Goal: Task Accomplishment & Management: Manage account settings

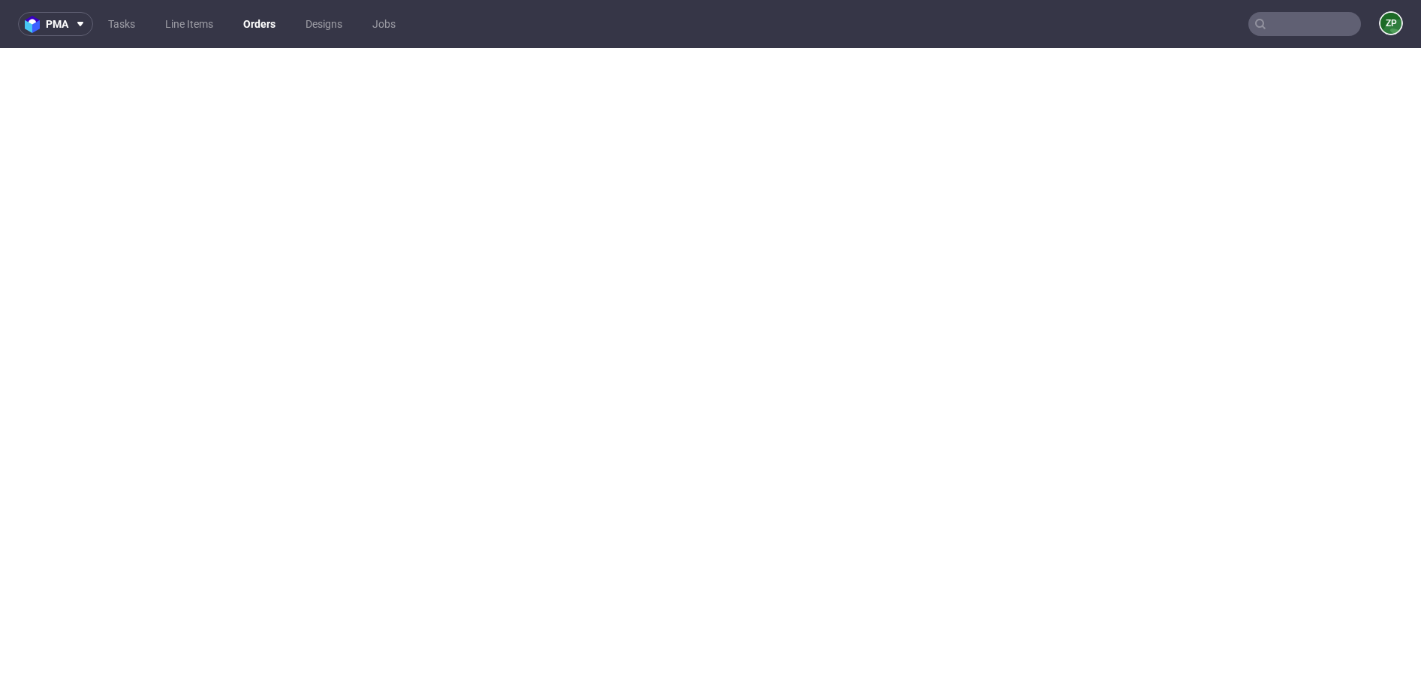
click at [262, 27] on link "Orders" at bounding box center [259, 24] width 50 height 24
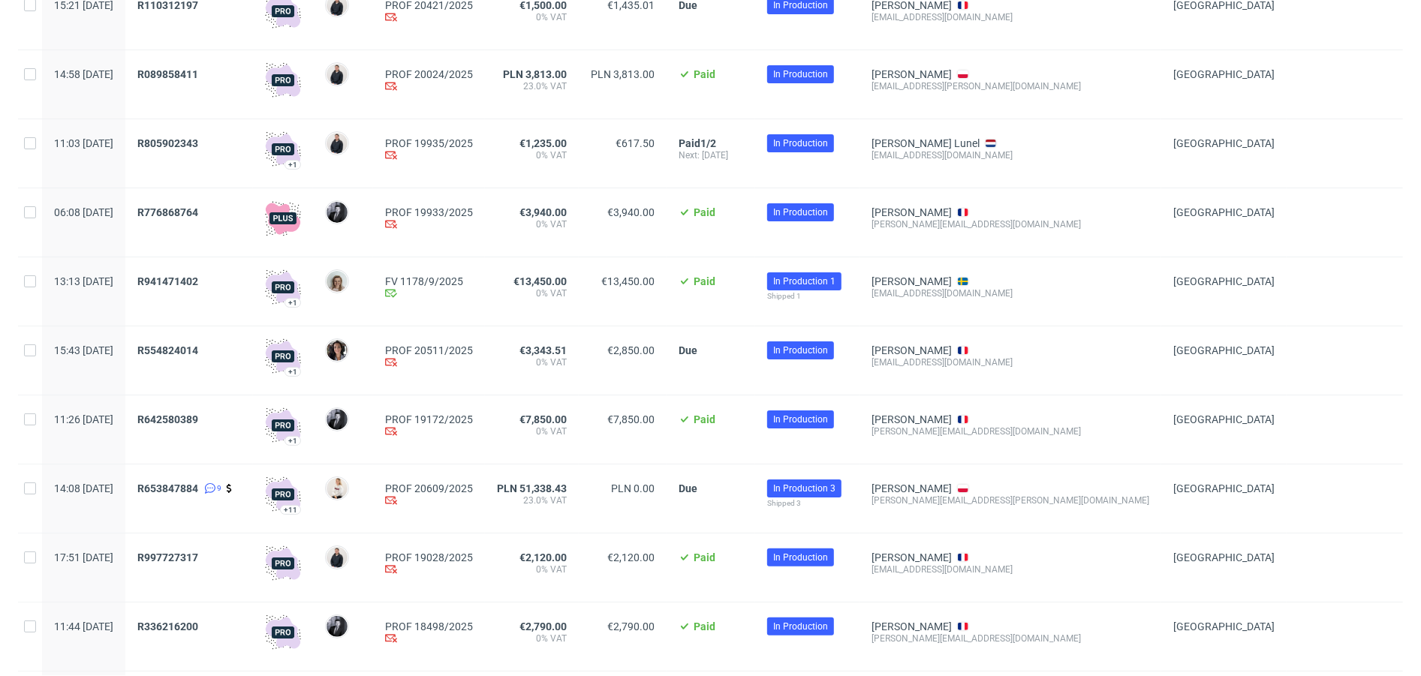
scroll to position [161, 0]
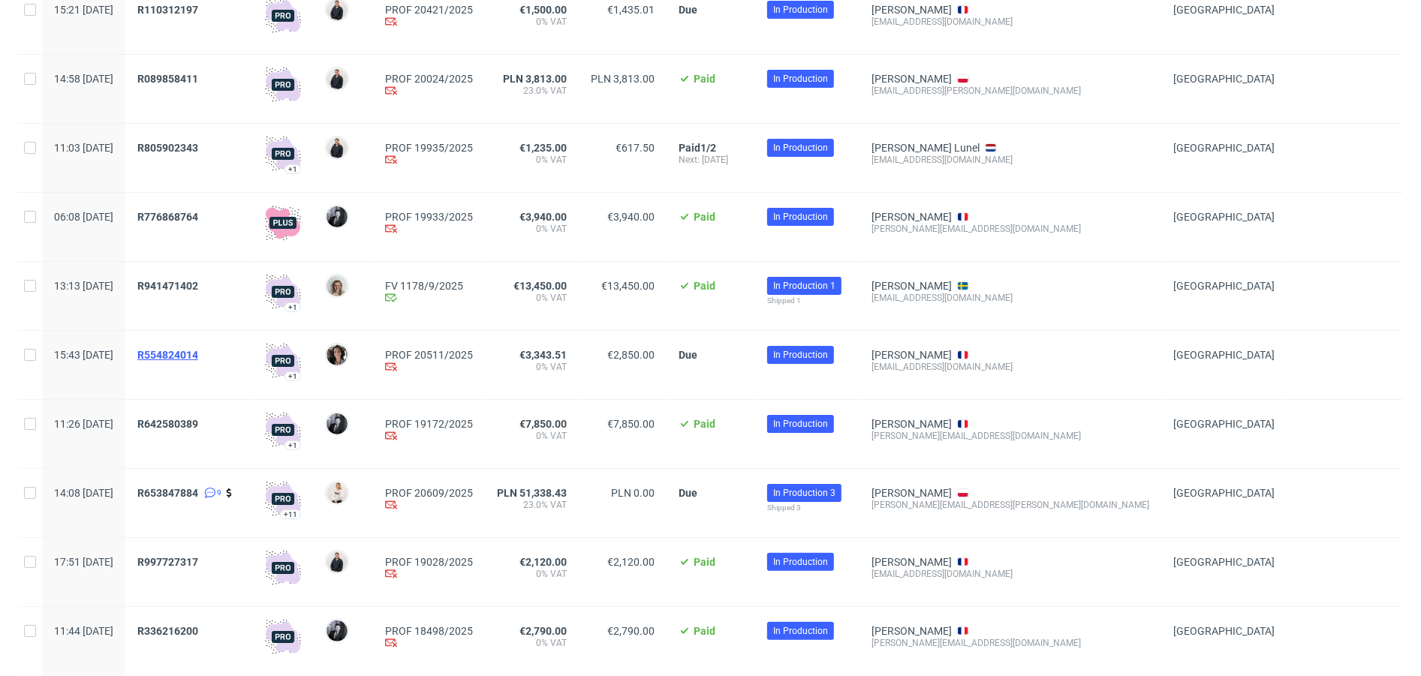
click at [198, 353] on span "R554824014" at bounding box center [167, 355] width 61 height 12
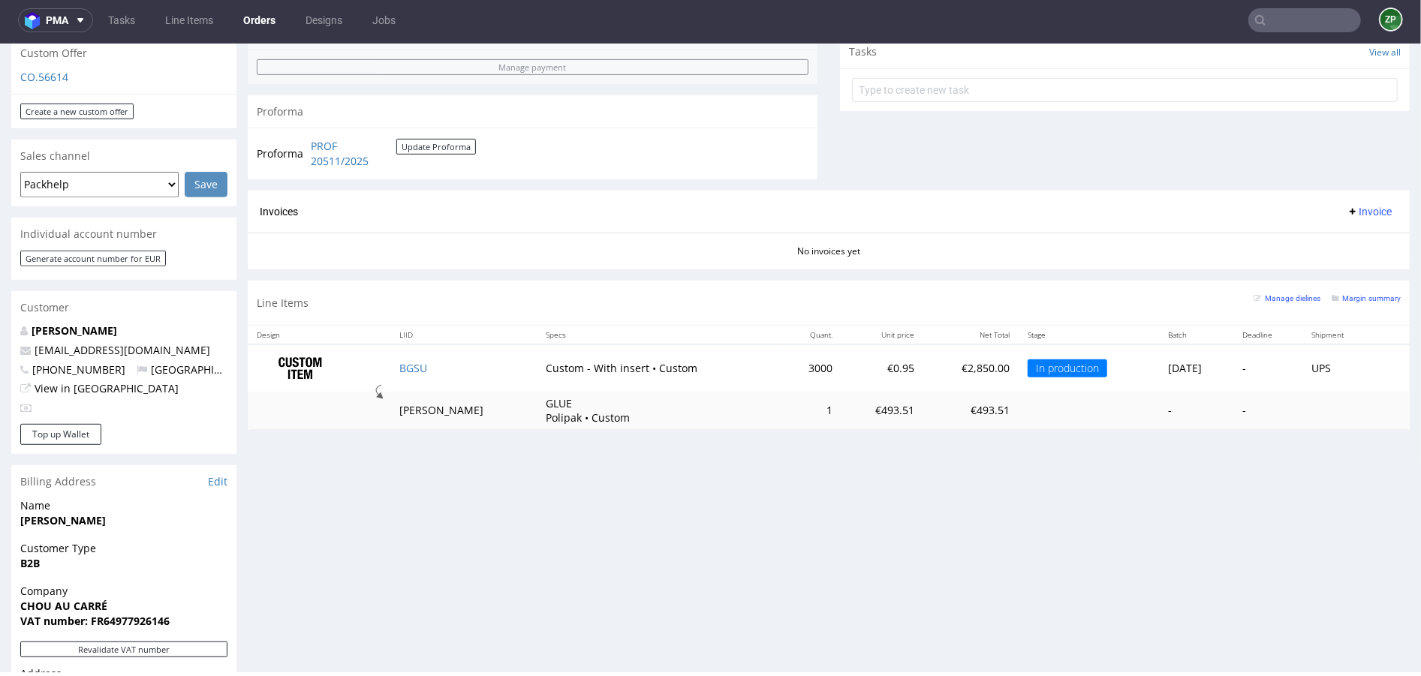
scroll to position [539, 0]
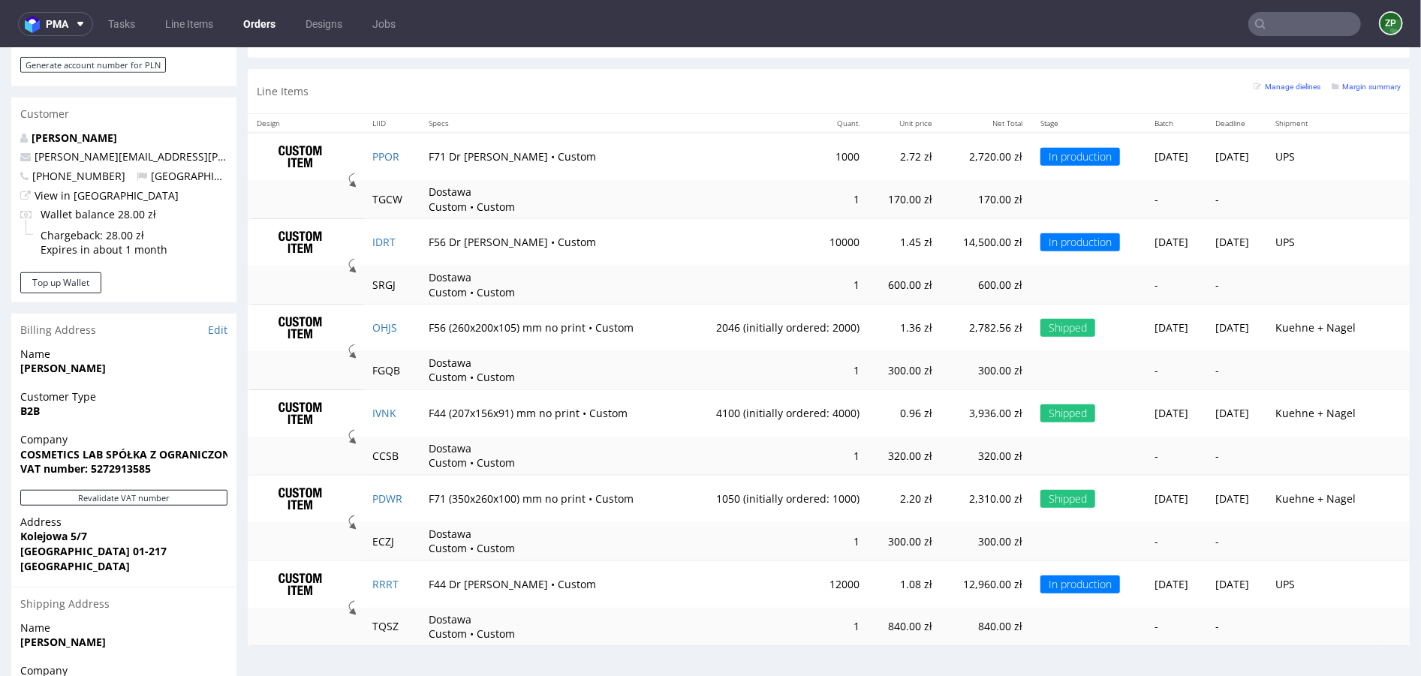
scroll to position [718, 0]
click at [91, 460] on strong "COSMETICS LAB SPÓŁKA Z OGRANICZONĄ ODPOWIEDZIALNOŚCIĄ" at bounding box center [191, 453] width 343 height 14
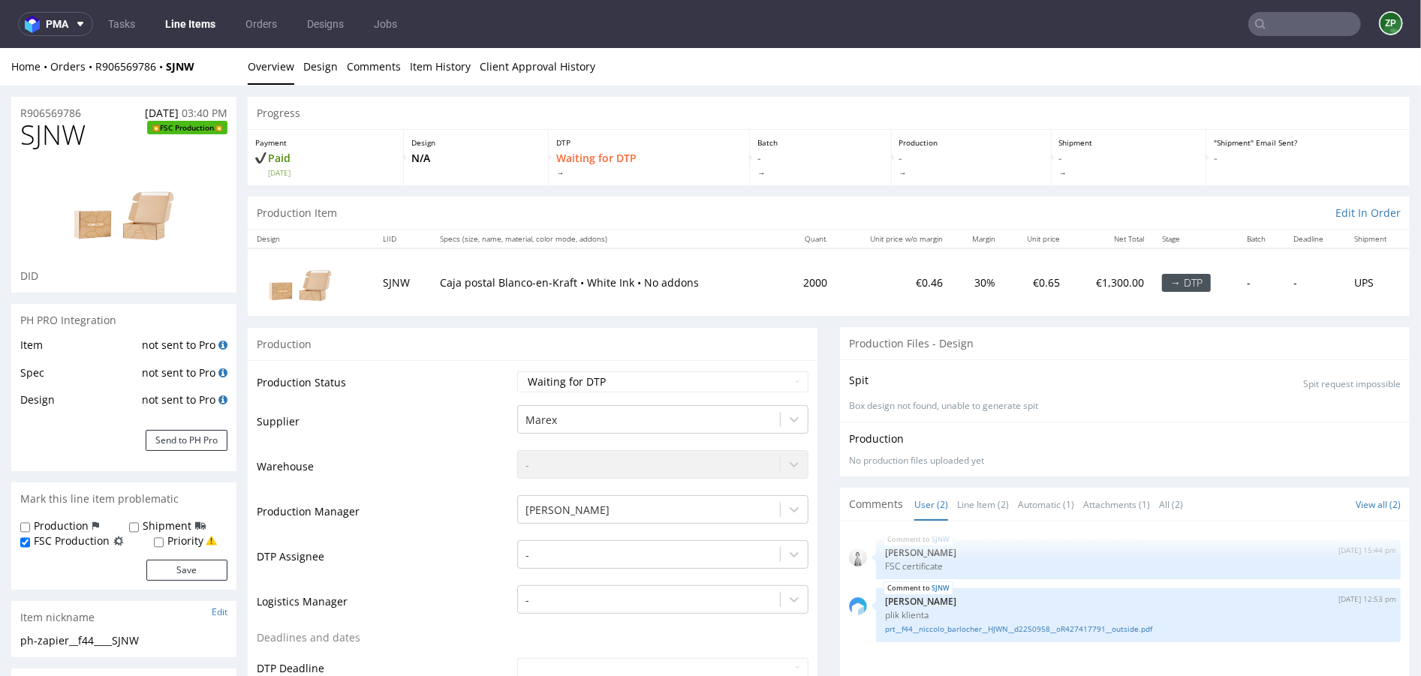
scroll to position [1262, 0]
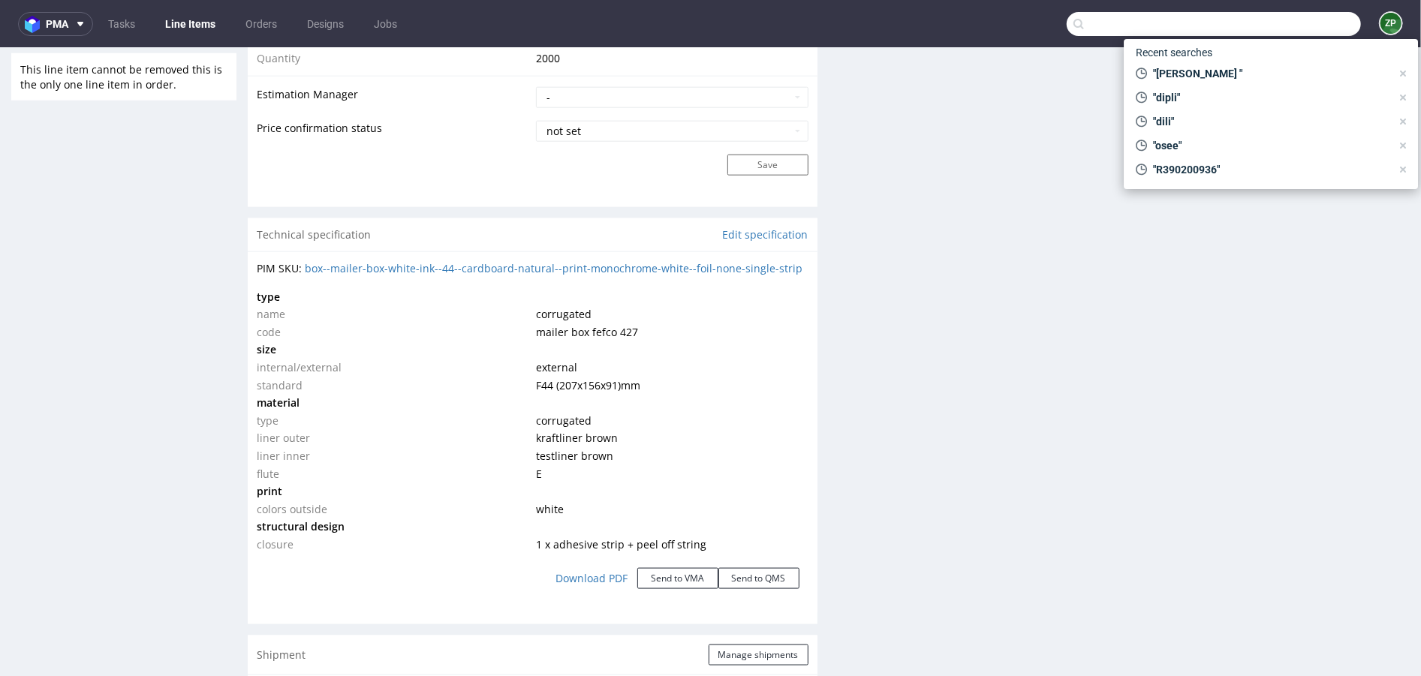
click at [1287, 35] on input "text" at bounding box center [1214, 24] width 294 height 24
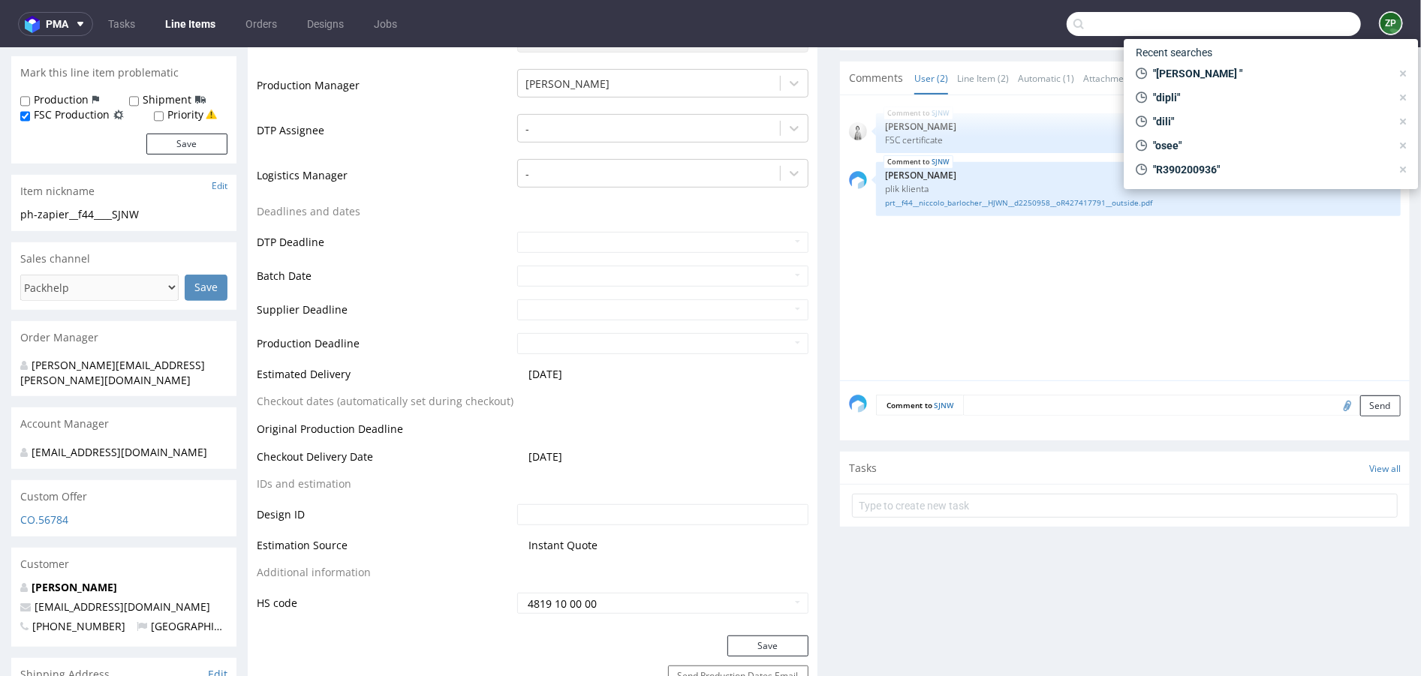
scroll to position [446, 0]
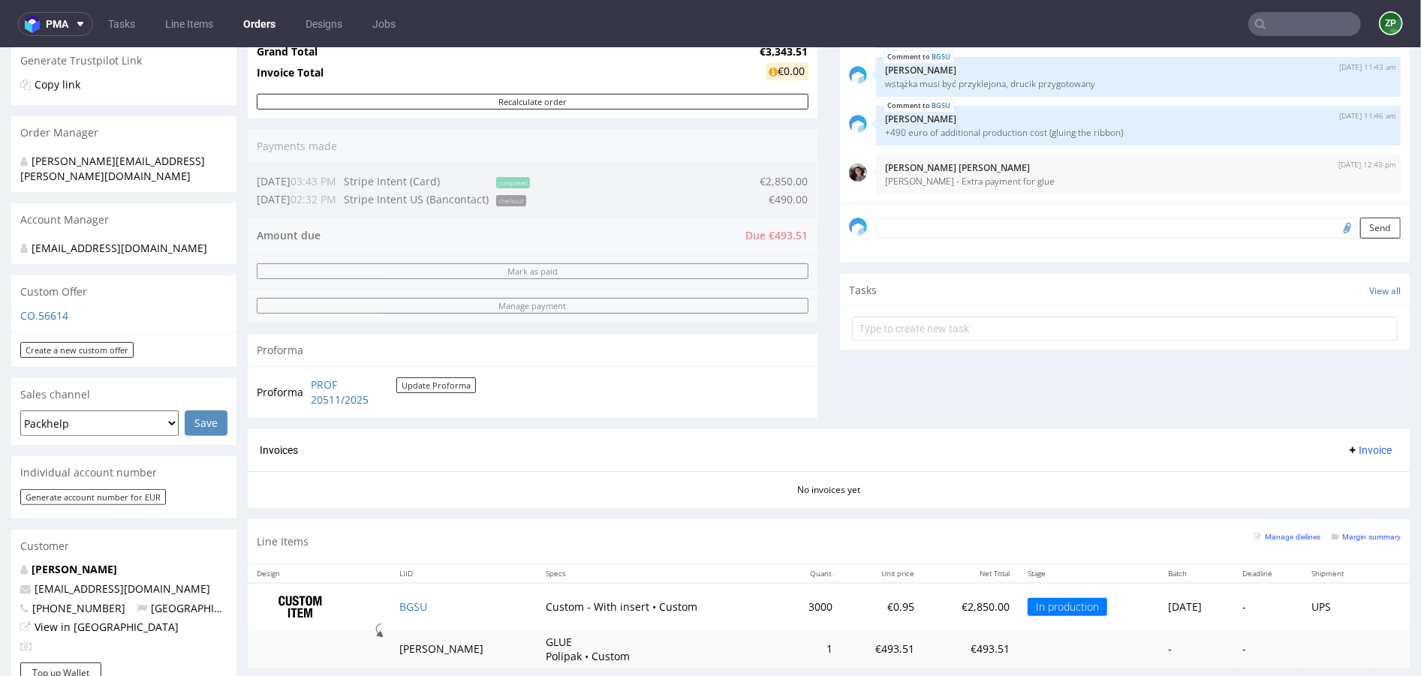
scroll to position [304, 0]
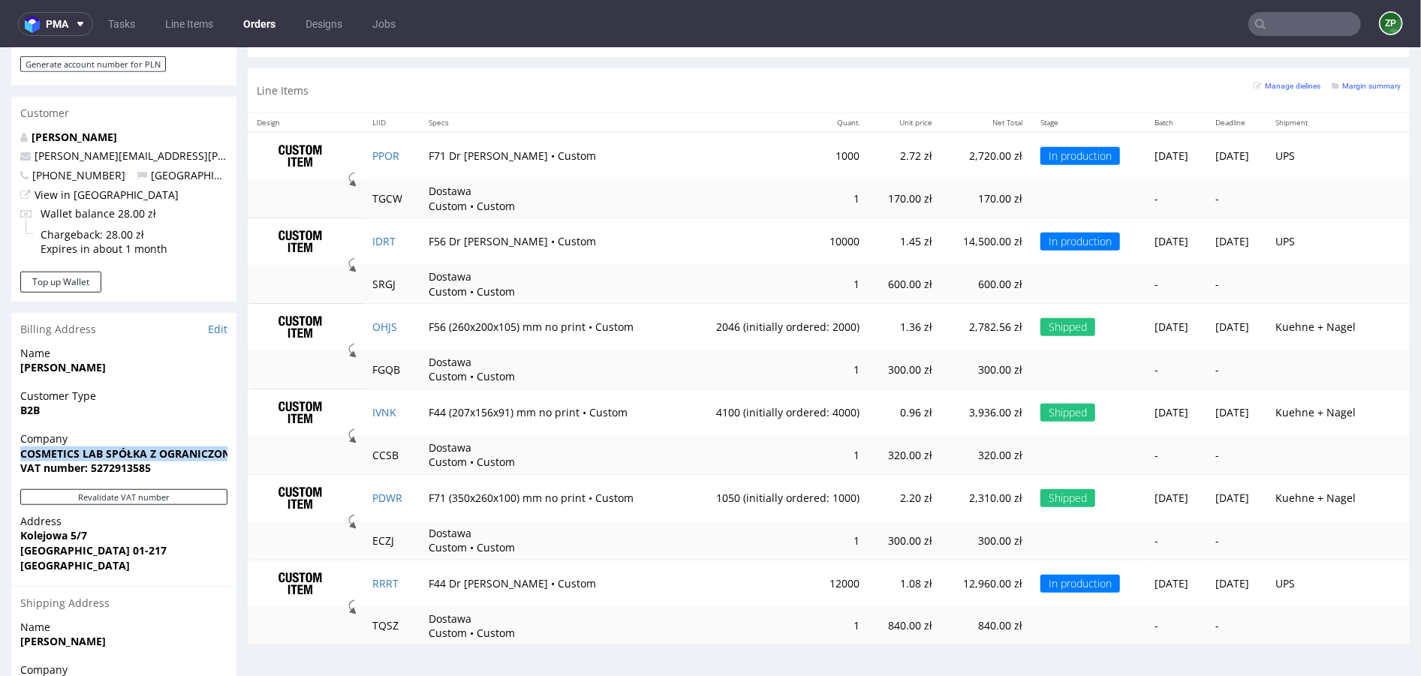
scroll to position [172, 0]
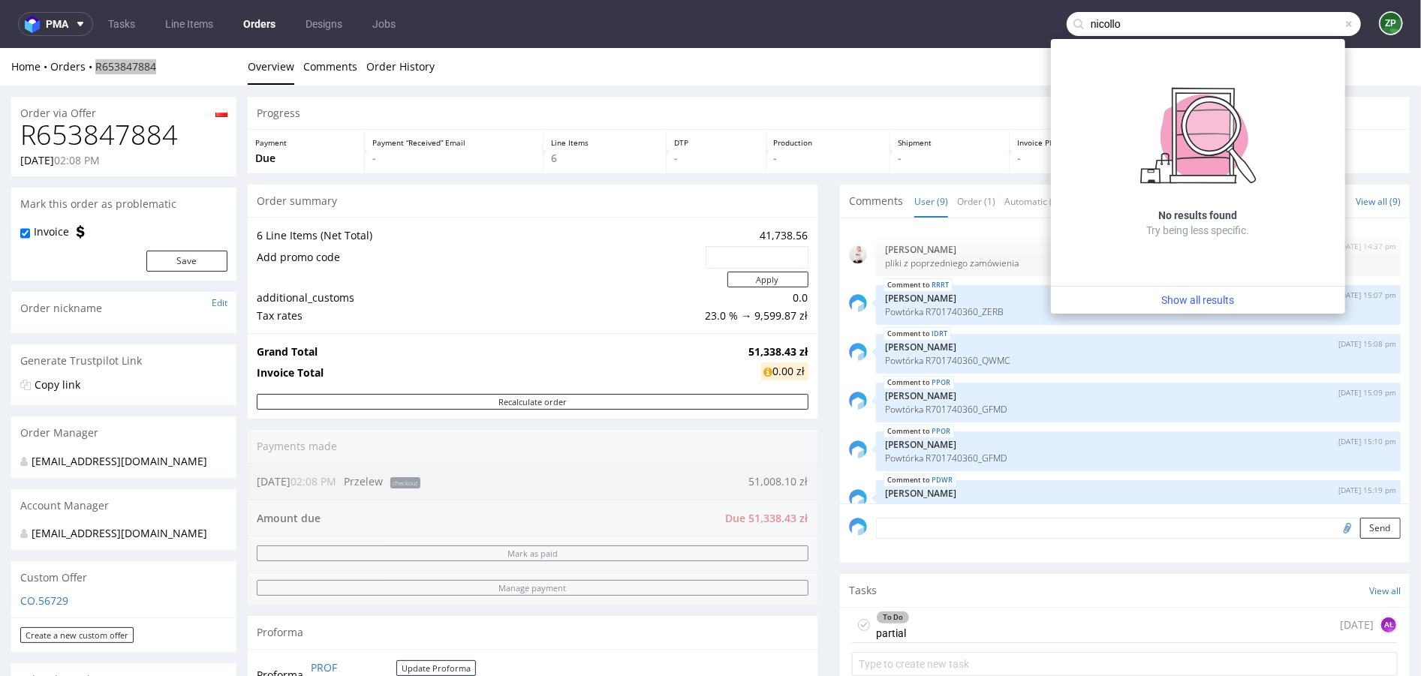
scroll to position [172, 0]
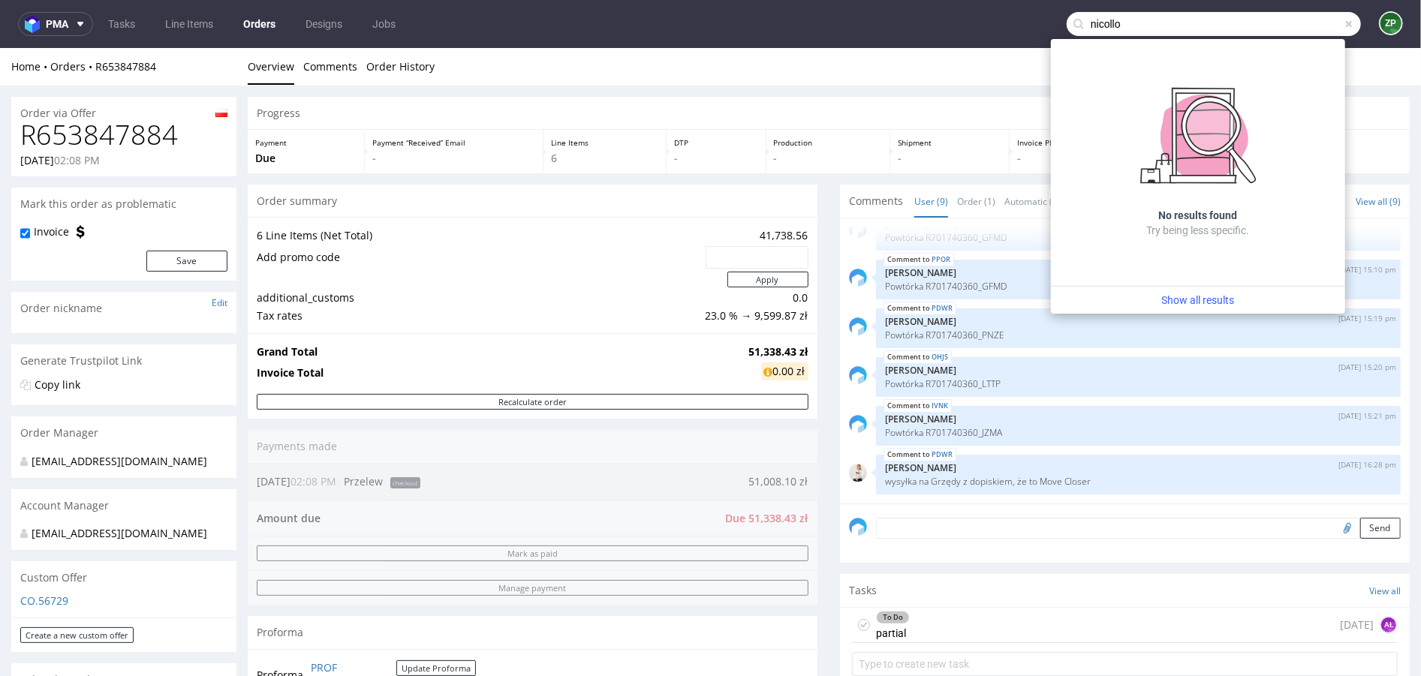
click at [720, 198] on div "Order summary" at bounding box center [533, 200] width 570 height 33
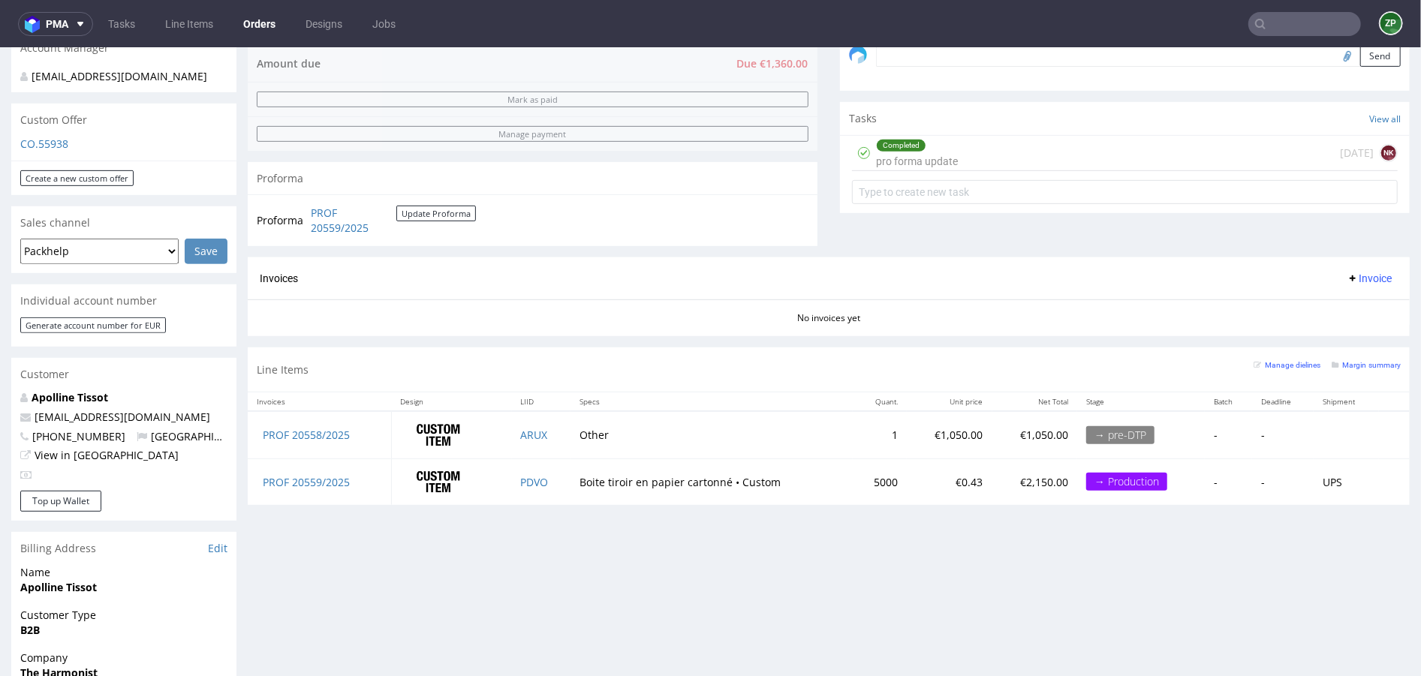
scroll to position [267, 0]
click at [988, 150] on div "Completed pro forma update 1 day ago NK" at bounding box center [1125, 152] width 546 height 35
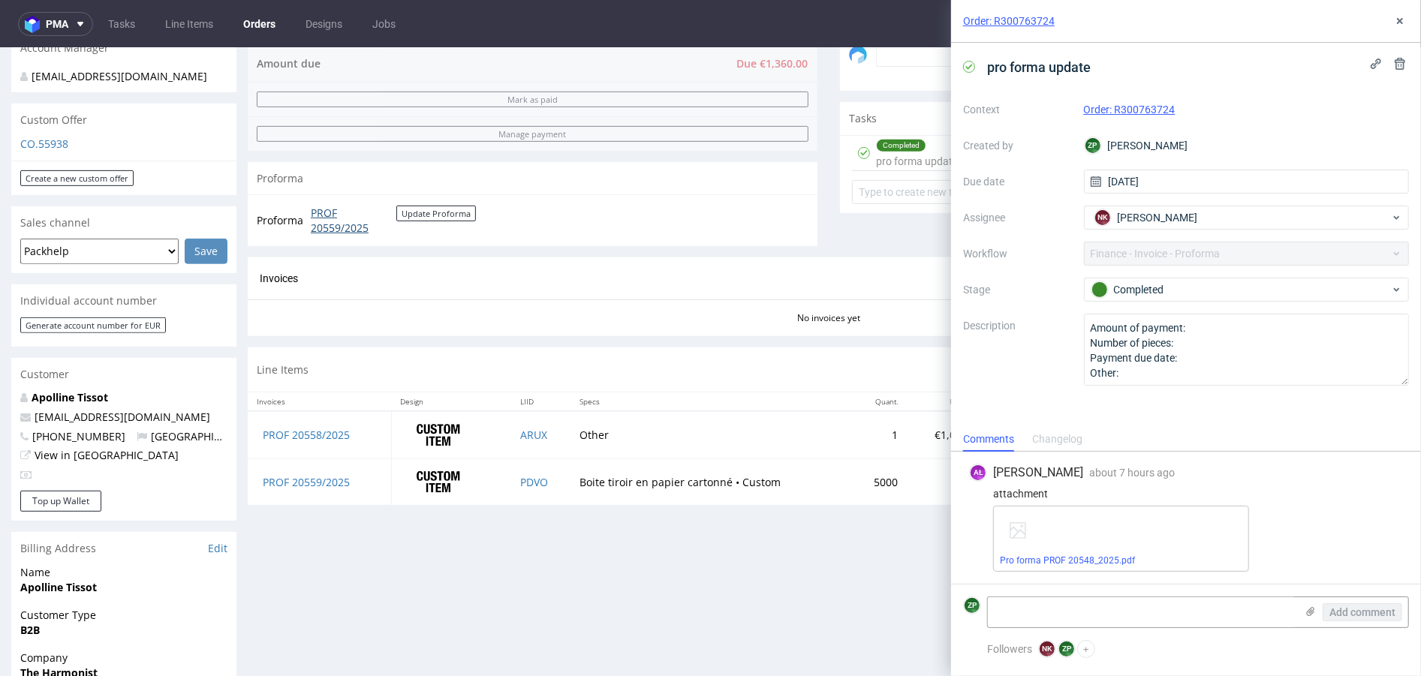
click at [322, 217] on link "PROF 20559/2025" at bounding box center [354, 219] width 86 height 29
click at [1075, 565] on link "Pro forma PROF 20548_2025.pdf" at bounding box center [1067, 561] width 135 height 11
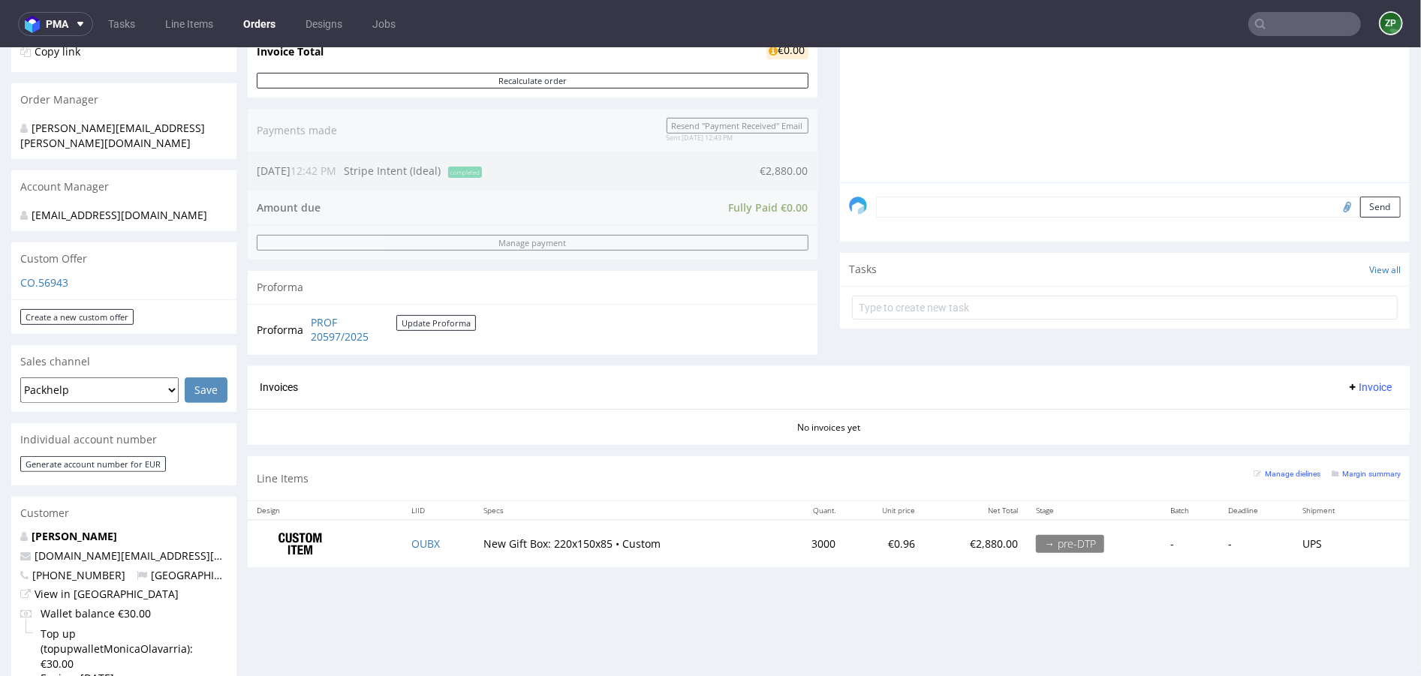
scroll to position [335, 0]
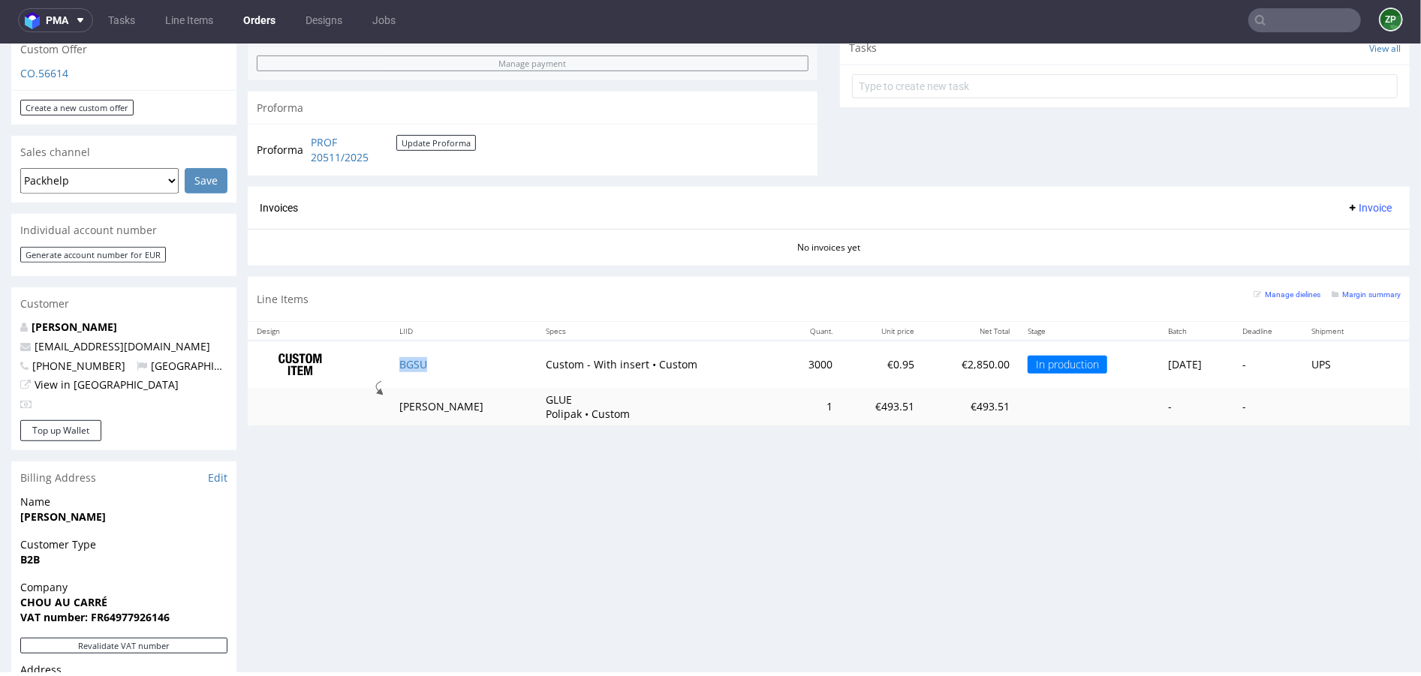
scroll to position [188, 0]
click at [260, 22] on link "Orders" at bounding box center [259, 20] width 50 height 24
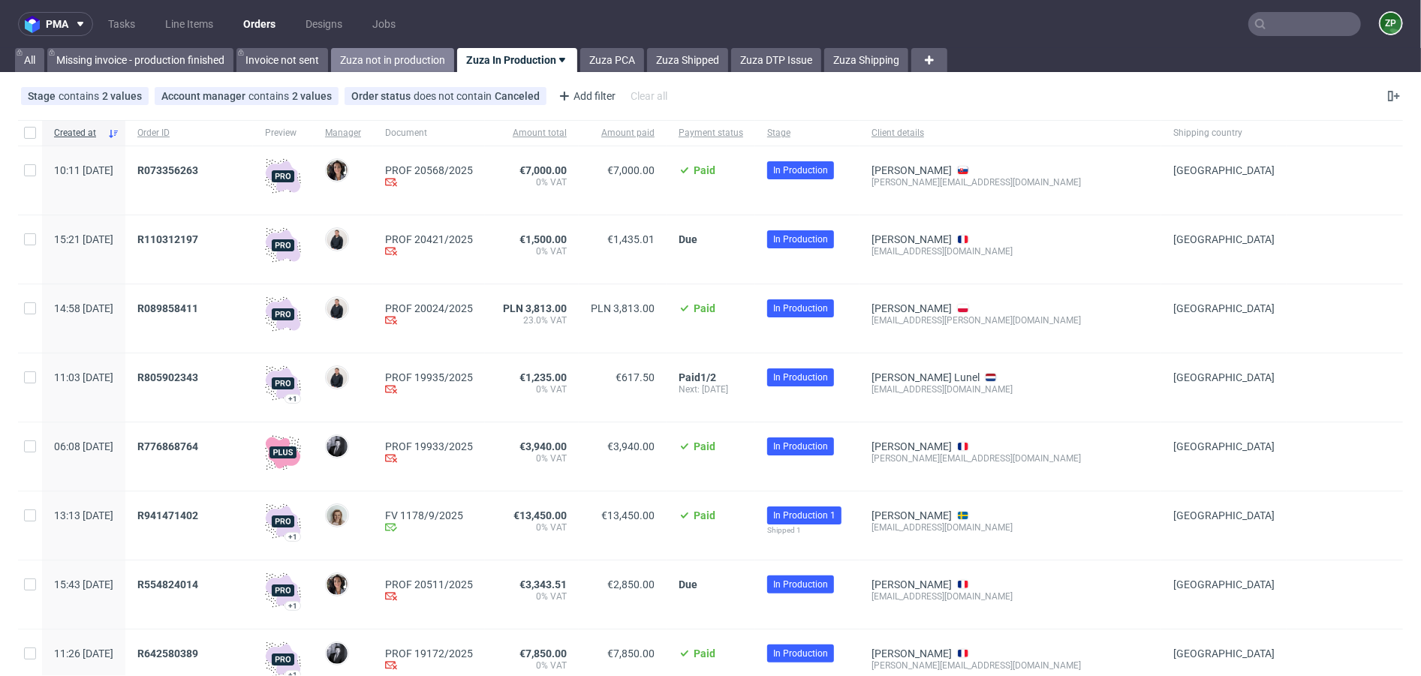
click at [423, 64] on link "Zuza not in production" at bounding box center [392, 60] width 123 height 24
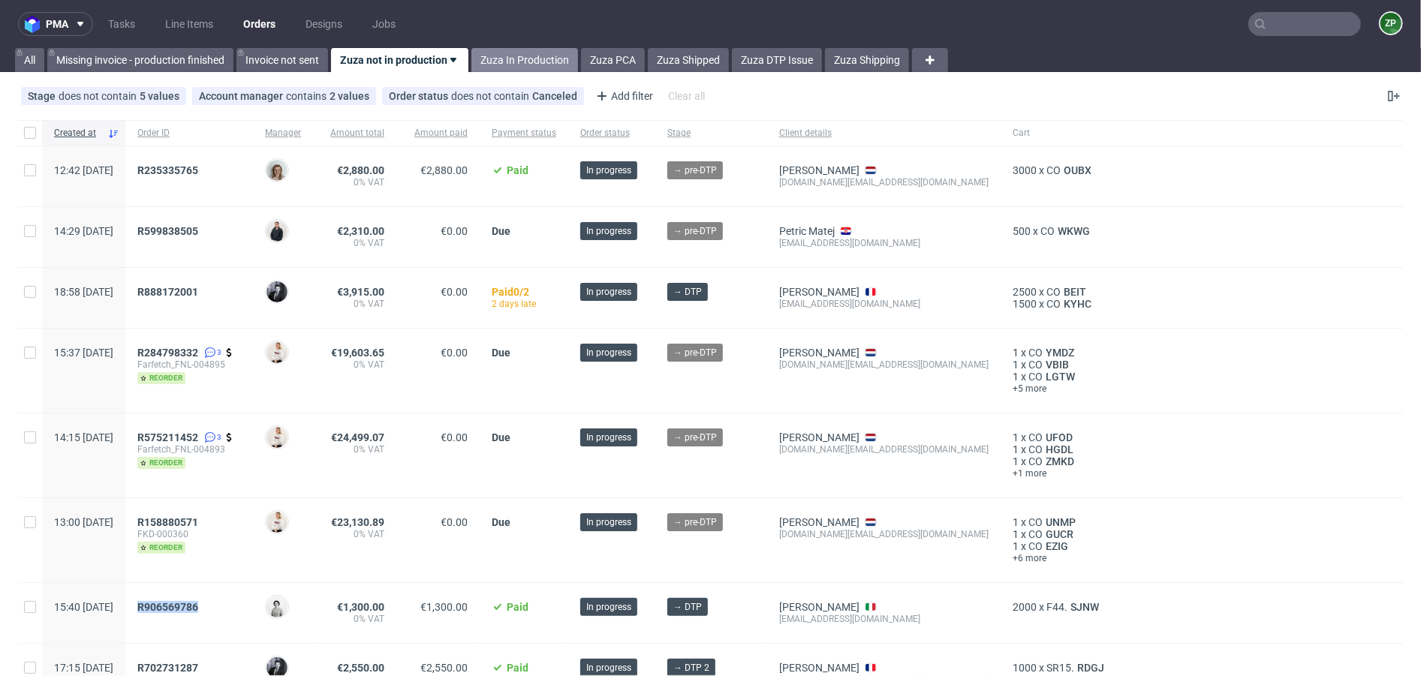
click at [532, 59] on link "Zuza In Production" at bounding box center [524, 60] width 107 height 24
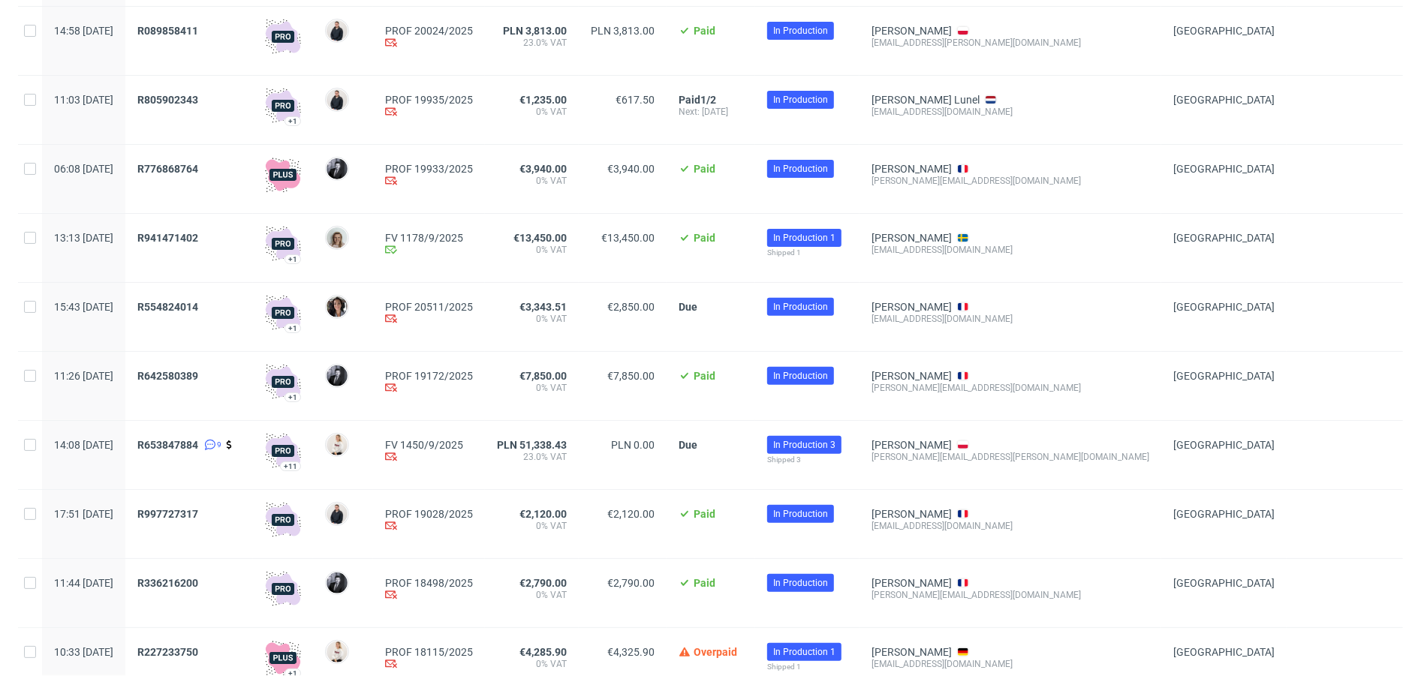
scroll to position [280, 0]
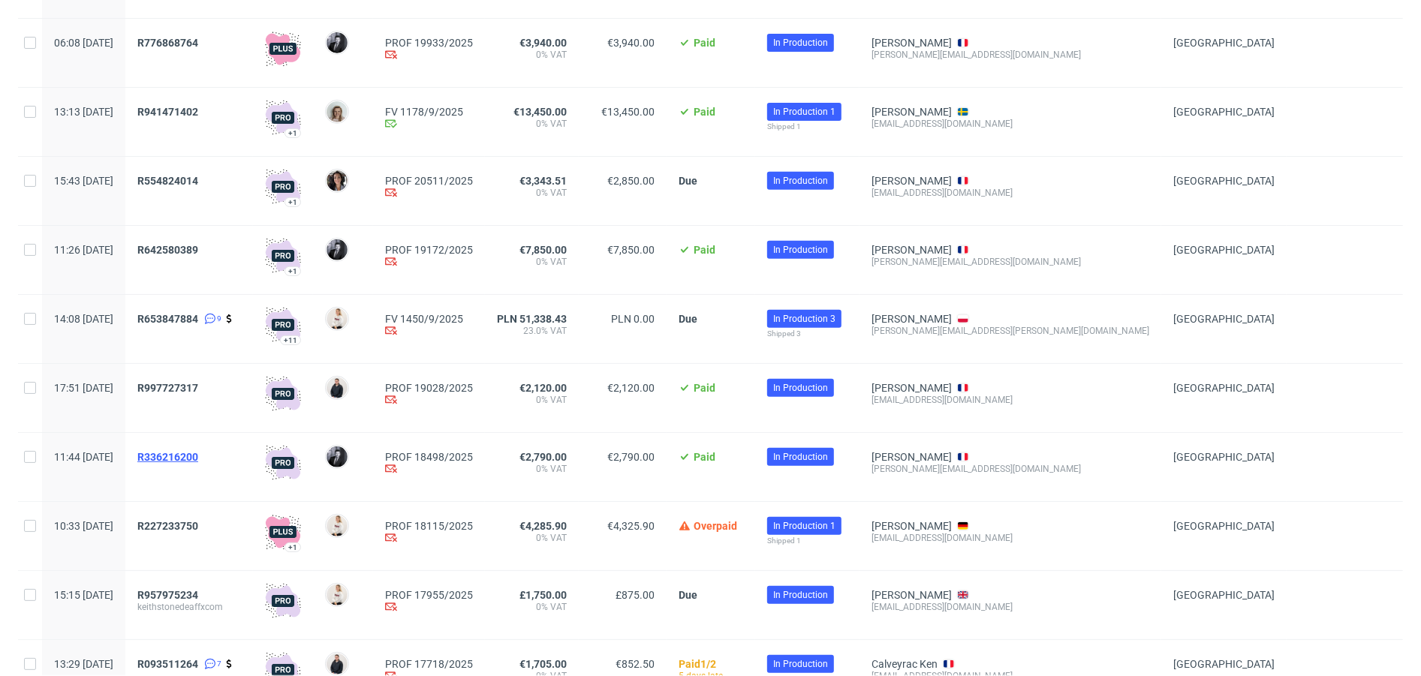
click at [194, 453] on span "R336216200" at bounding box center [167, 457] width 61 height 12
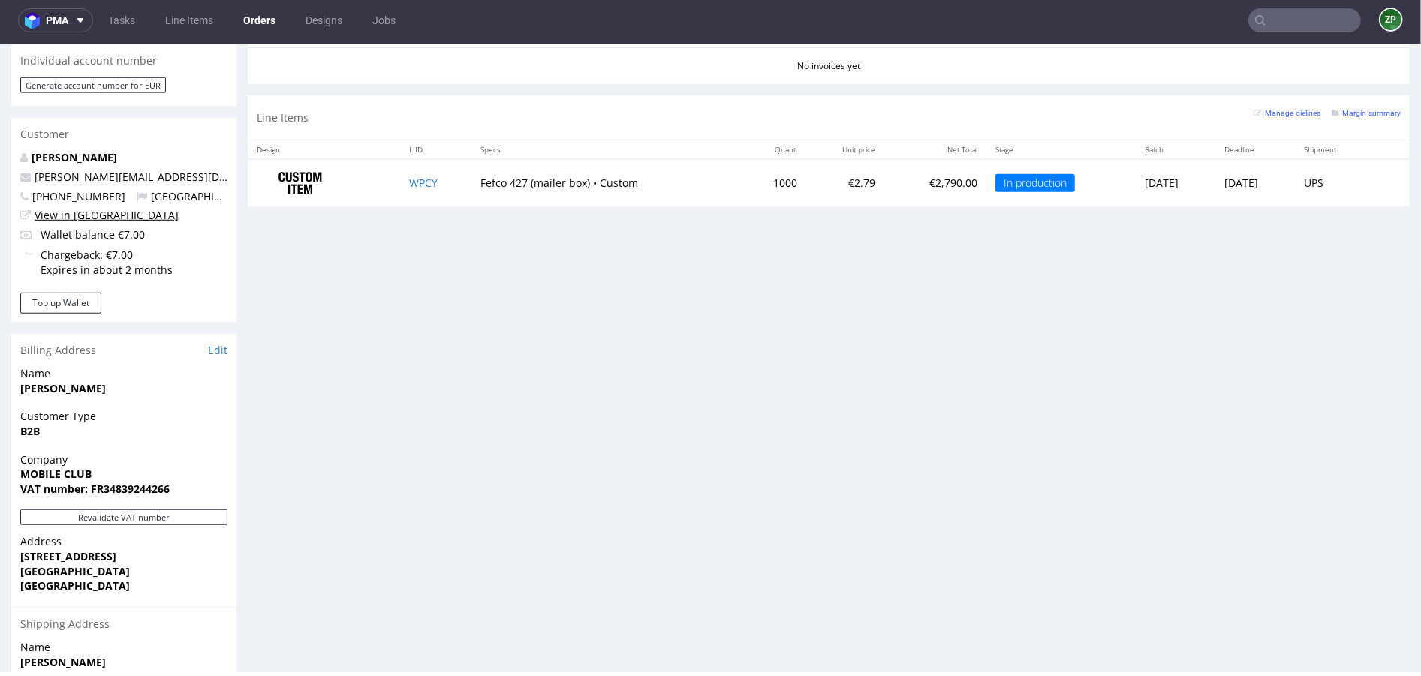
scroll to position [896, 0]
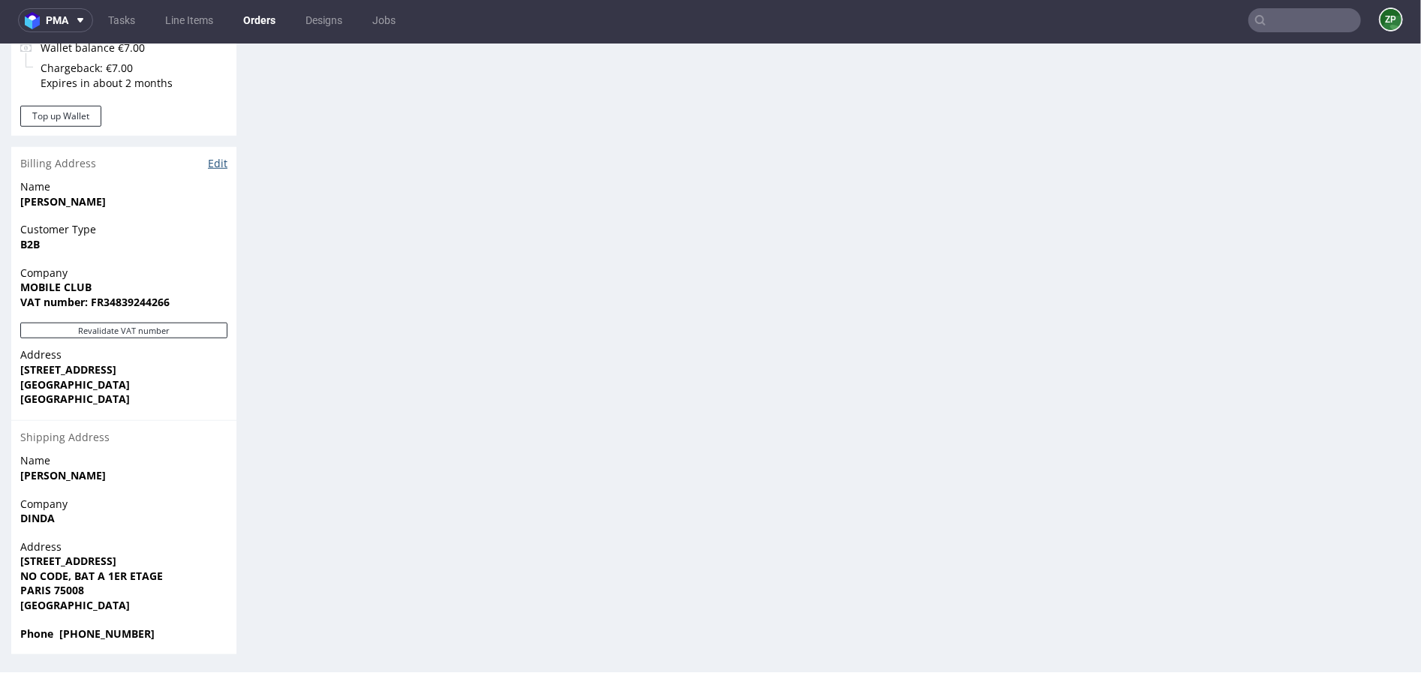
click at [216, 164] on link "Edit" at bounding box center [218, 162] width 20 height 15
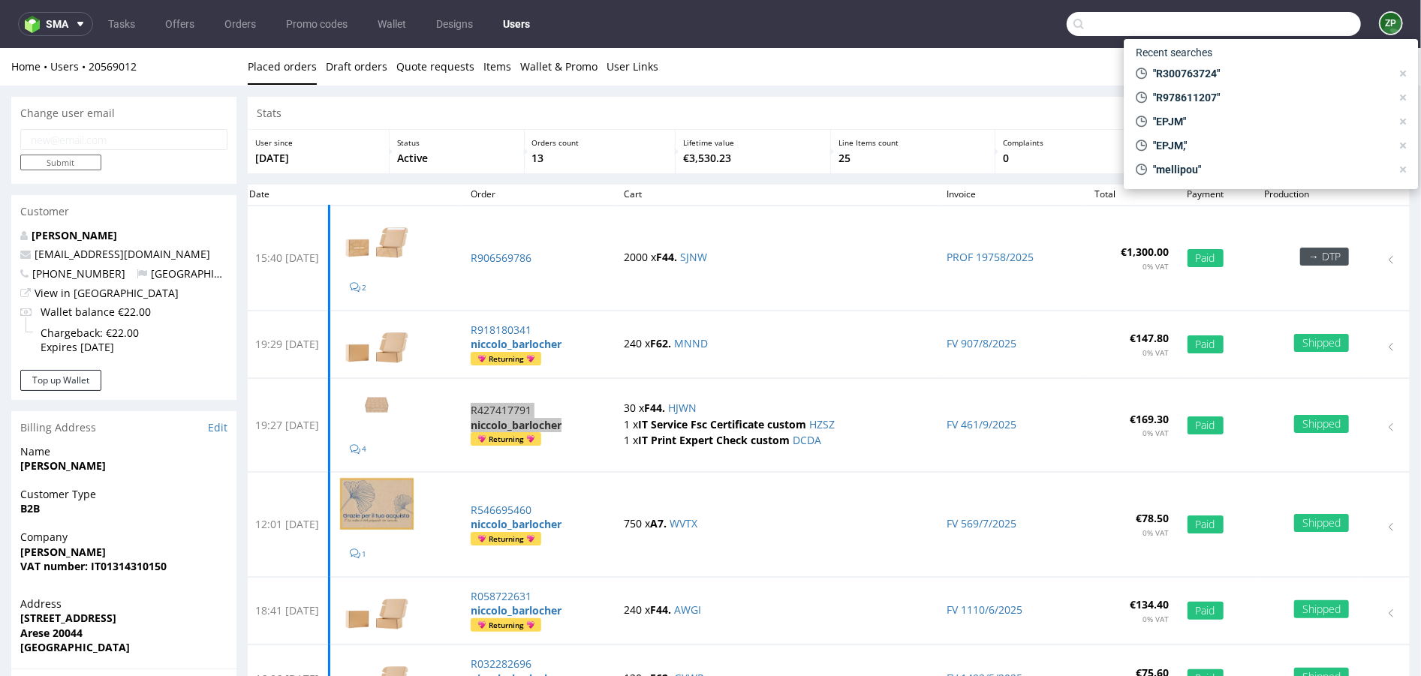
click at [1281, 29] on input "text" at bounding box center [1214, 24] width 294 height 24
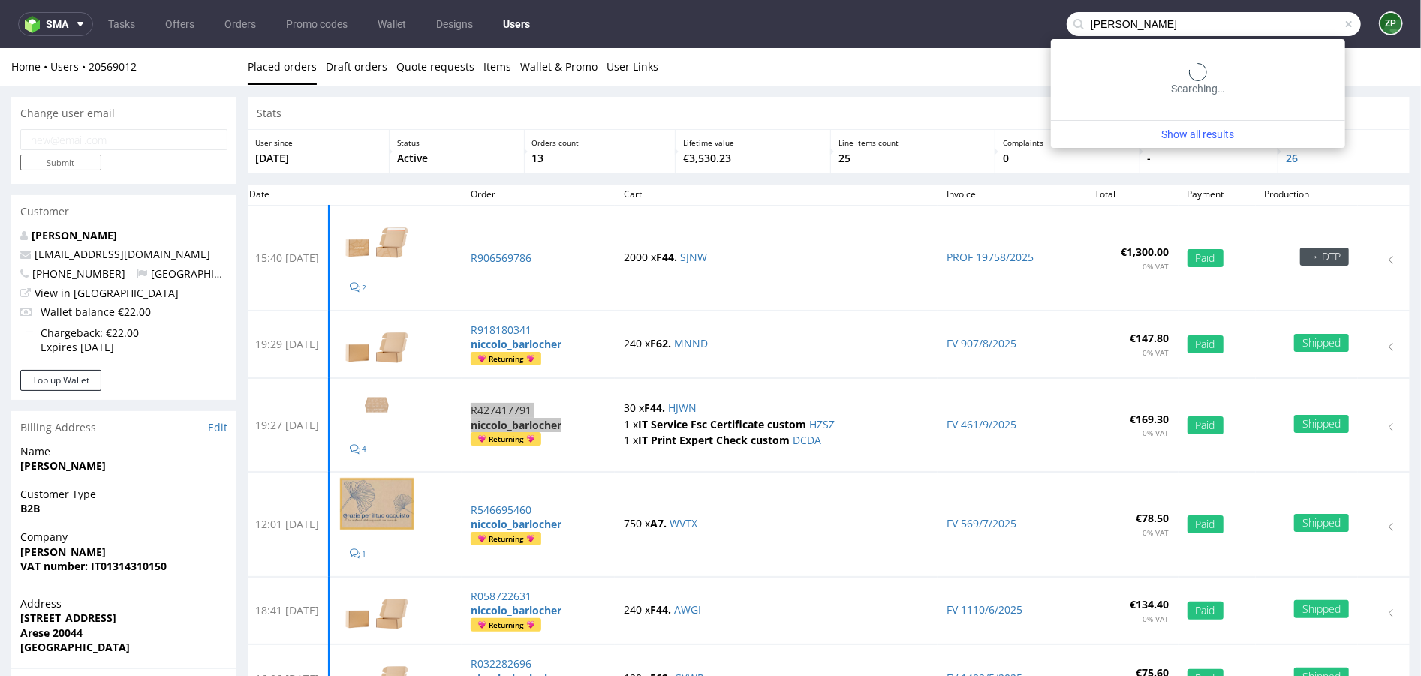
type input "dinda"
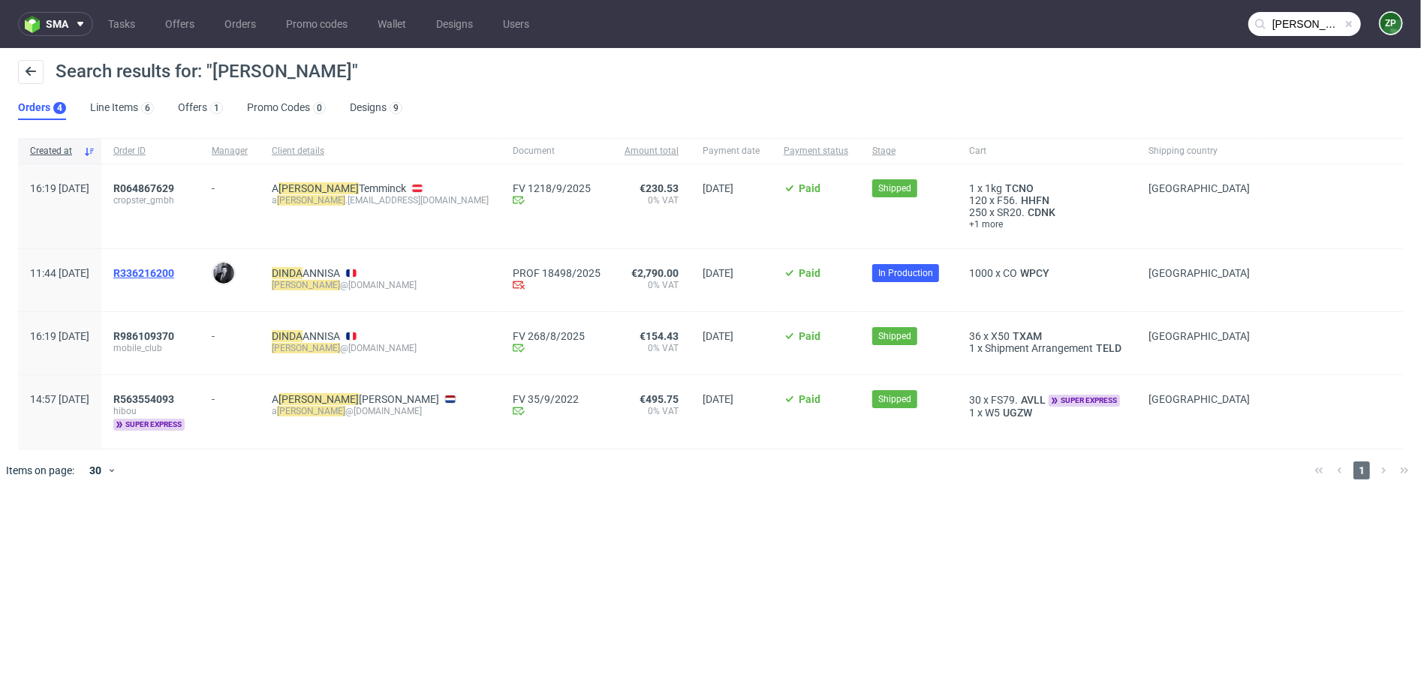
click at [174, 273] on span "R336216200" at bounding box center [143, 273] width 61 height 12
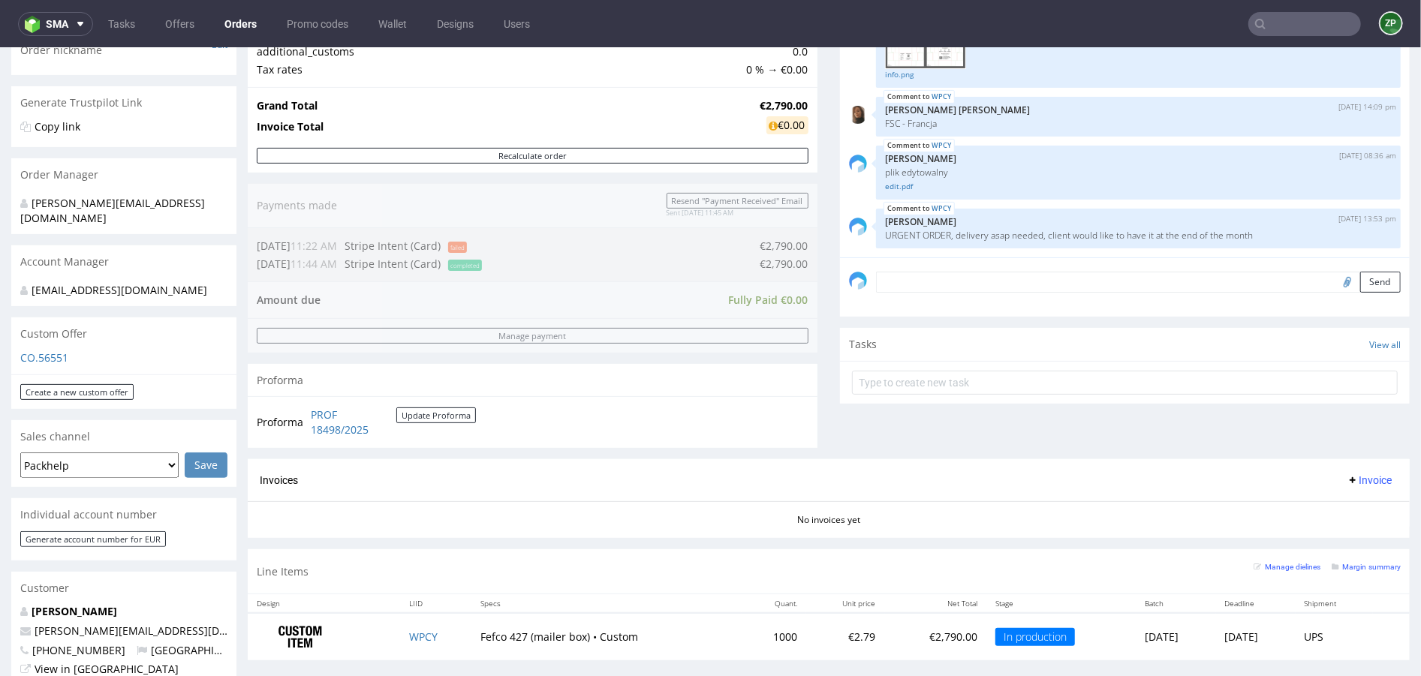
scroll to position [379, 0]
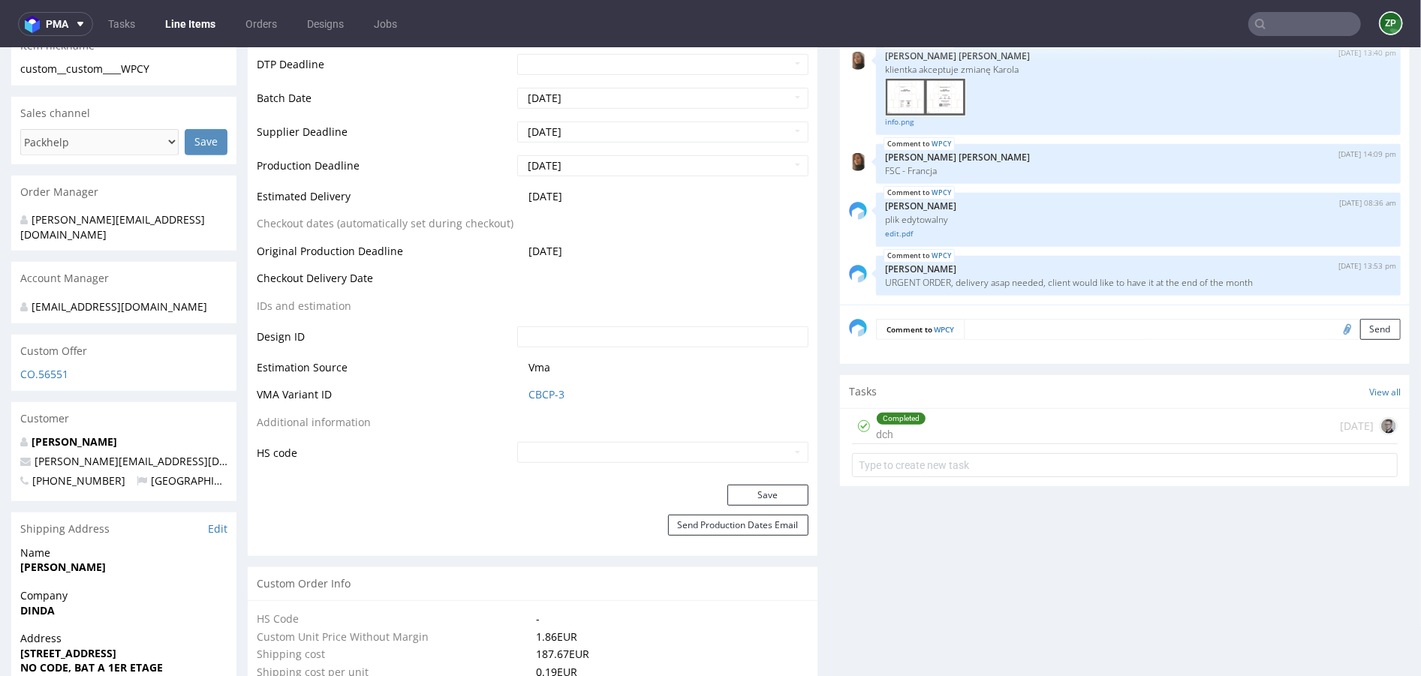
scroll to position [571, 0]
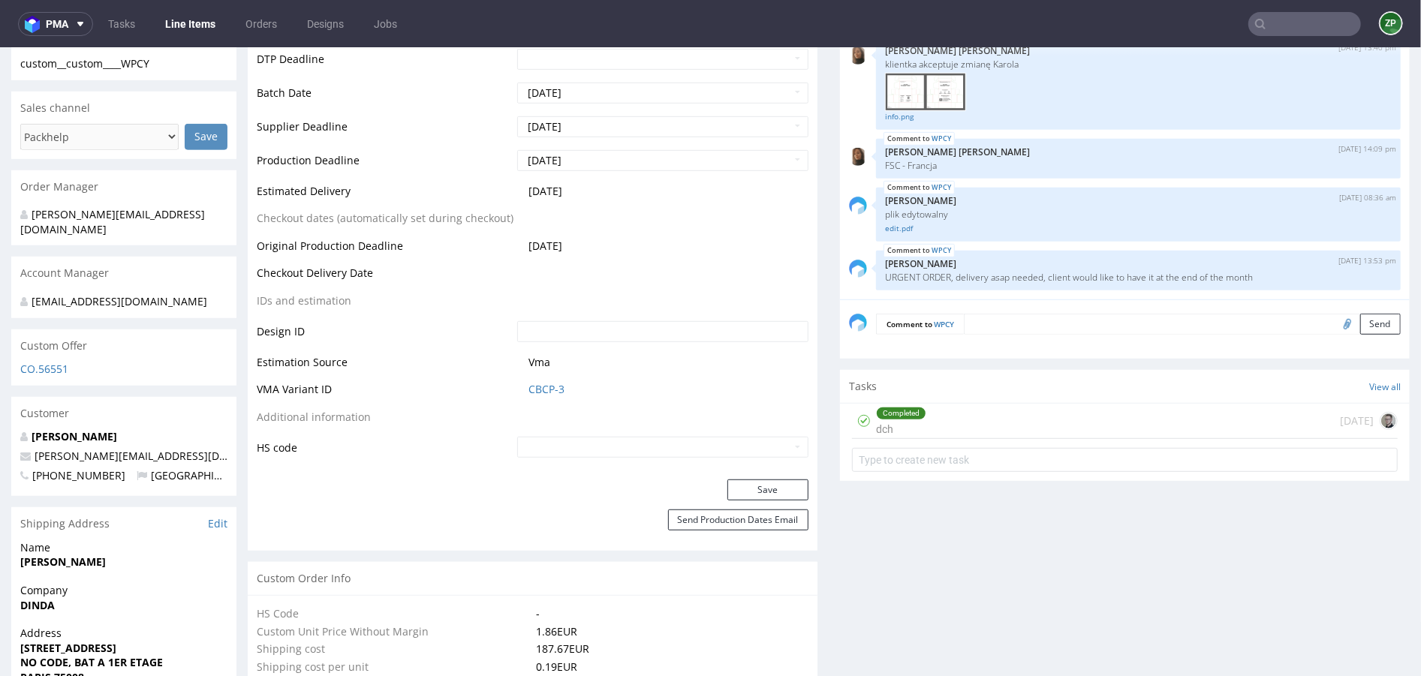
click at [997, 319] on textarea at bounding box center [1182, 323] width 437 height 21
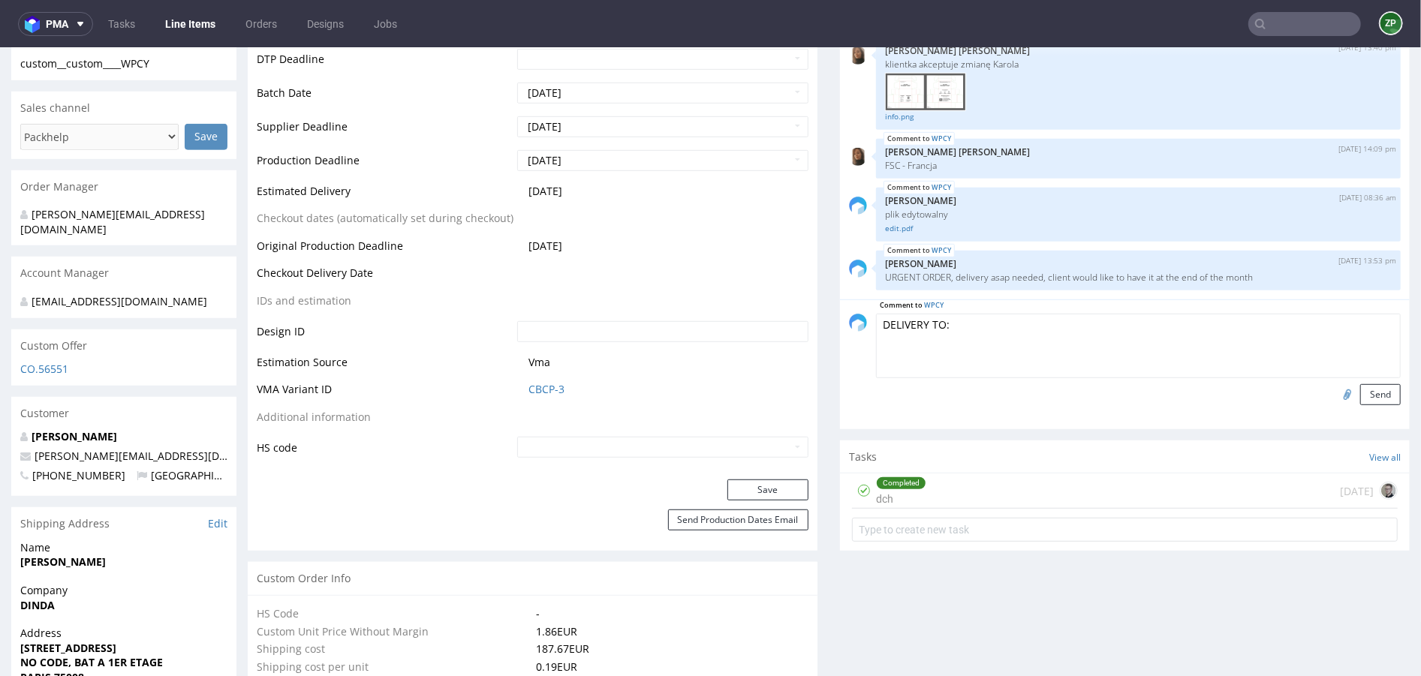
paste textarea "INMAC WSTORE M. PASCAL FAUVERT 206, rue de la Belle Etoile 95700 Roissy-En-Fran…"
type textarea "DELIVERY TO: INMAC WSTORE M. PASCAL FAUVERT 206, rue de la Belle Etoile 95700 R…"
click at [1360, 387] on button "Send" at bounding box center [1380, 394] width 41 height 21
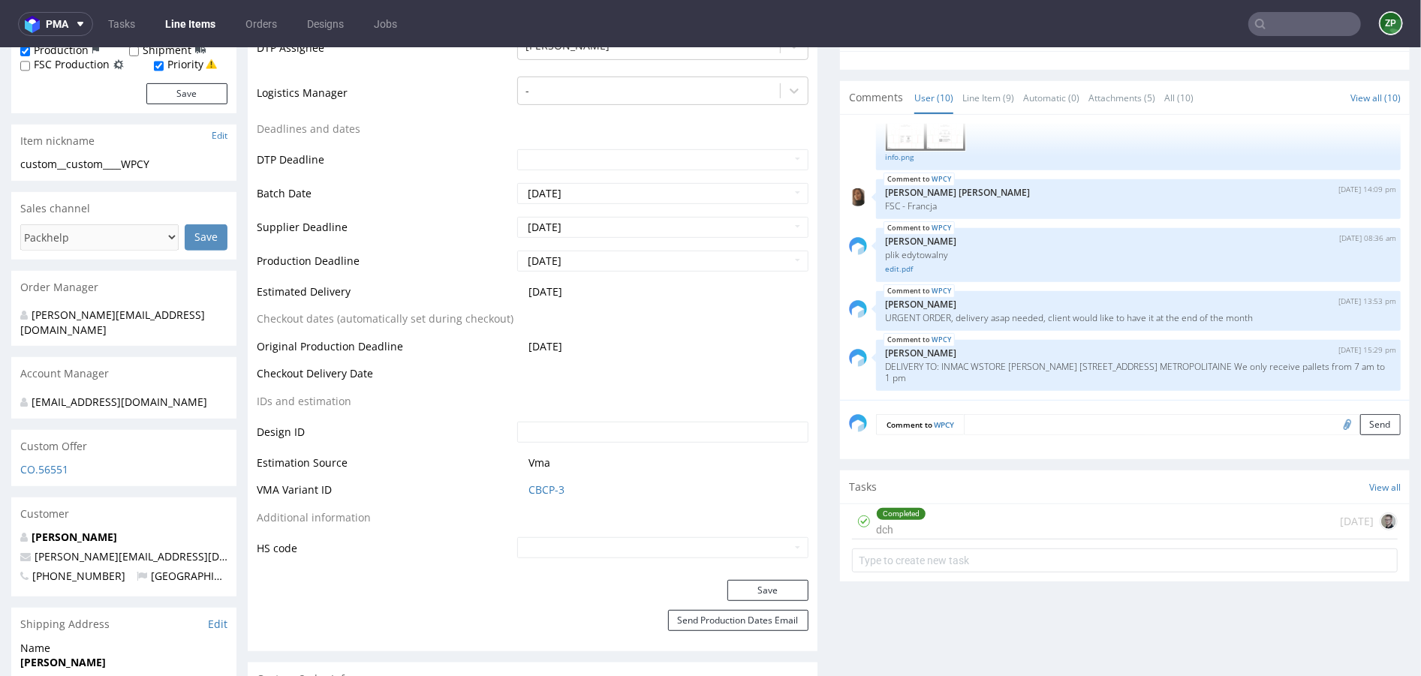
scroll to position [471, 0]
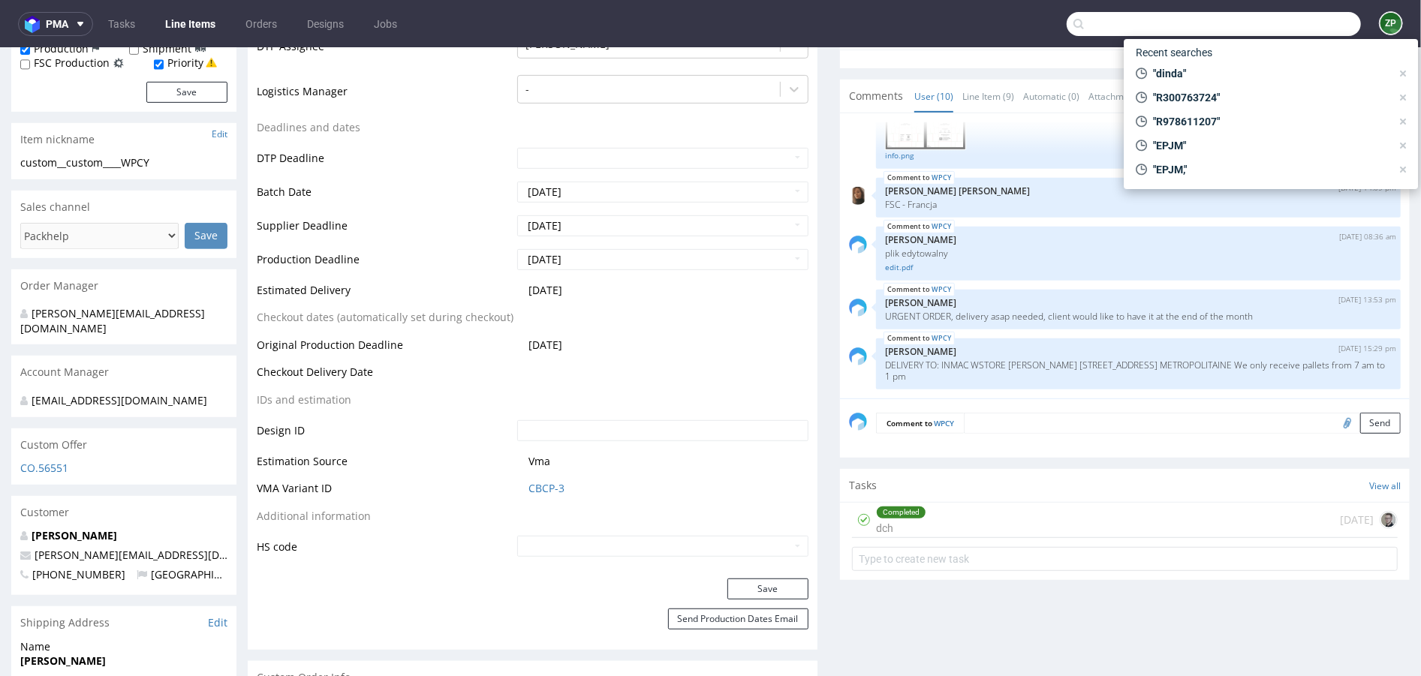
click at [1286, 20] on input "text" at bounding box center [1214, 24] width 294 height 24
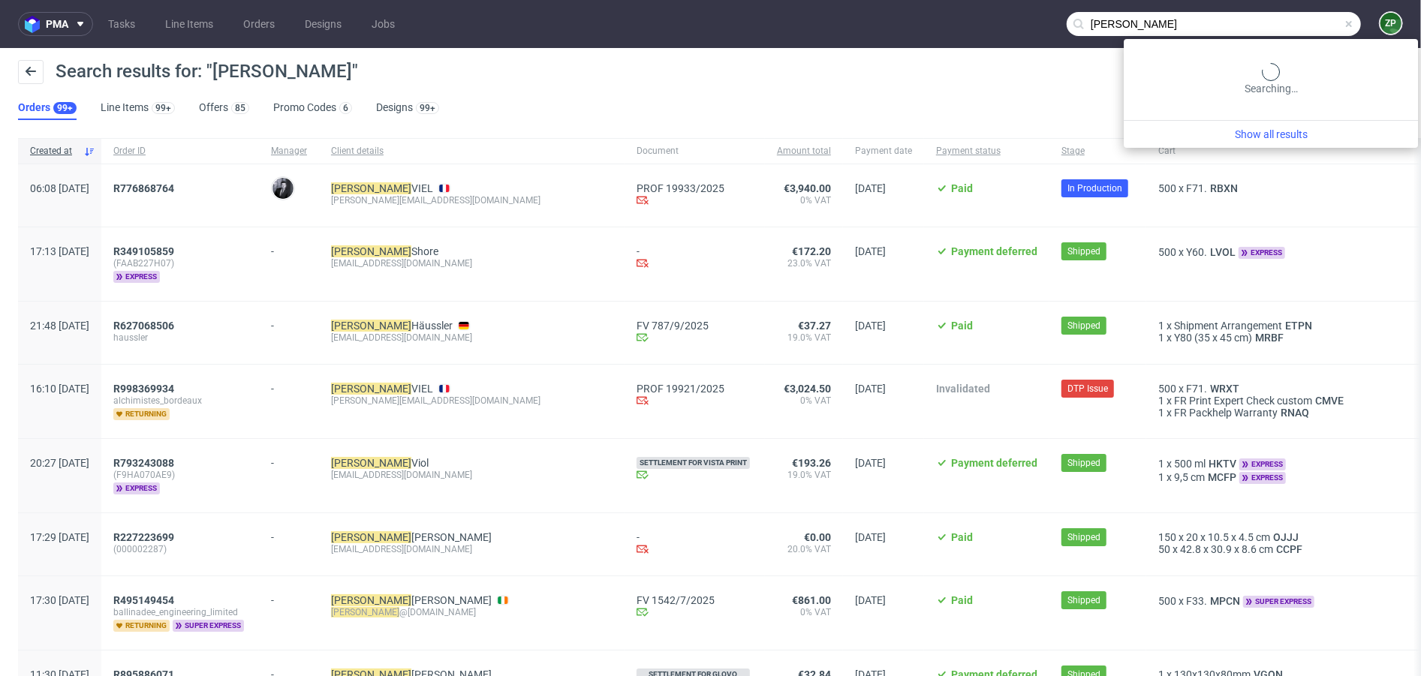
click at [1305, 17] on input "kevin" at bounding box center [1214, 24] width 294 height 24
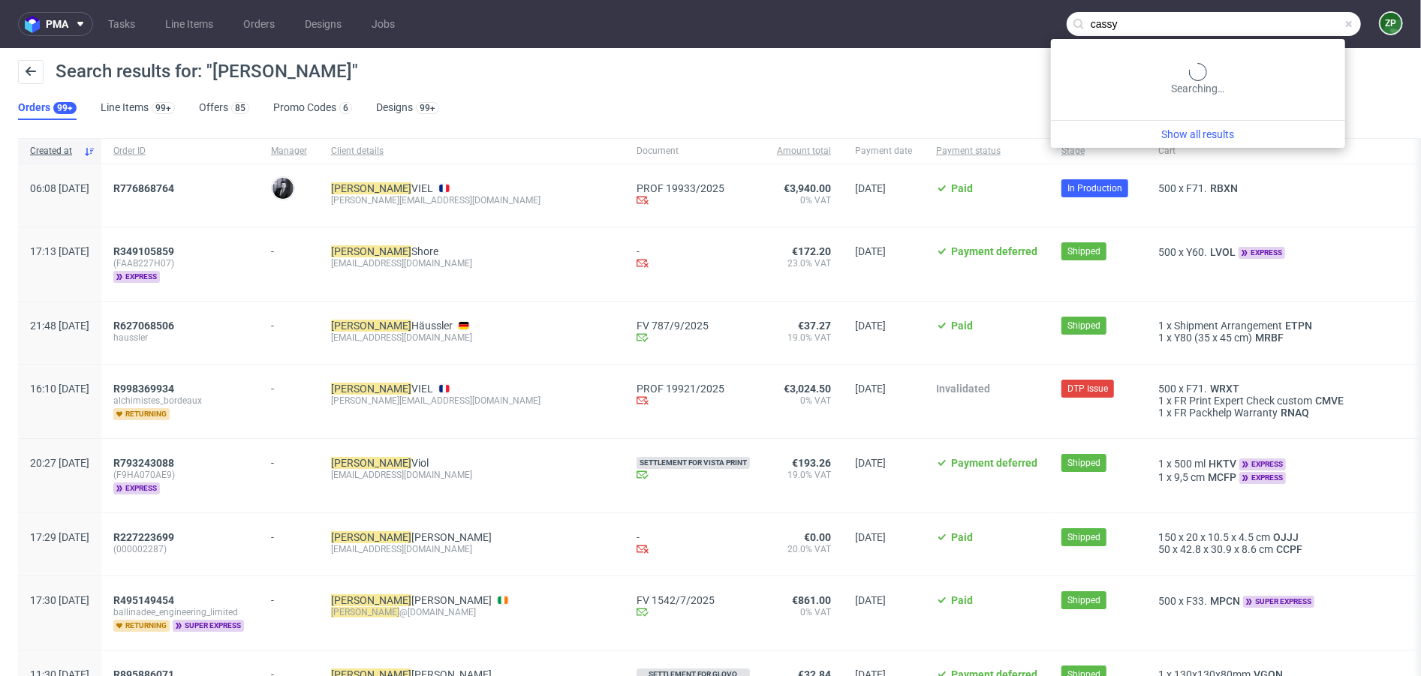
type input "cassy"
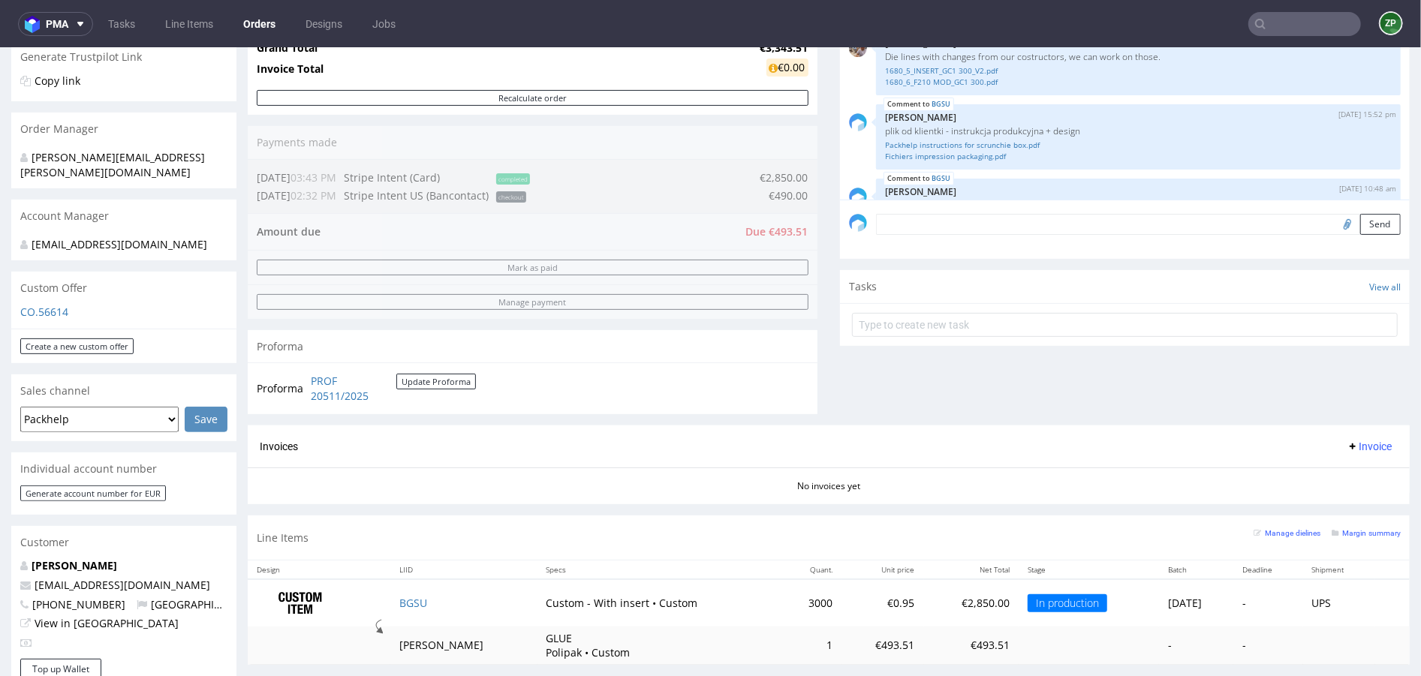
scroll to position [188, 0]
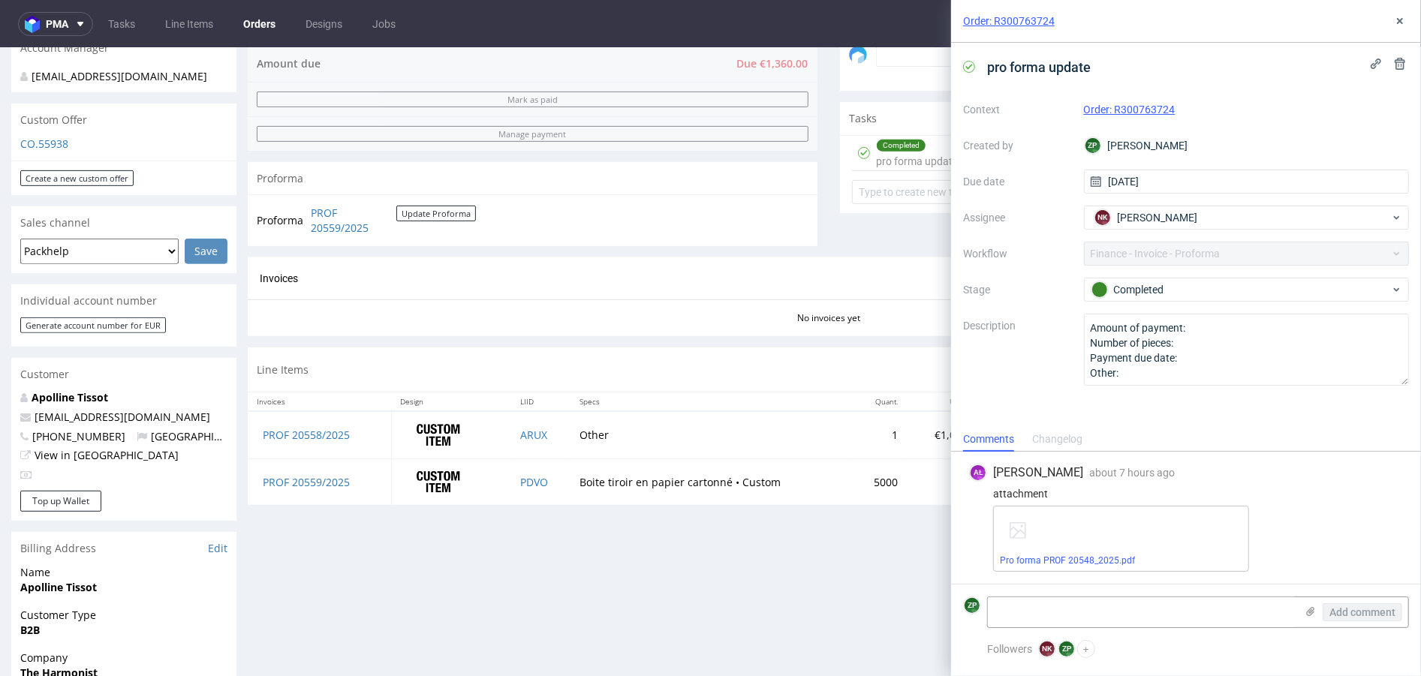
scroll to position [267, 0]
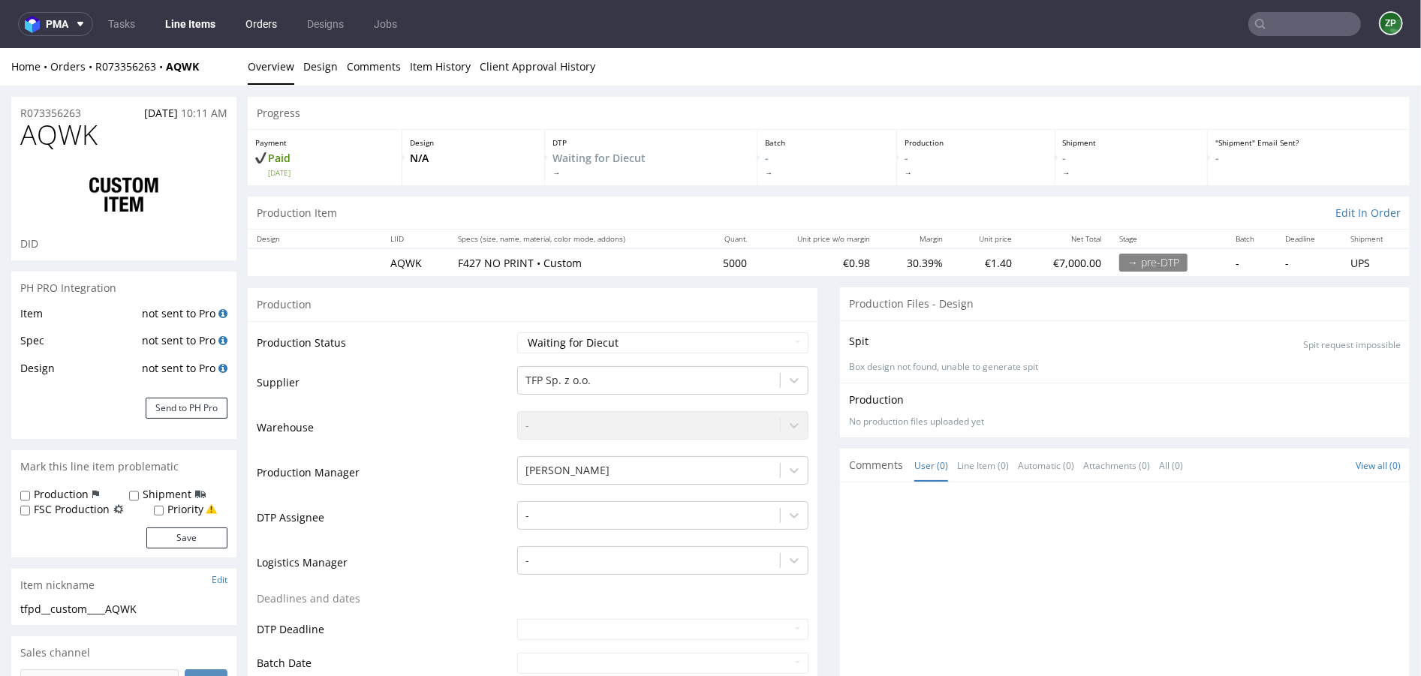
click at [253, 24] on link "Orders" at bounding box center [261, 24] width 50 height 24
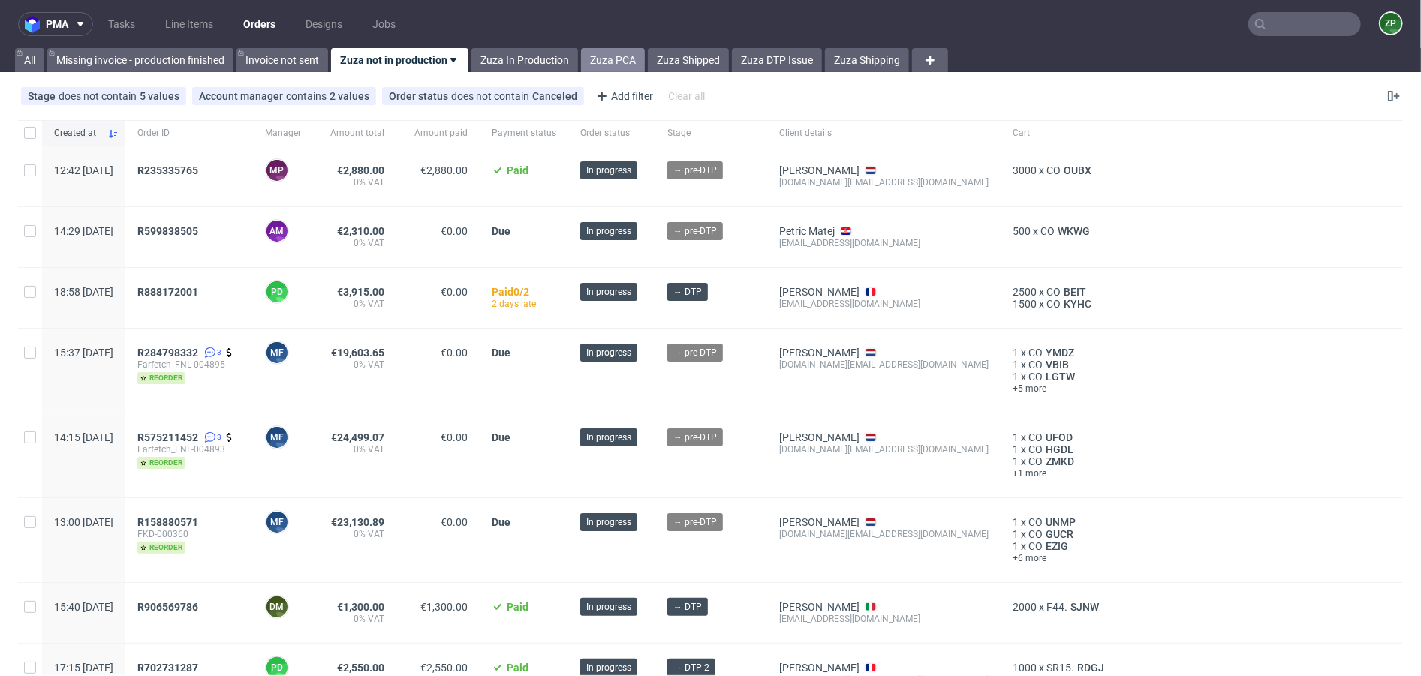
click at [623, 58] on link "Zuza PCA" at bounding box center [613, 60] width 64 height 24
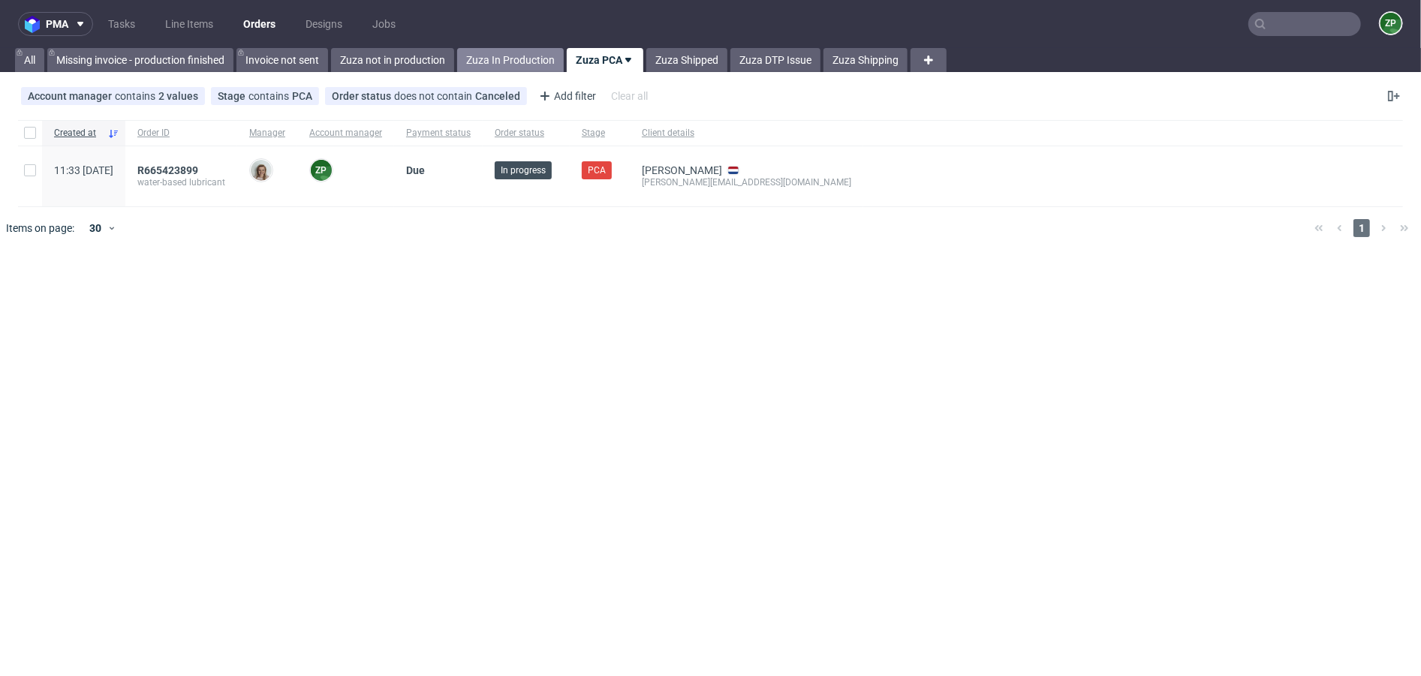
click at [483, 55] on link "Zuza In Production" at bounding box center [510, 60] width 107 height 24
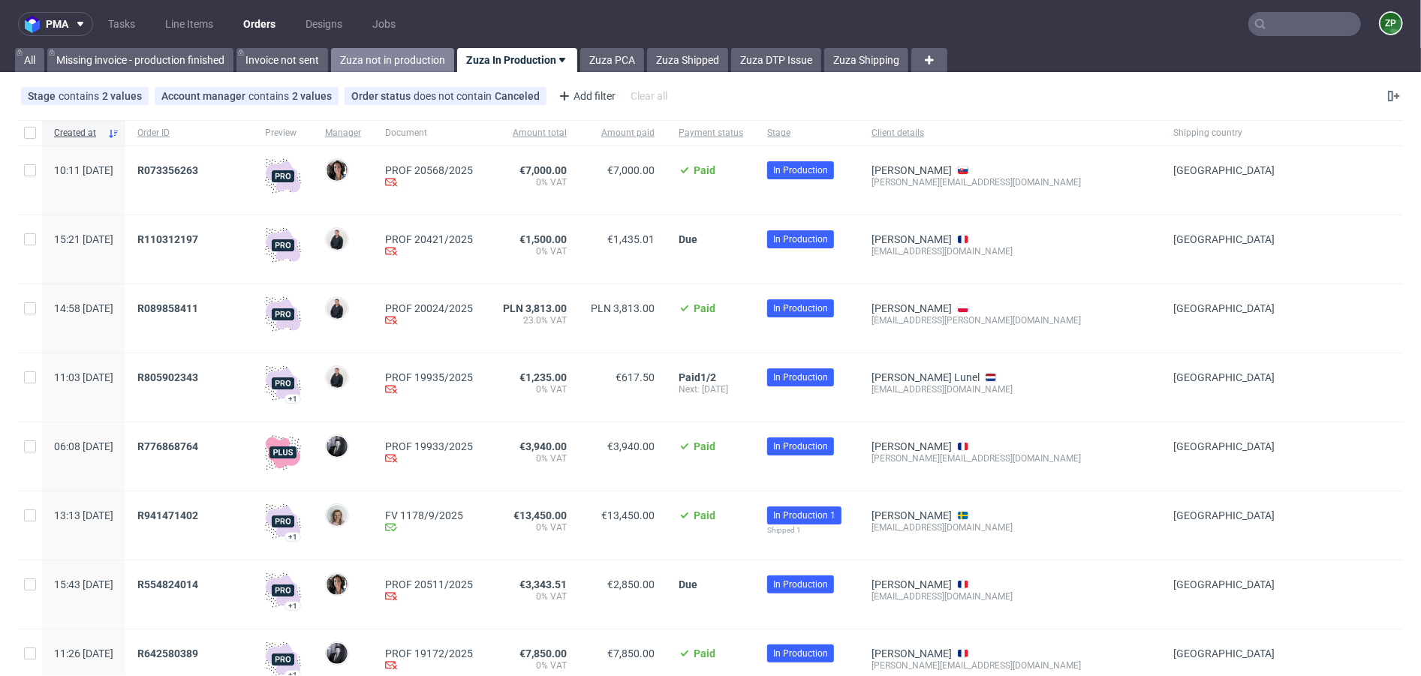
click at [399, 64] on link "Zuza not in production" at bounding box center [392, 60] width 123 height 24
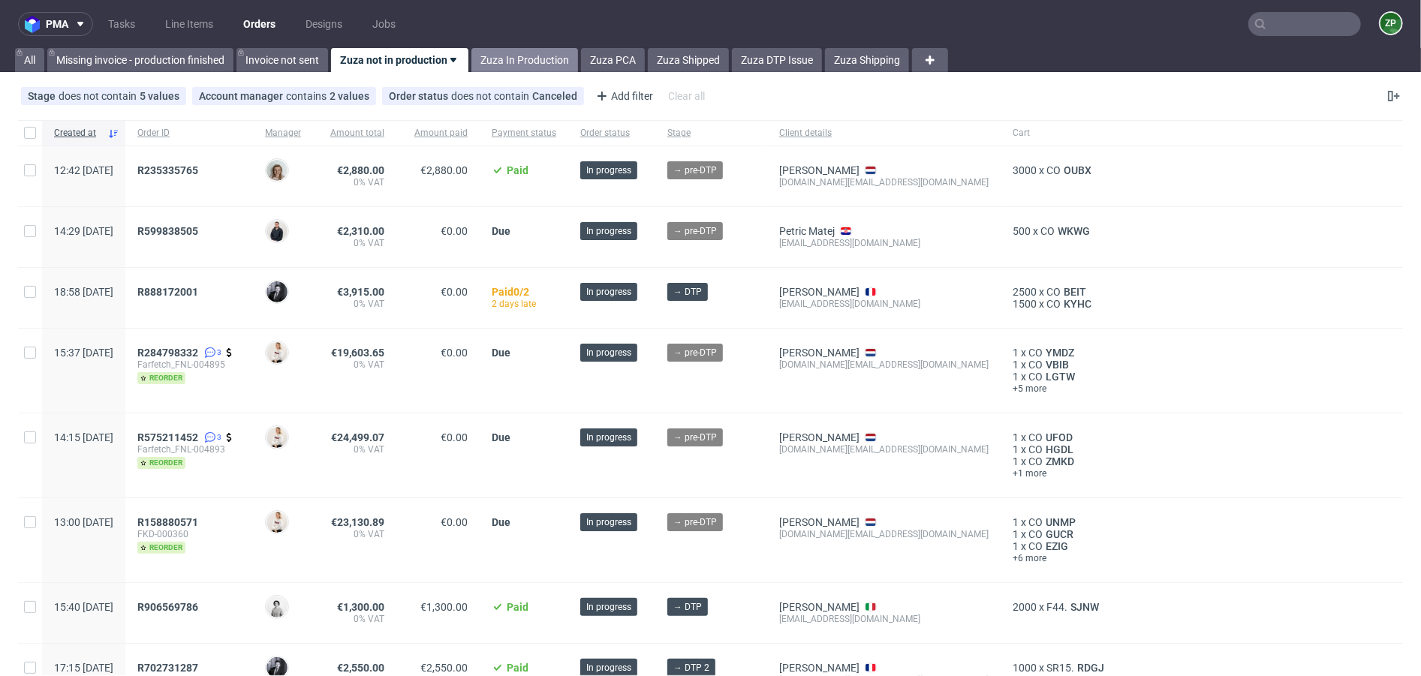
click at [547, 62] on link "Zuza In Production" at bounding box center [524, 60] width 107 height 24
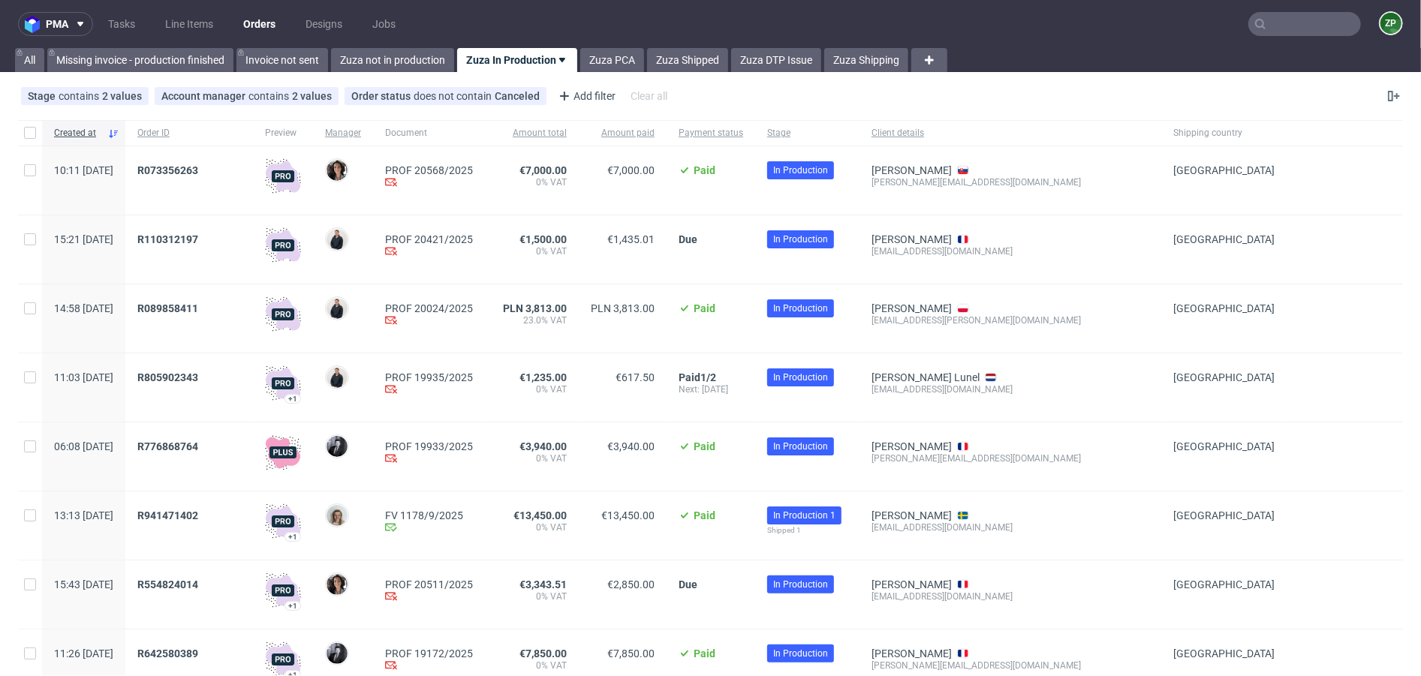
scroll to position [5, 0]
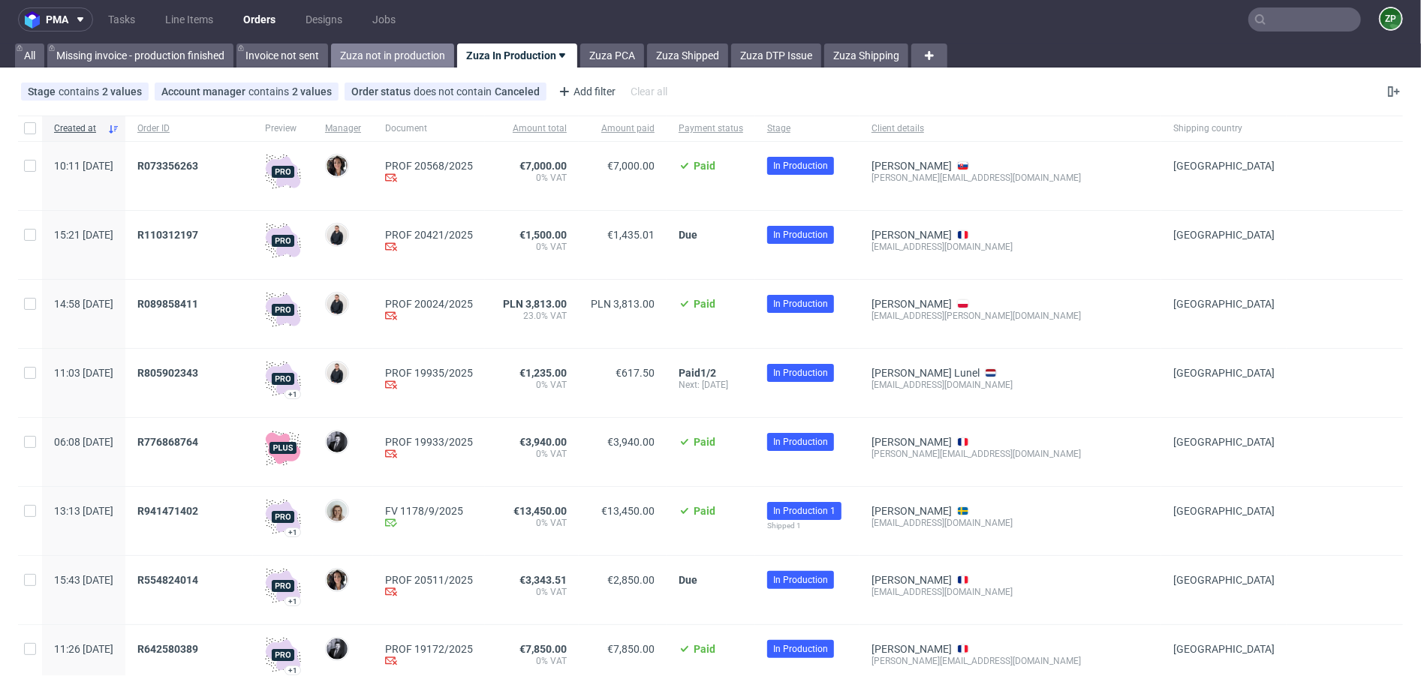
click at [405, 53] on link "Zuza not in production" at bounding box center [392, 56] width 123 height 24
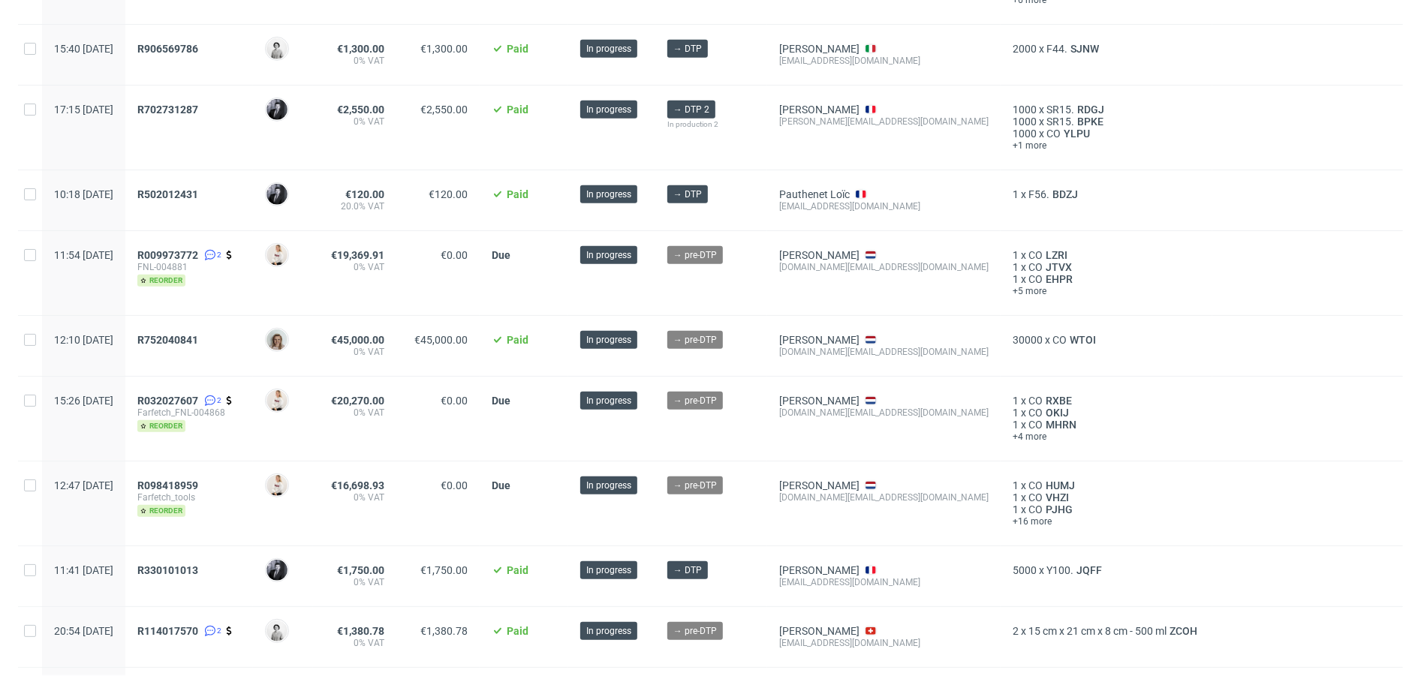
scroll to position [553, 0]
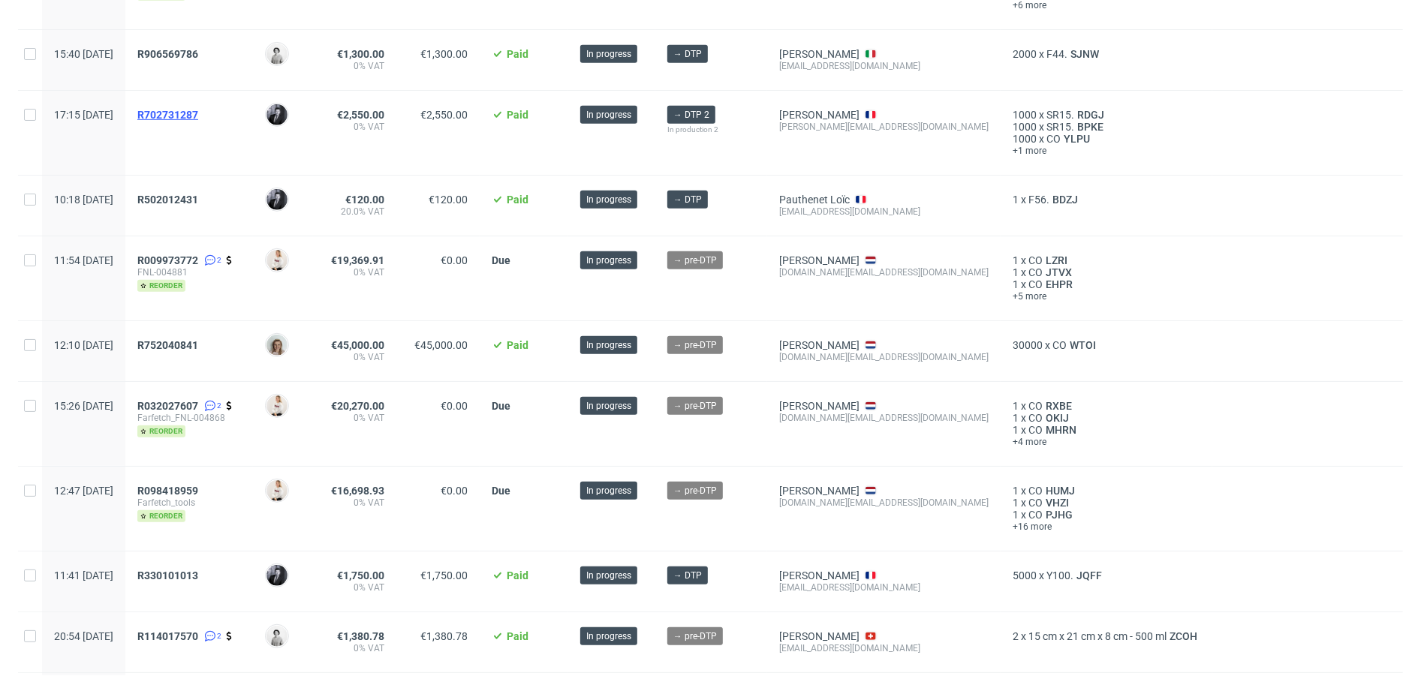
click at [196, 109] on span "R702731287" at bounding box center [167, 115] width 61 height 12
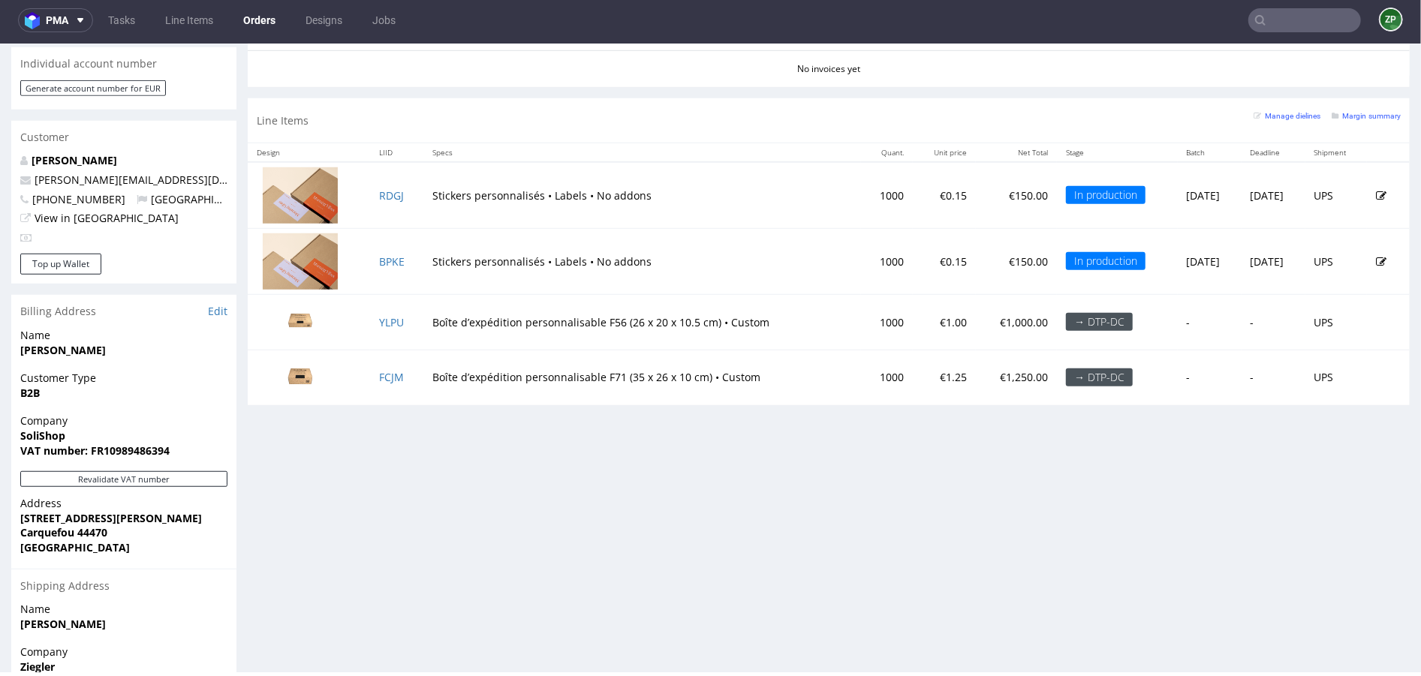
scroll to position [679, 0]
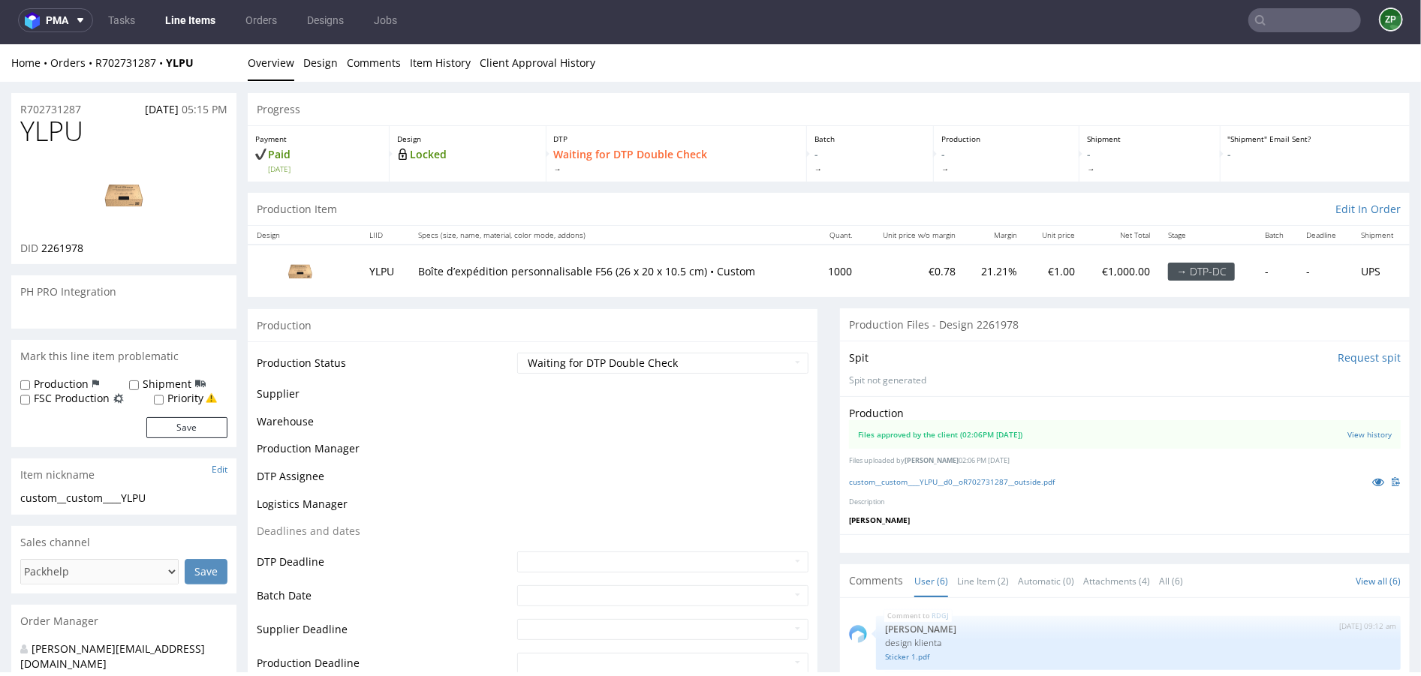
scroll to position [83, 0]
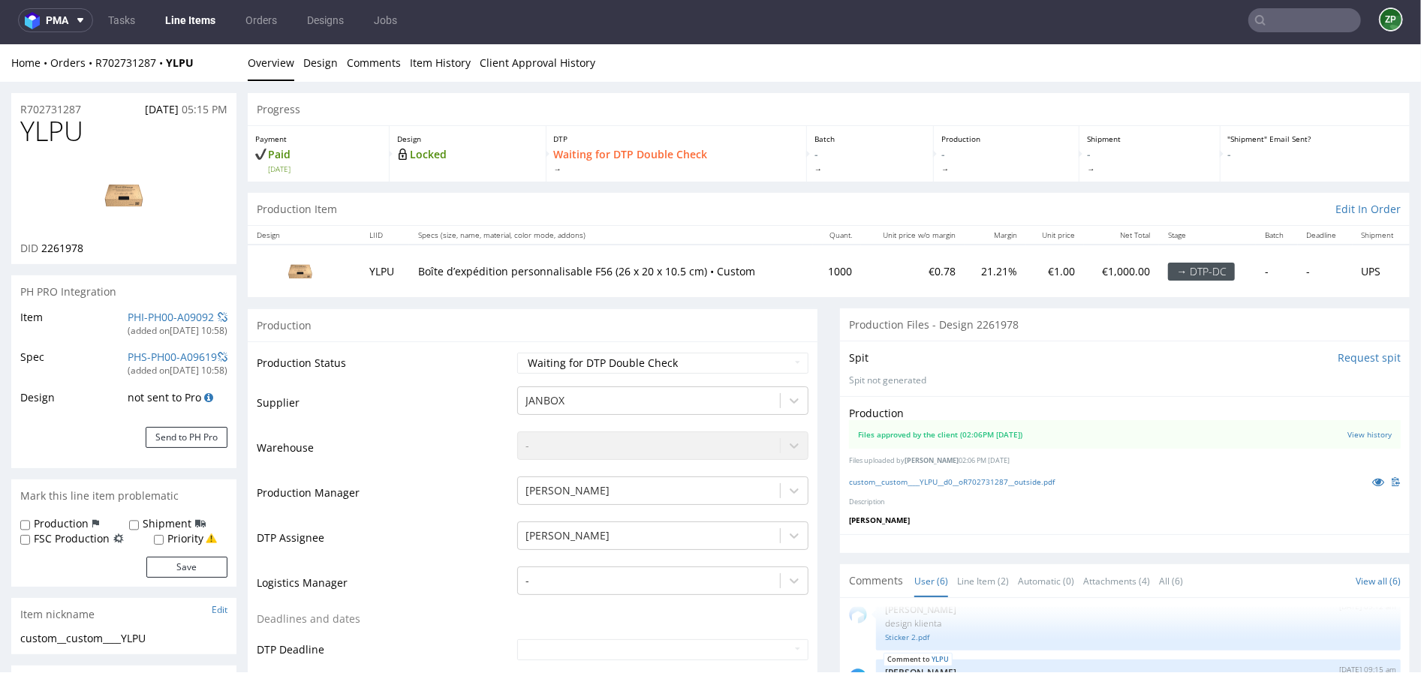
select select "in_progress"
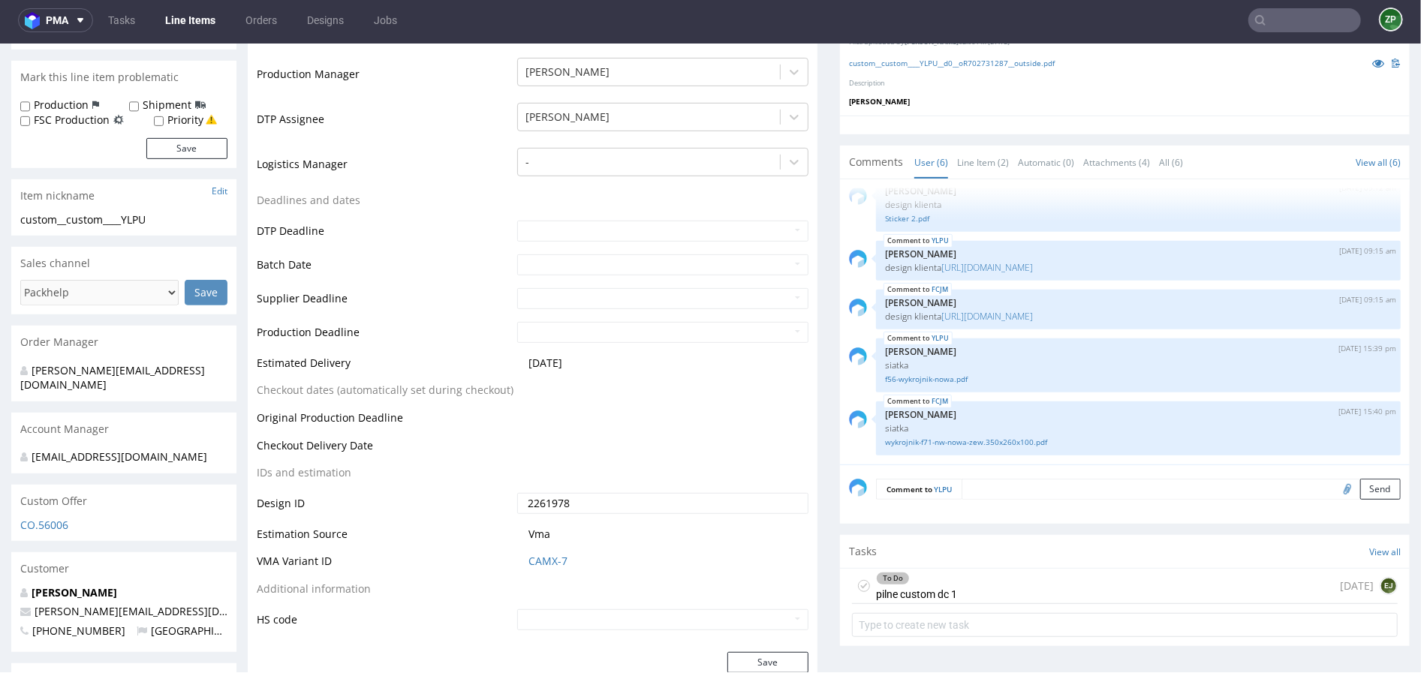
scroll to position [421, 0]
click at [966, 566] on div "To Do pilne custom dc 1 today EJ" at bounding box center [1125, 583] width 546 height 35
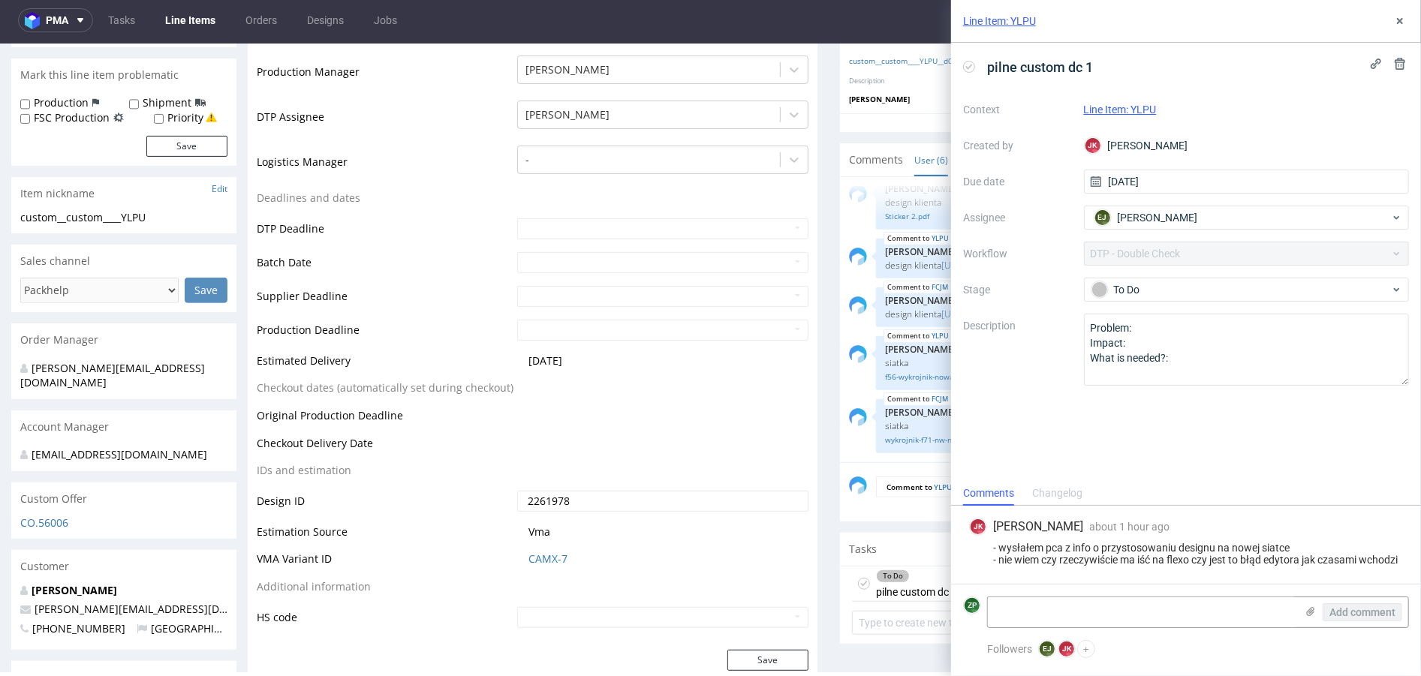
click at [788, 552] on span "CAMX-7" at bounding box center [669, 558] width 280 height 15
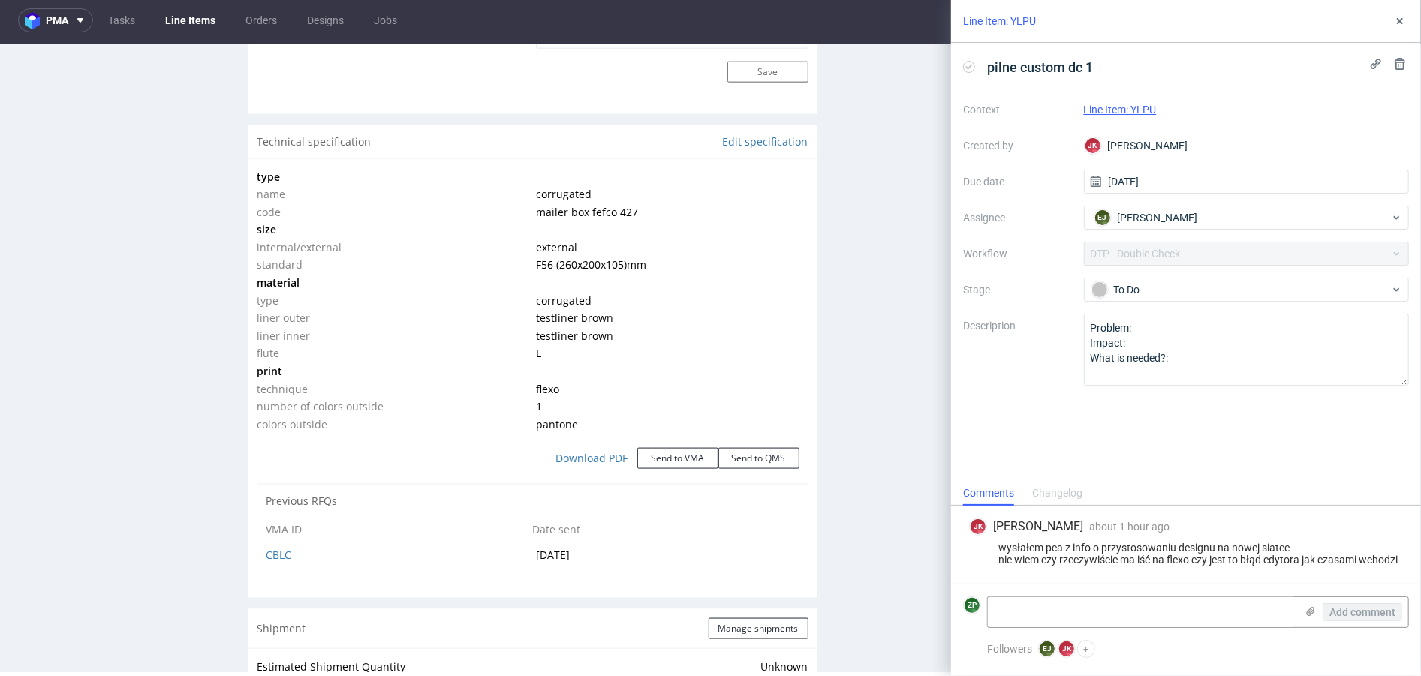
scroll to position [1345, 0]
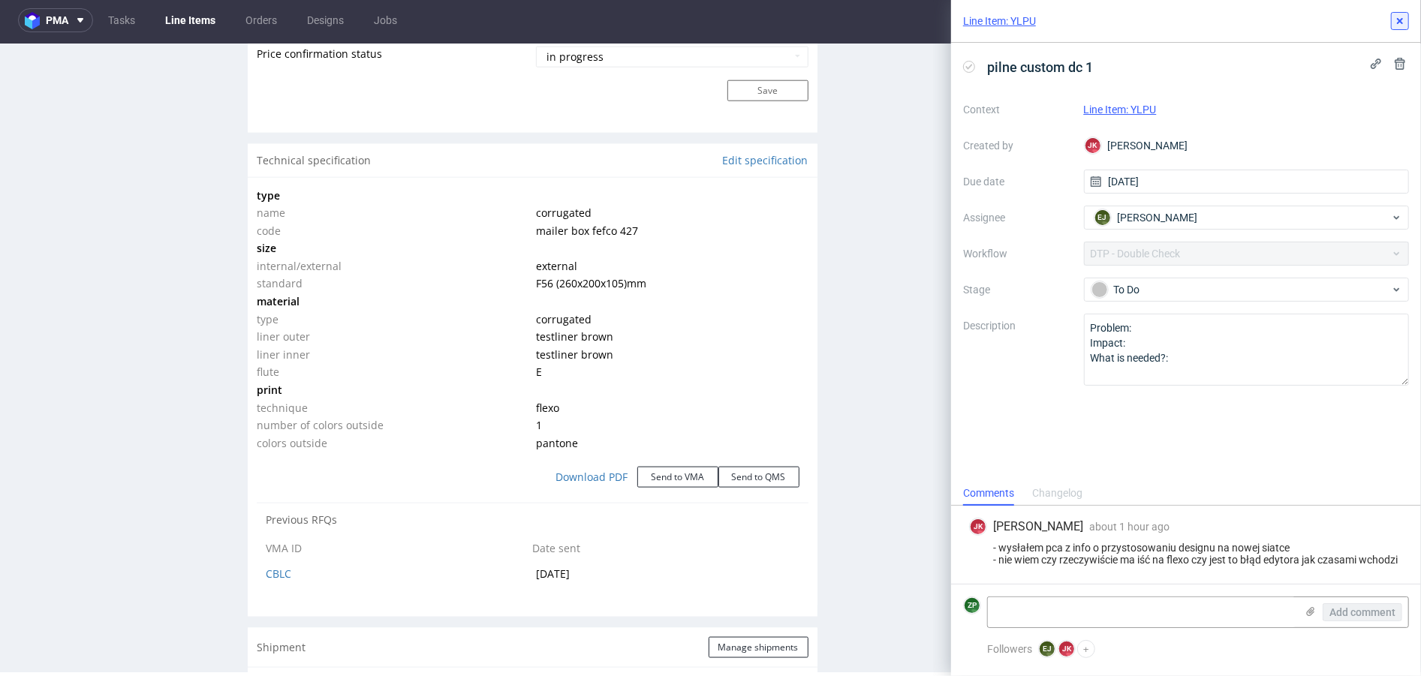
click at [1398, 26] on icon at bounding box center [1400, 21] width 12 height 12
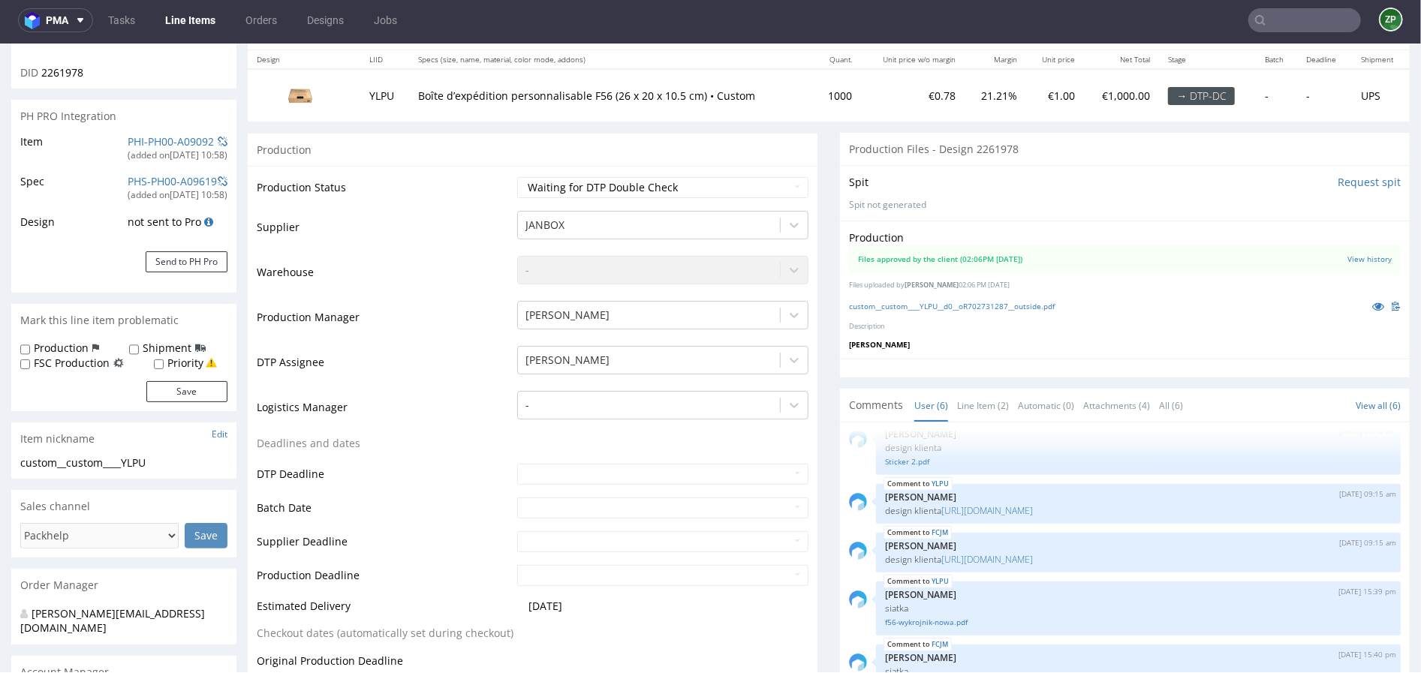
scroll to position [336, 0]
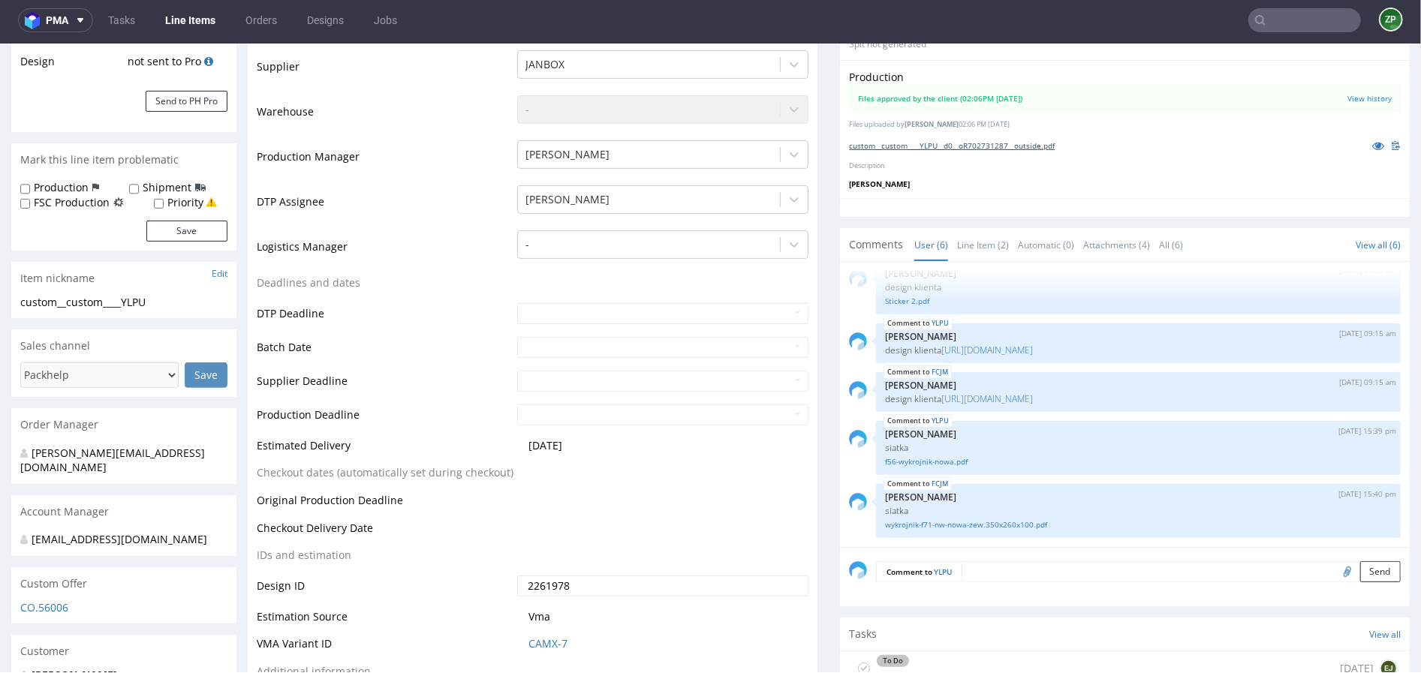
click at [946, 143] on link "custom__custom____YLPU__d0__oR702731287__outside.pdf" at bounding box center [952, 145] width 206 height 11
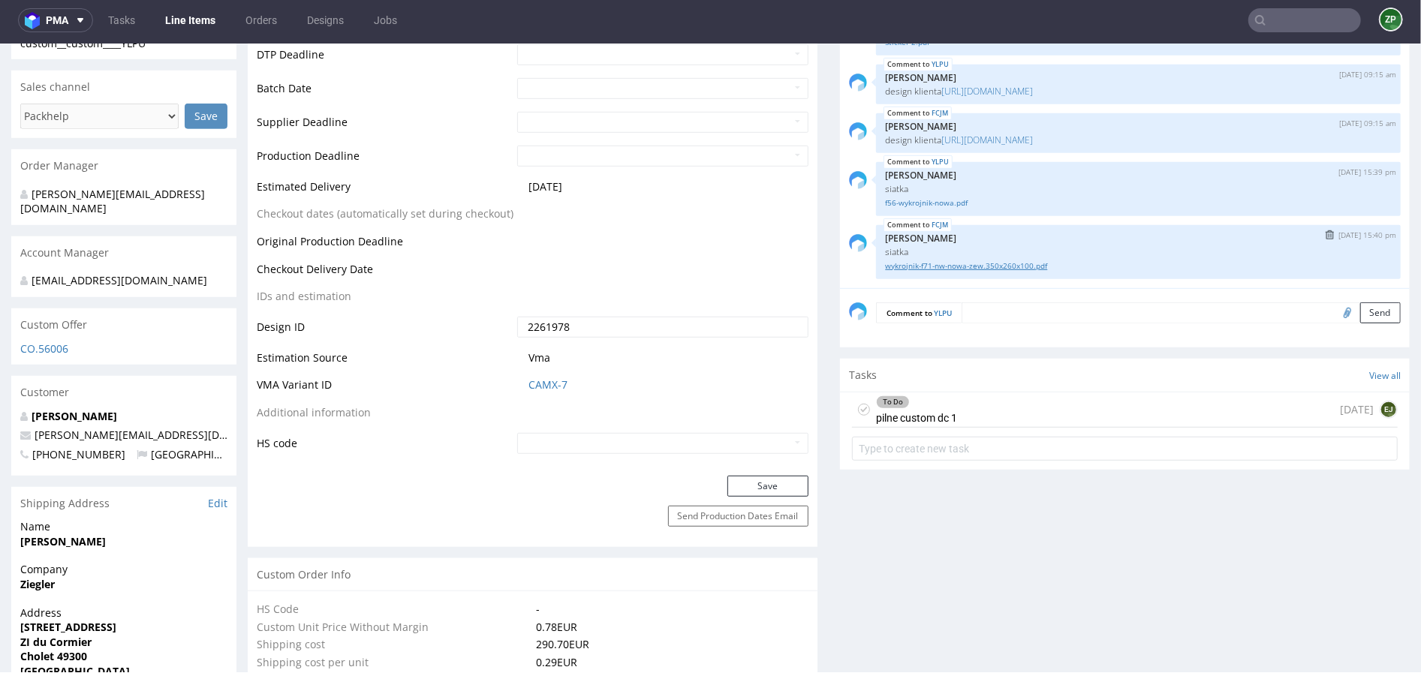
scroll to position [652, 0]
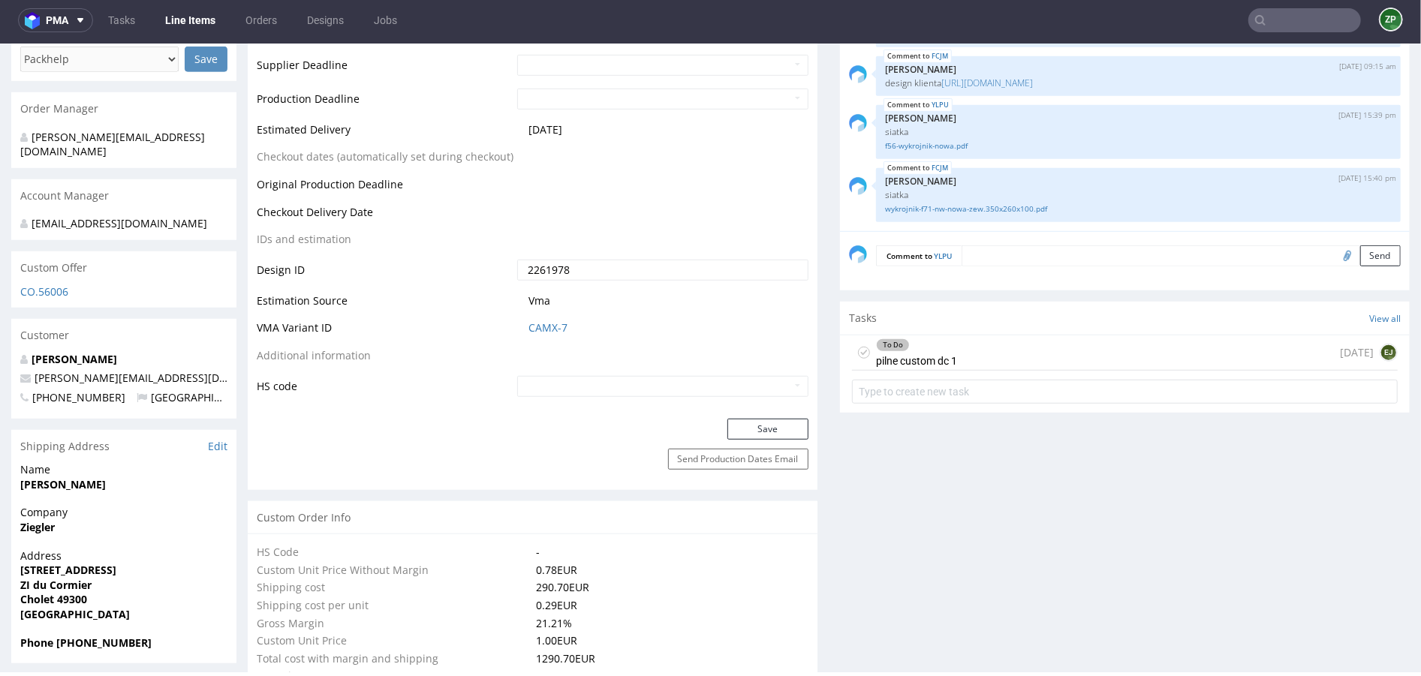
click at [1019, 368] on div "To Do pilne custom dc 1 today EJ" at bounding box center [1125, 372] width 570 height 74
click at [979, 361] on div "To Do pilne custom dc 1 today EJ" at bounding box center [1125, 352] width 546 height 35
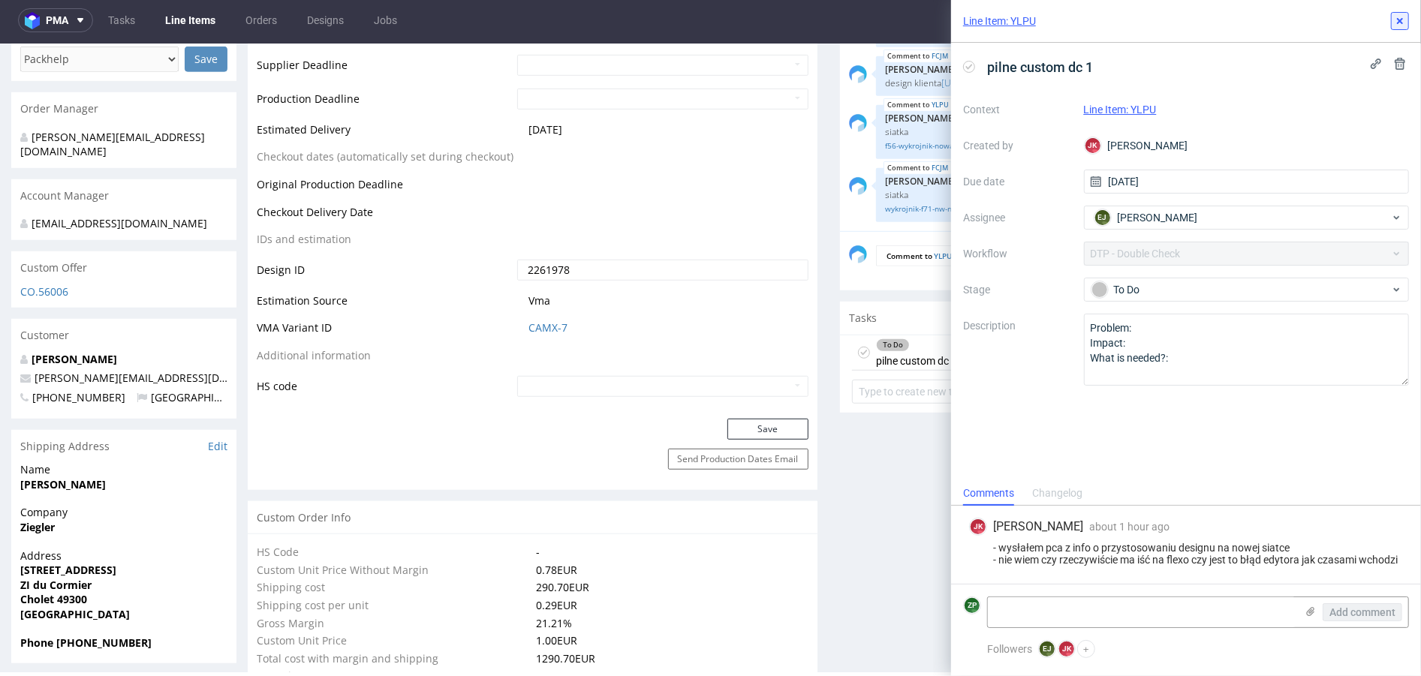
click at [1400, 19] on icon at bounding box center [1400, 21] width 12 height 12
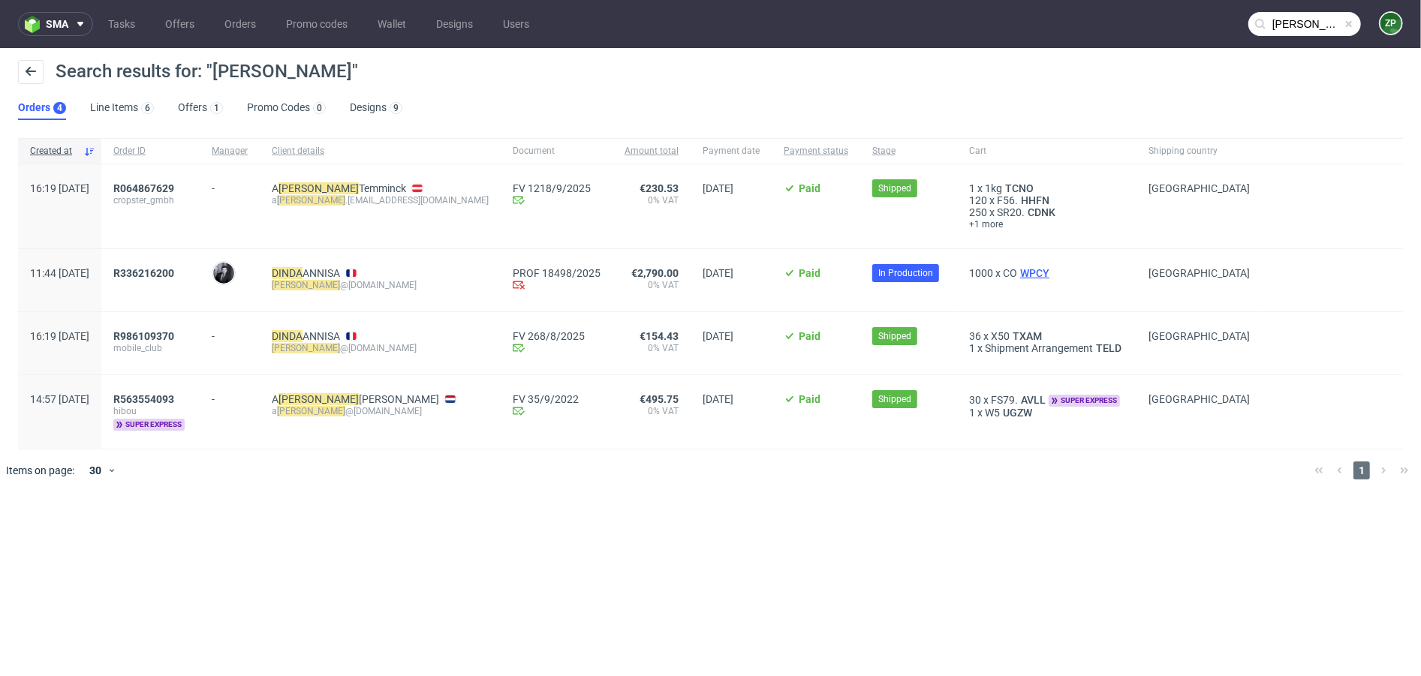
click at [1017, 276] on span "WPCY" at bounding box center [1034, 273] width 35 height 12
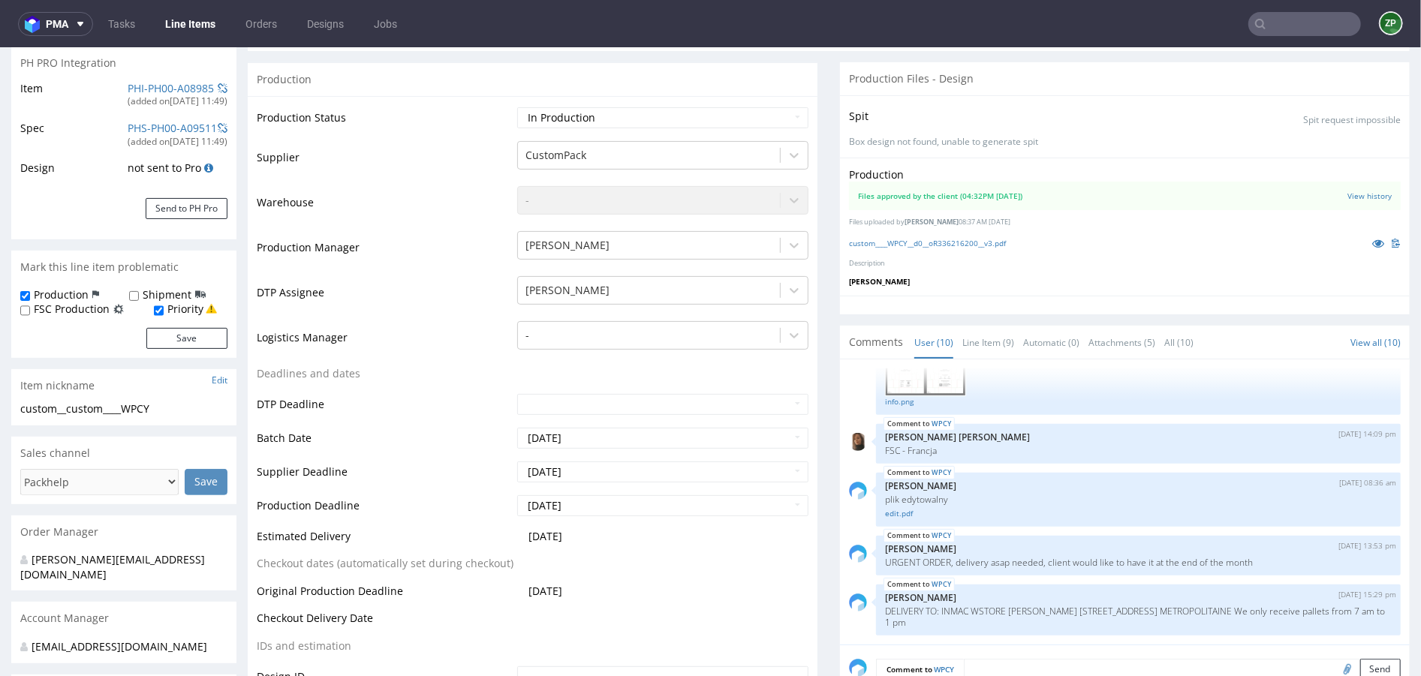
scroll to position [228, 0]
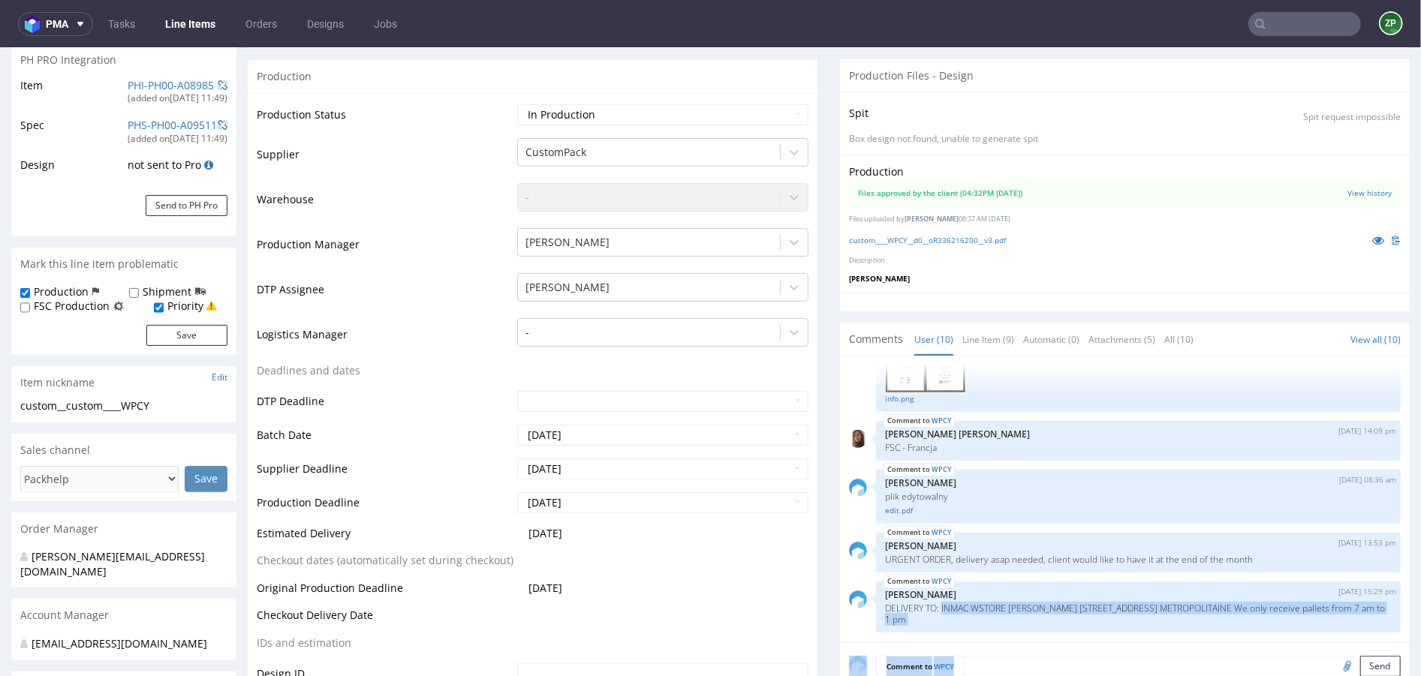
drag, startPoint x: 938, startPoint y: 607, endPoint x: 1216, endPoint y: 643, distance: 280.9
click at [1216, 643] on section "Comments User (10) Line Item (9) Automatic (0) Attachments (5) All (10) View al…" at bounding box center [1125, 511] width 570 height 378
click at [1140, 615] on p "DELIVERY TO: INMAC WSTORE [PERSON_NAME] [STREET_ADDRESS] METROPOLITAINE We only…" at bounding box center [1138, 613] width 507 height 23
drag, startPoint x: 1146, startPoint y: 620, endPoint x: 939, endPoint y: 601, distance: 208.0
click at [939, 602] on p "DELIVERY TO: INMAC WSTORE [PERSON_NAME] [STREET_ADDRESS] METROPOLITAINE We only…" at bounding box center [1138, 613] width 507 height 23
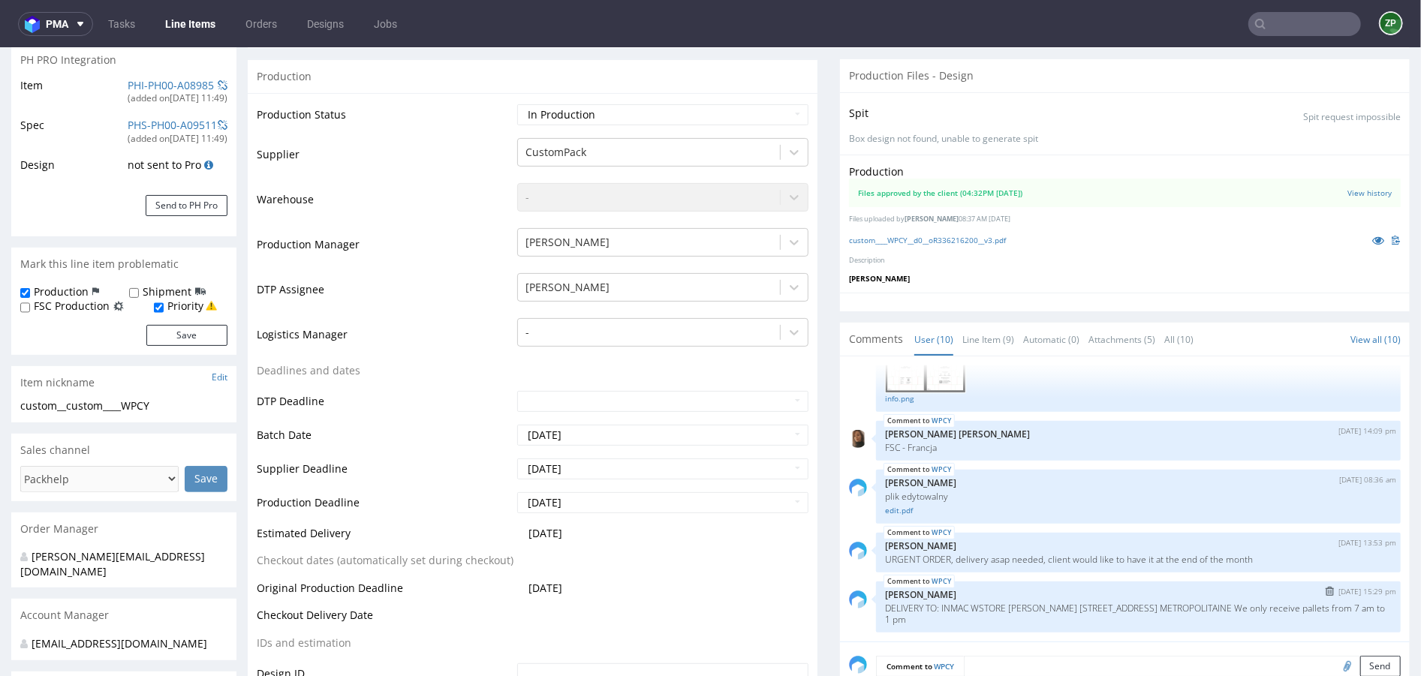
copy p "INMAC WSTORE [PERSON_NAME] [STREET_ADDRESS] FRANCE METROPOLITAINE We only recei…"
click at [1274, 21] on input "text" at bounding box center [1304, 24] width 113 height 24
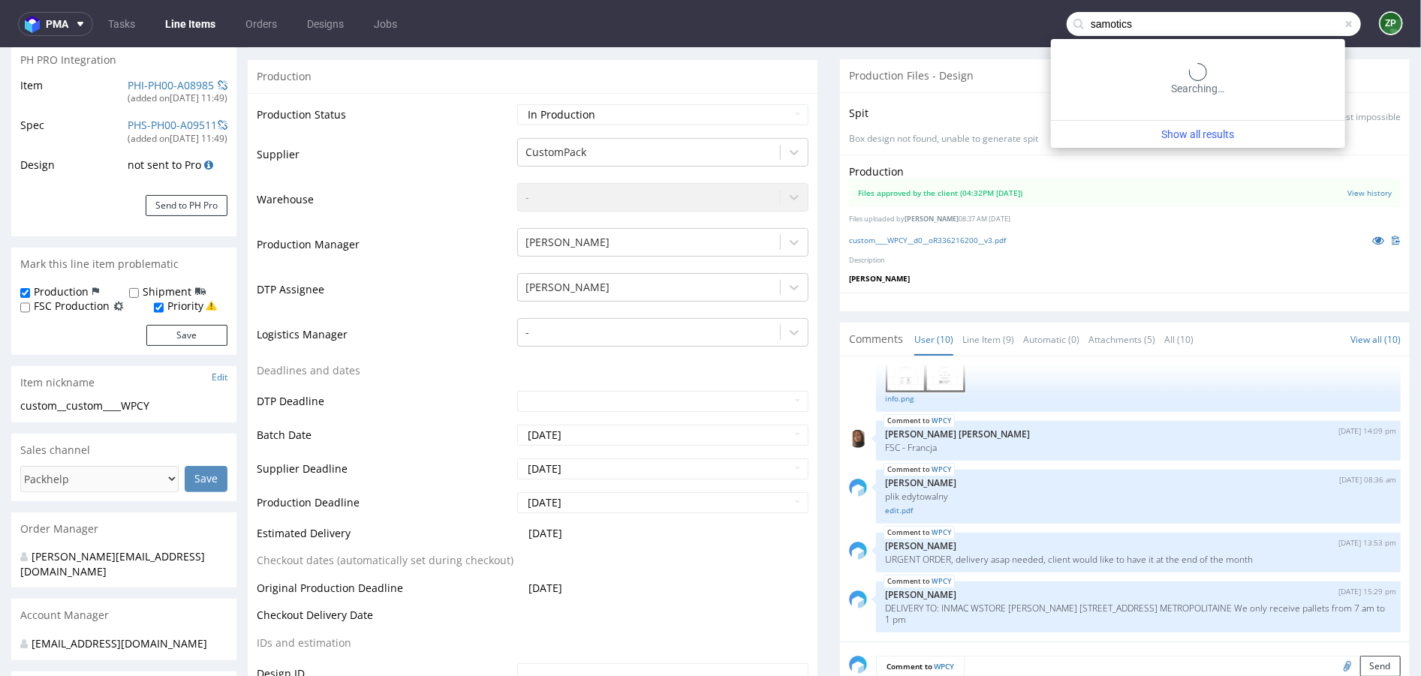
type input "samotics"
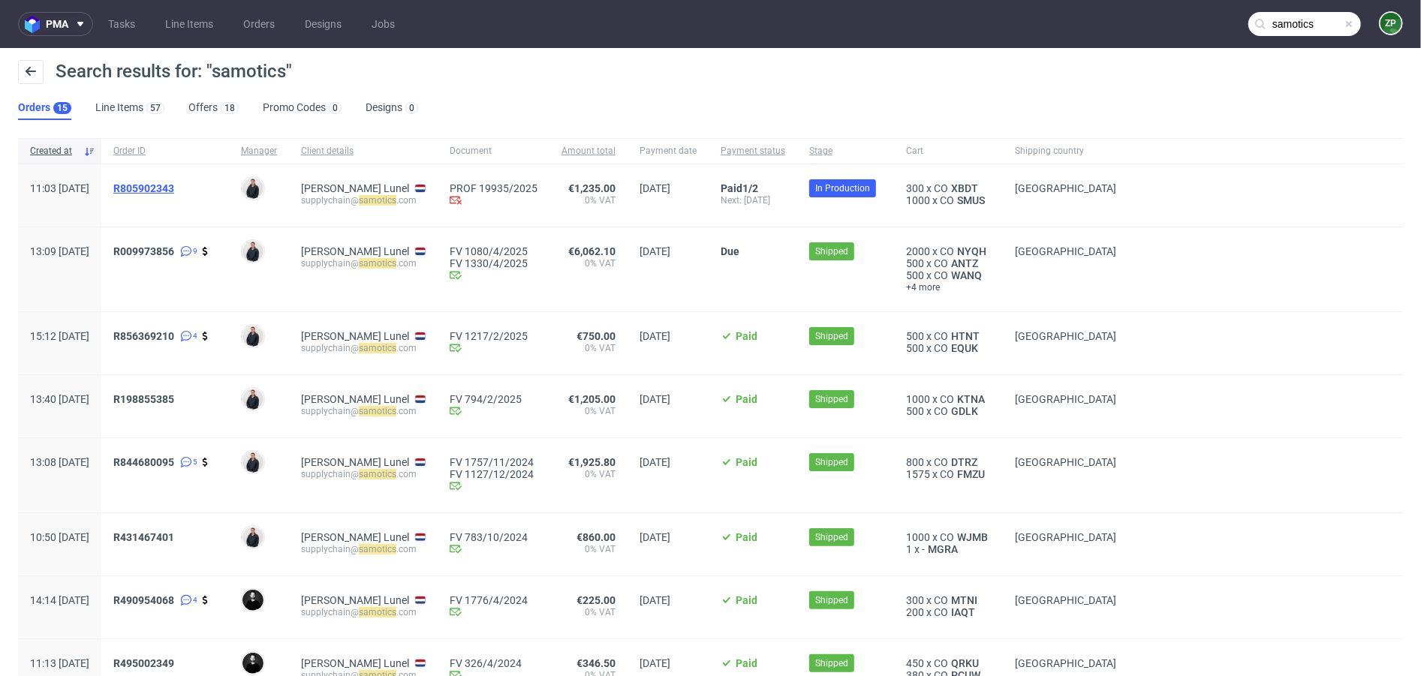
click at [168, 188] on span "R805902343" at bounding box center [143, 188] width 61 height 12
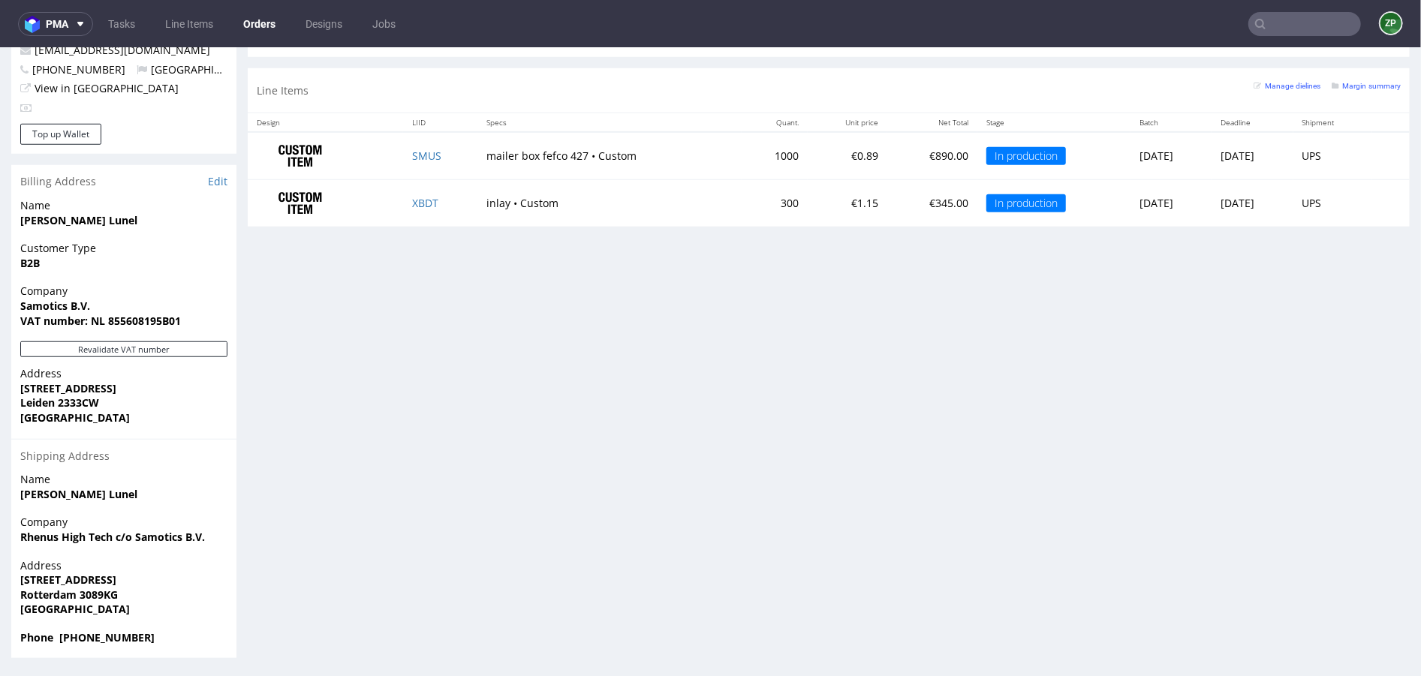
scroll to position [1, 0]
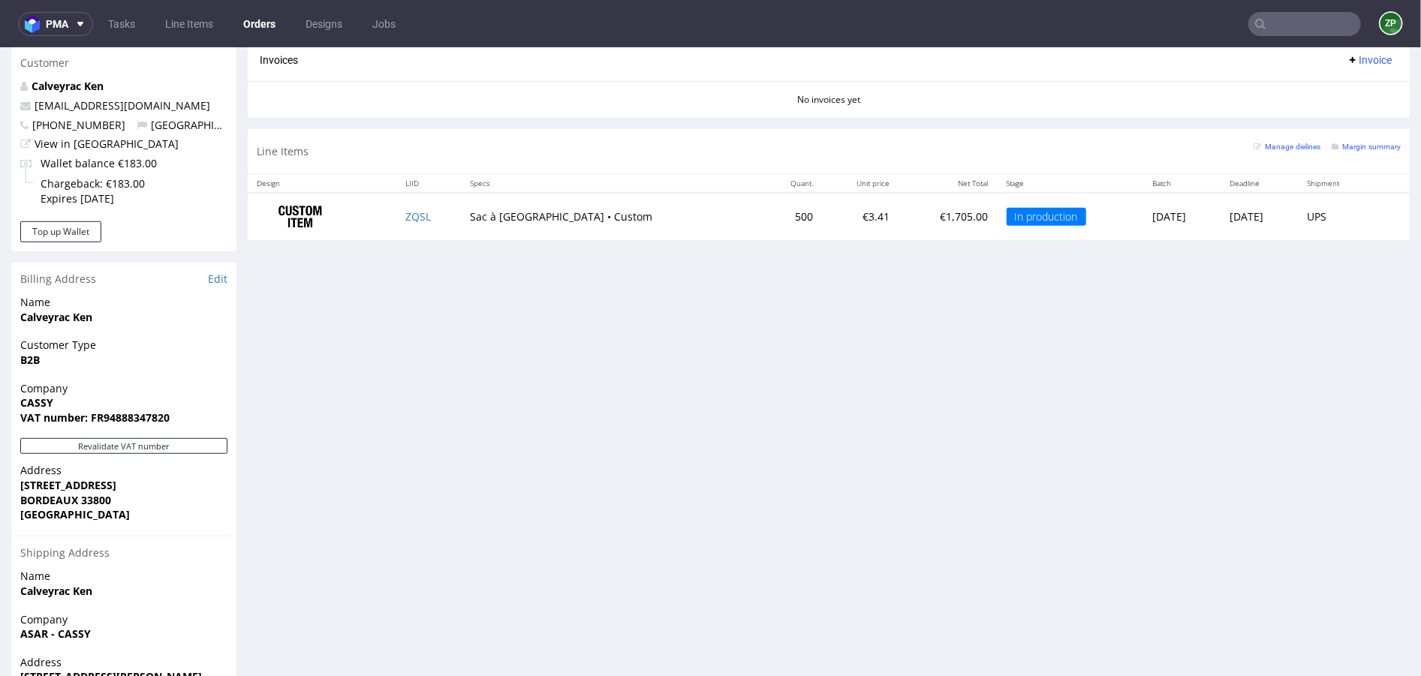
scroll to position [744, 0]
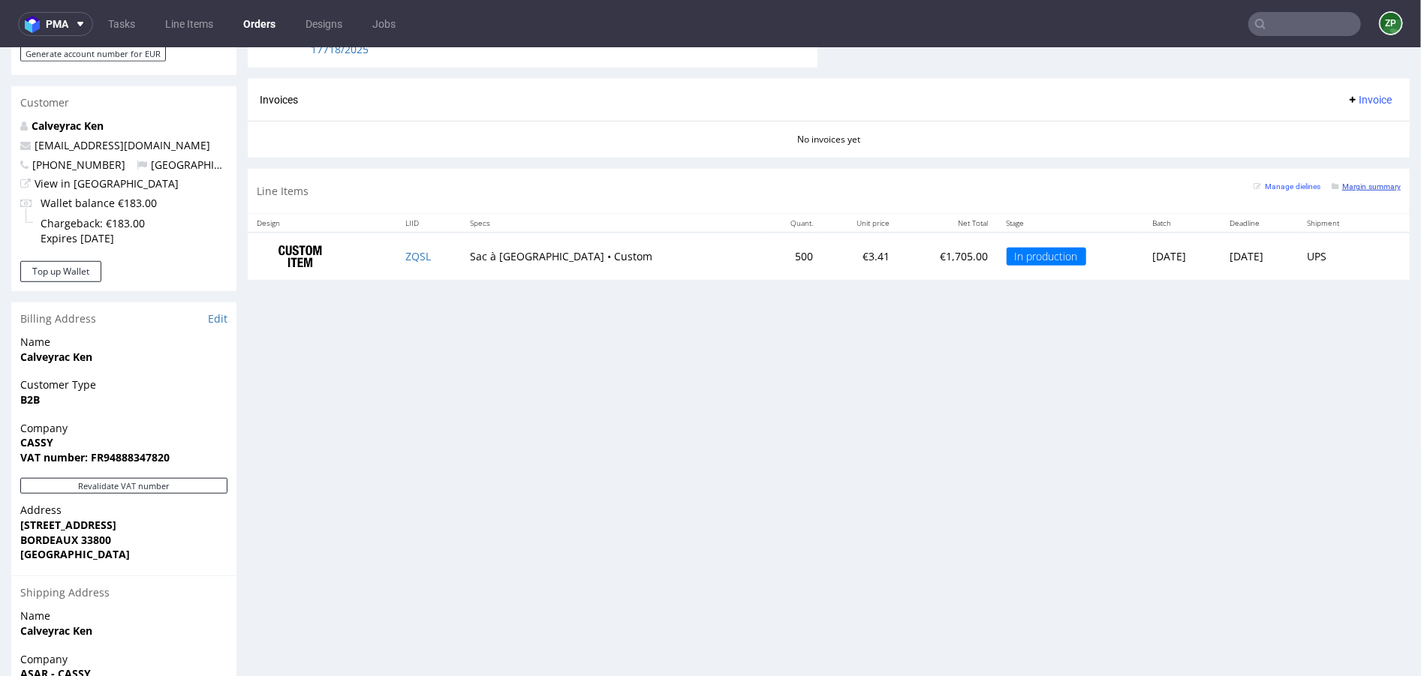
click at [1345, 180] on link "Margin summary" at bounding box center [1366, 185] width 69 height 11
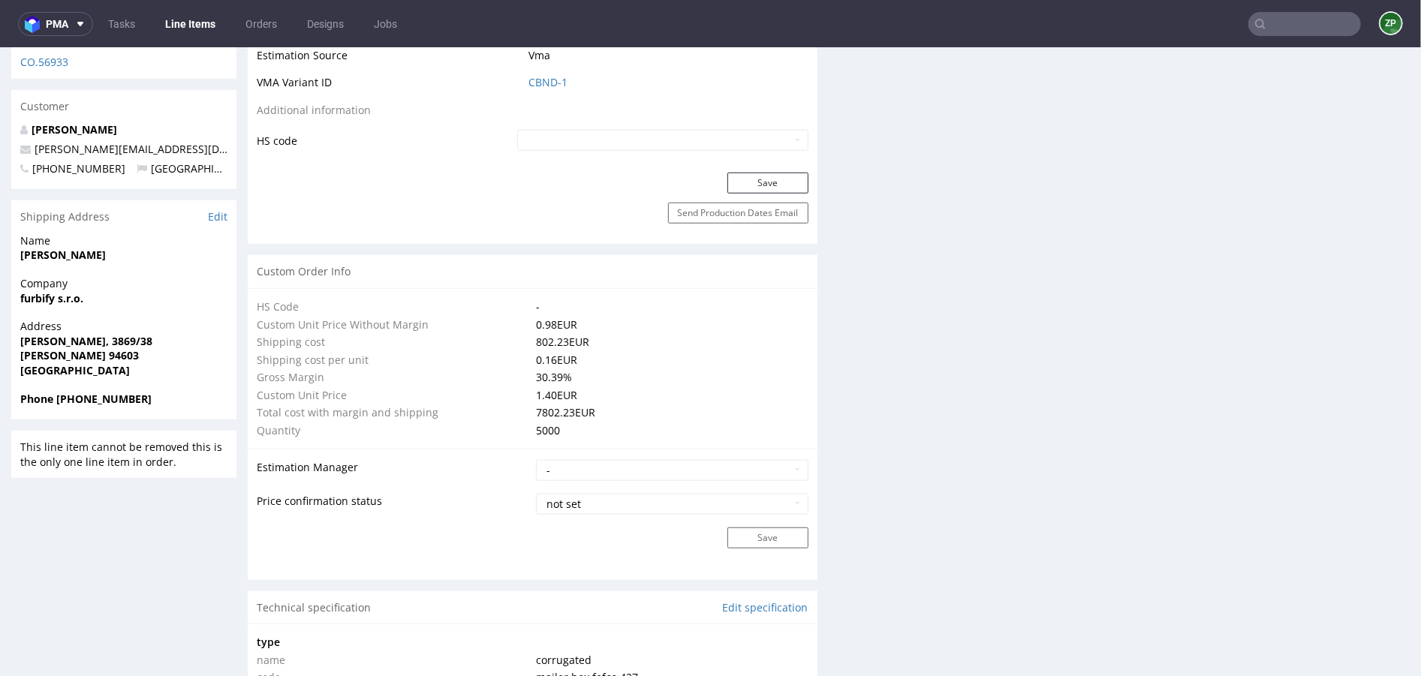
scroll to position [944, 0]
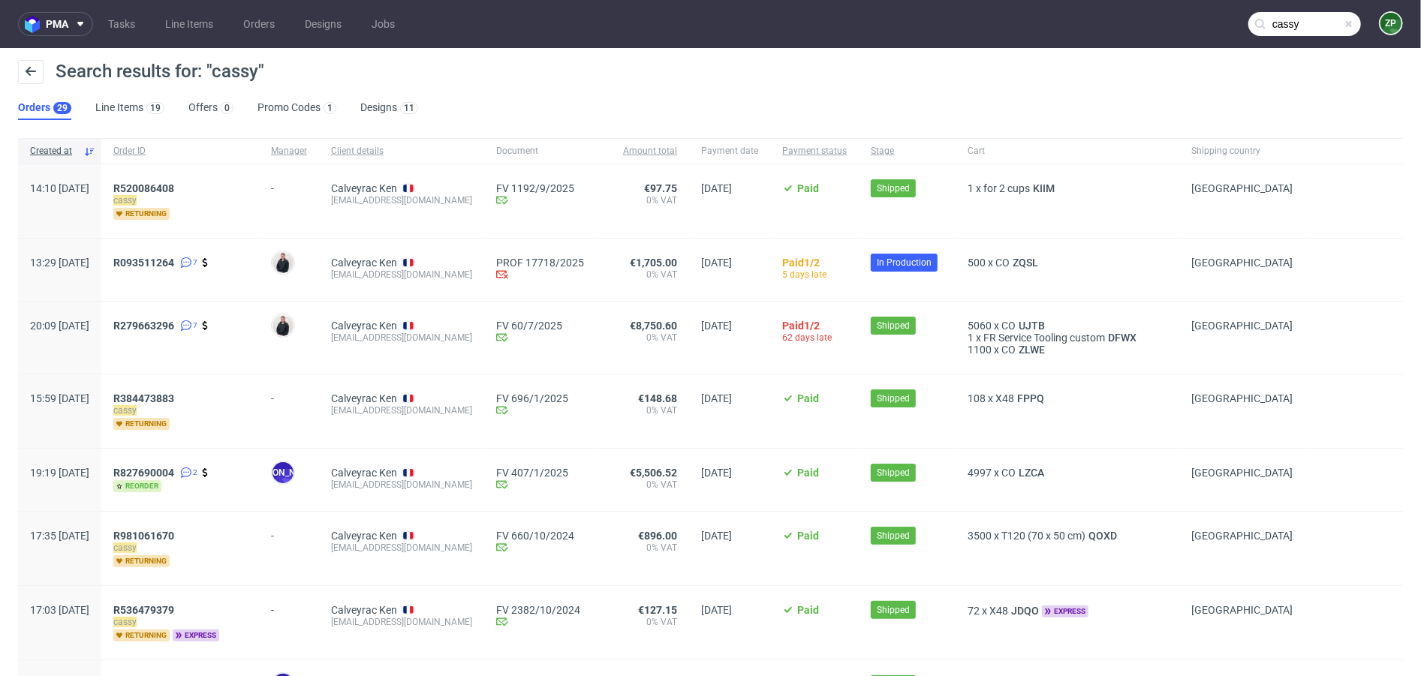
click at [1263, 28] on input "cassy" at bounding box center [1304, 24] width 113 height 24
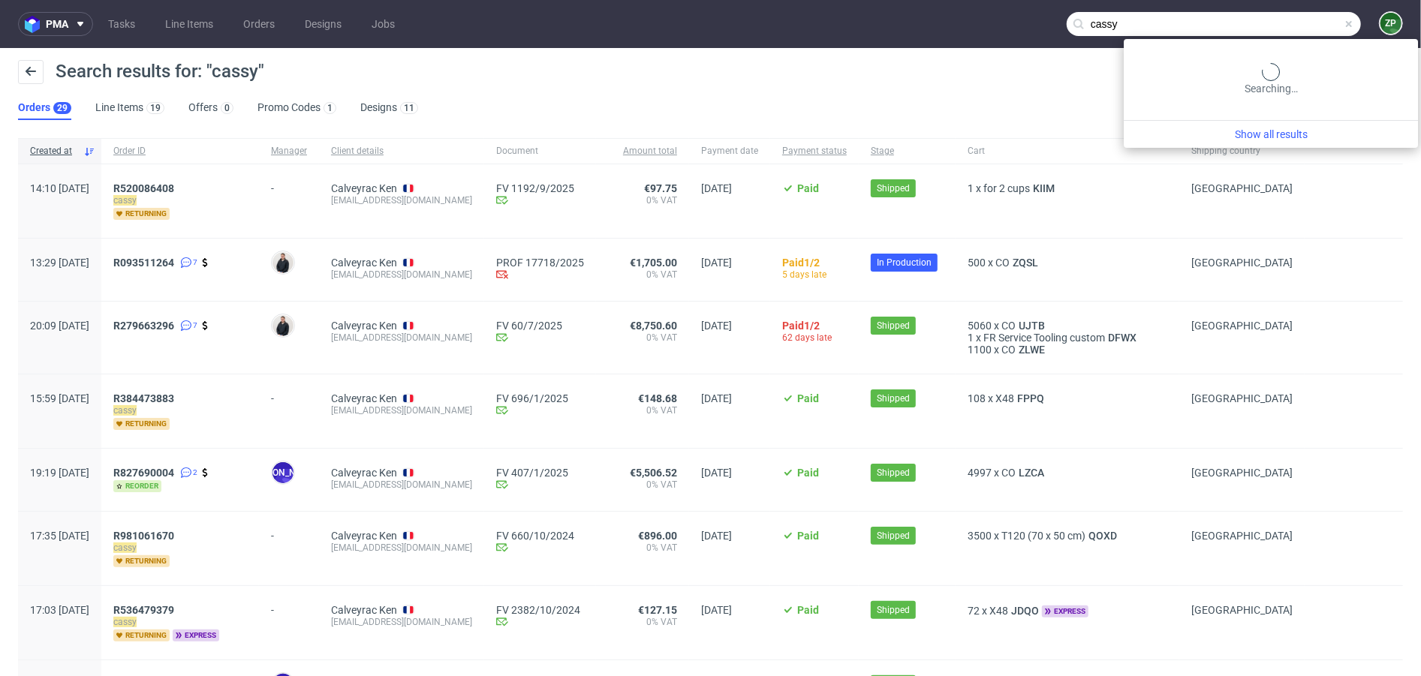
click at [1263, 28] on input "cassy" at bounding box center [1214, 24] width 294 height 24
type input "podowell"
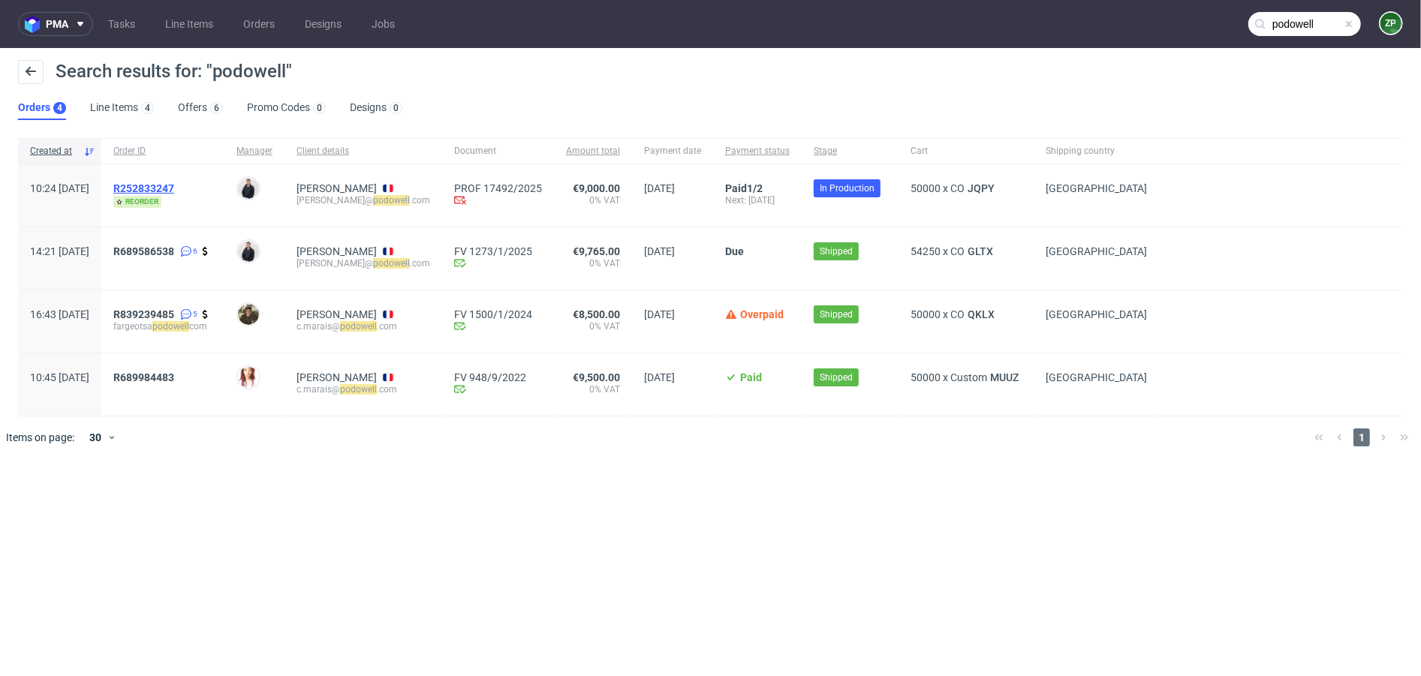
click at [174, 185] on span "R252833247" at bounding box center [143, 188] width 61 height 12
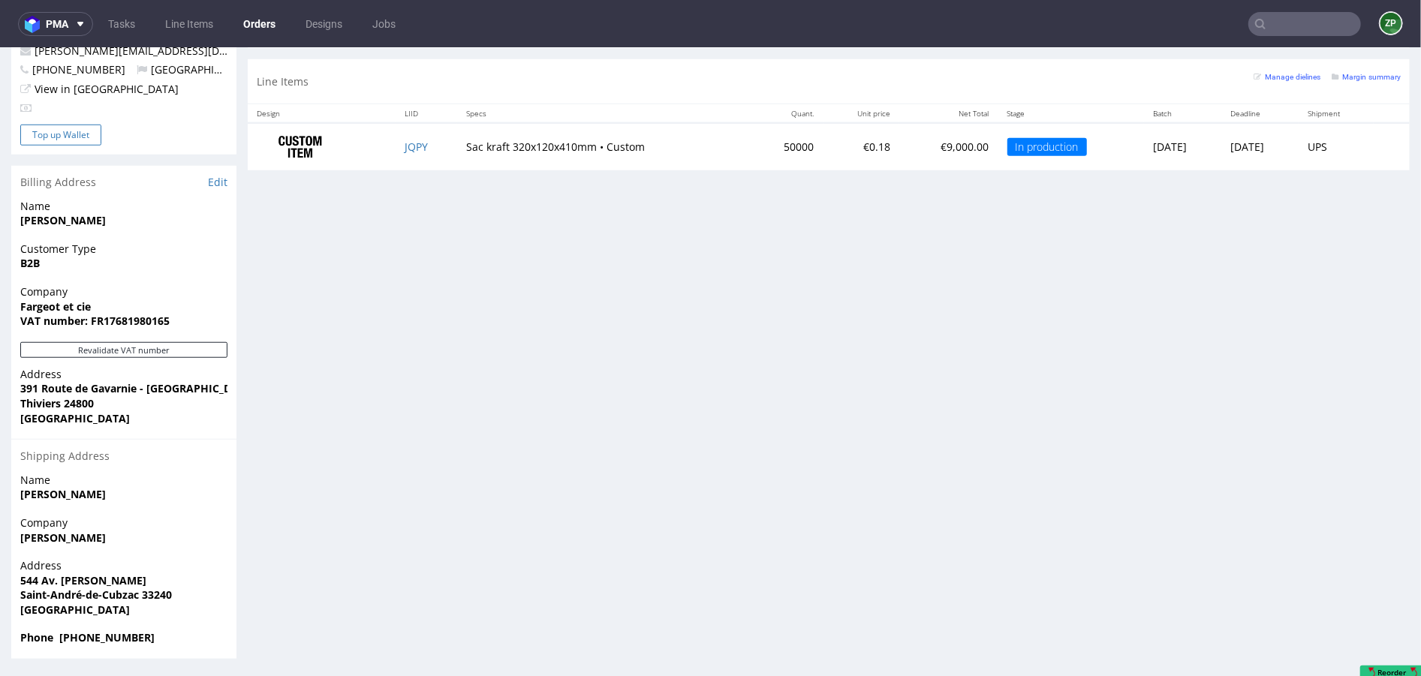
scroll to position [857, 0]
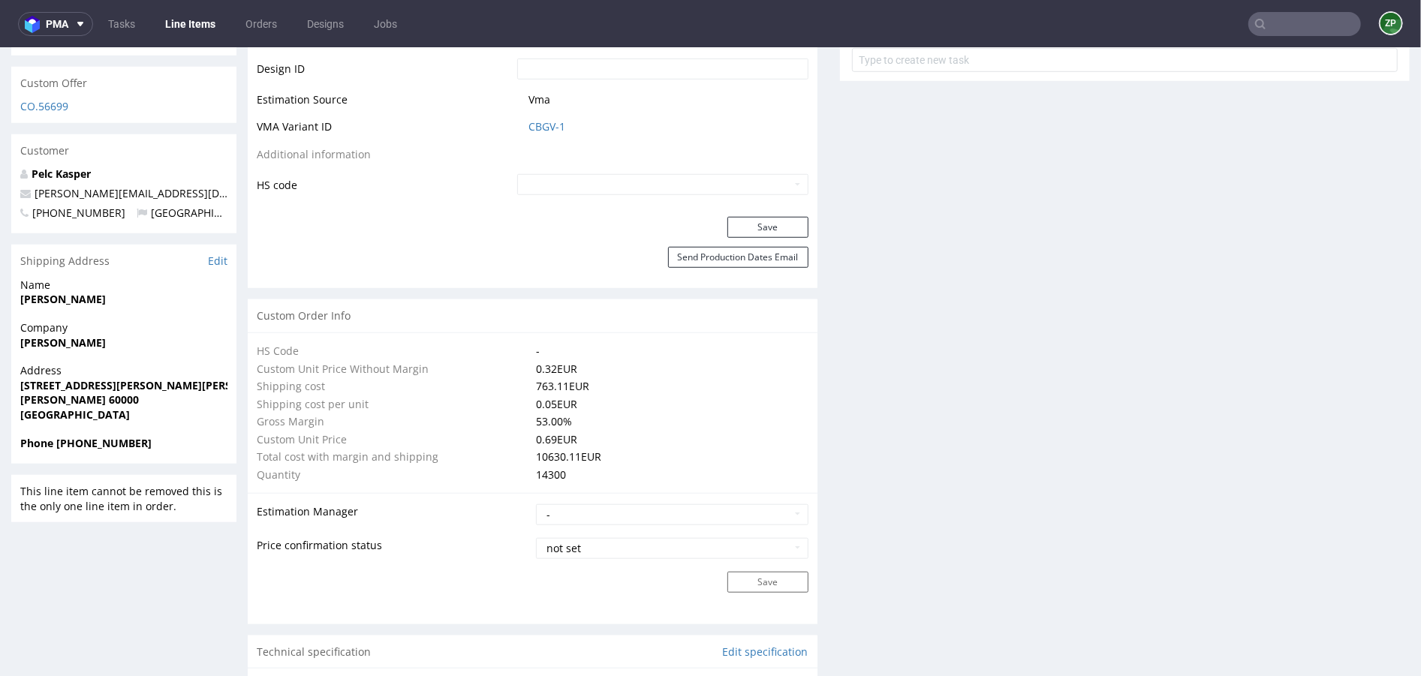
scroll to position [838, 0]
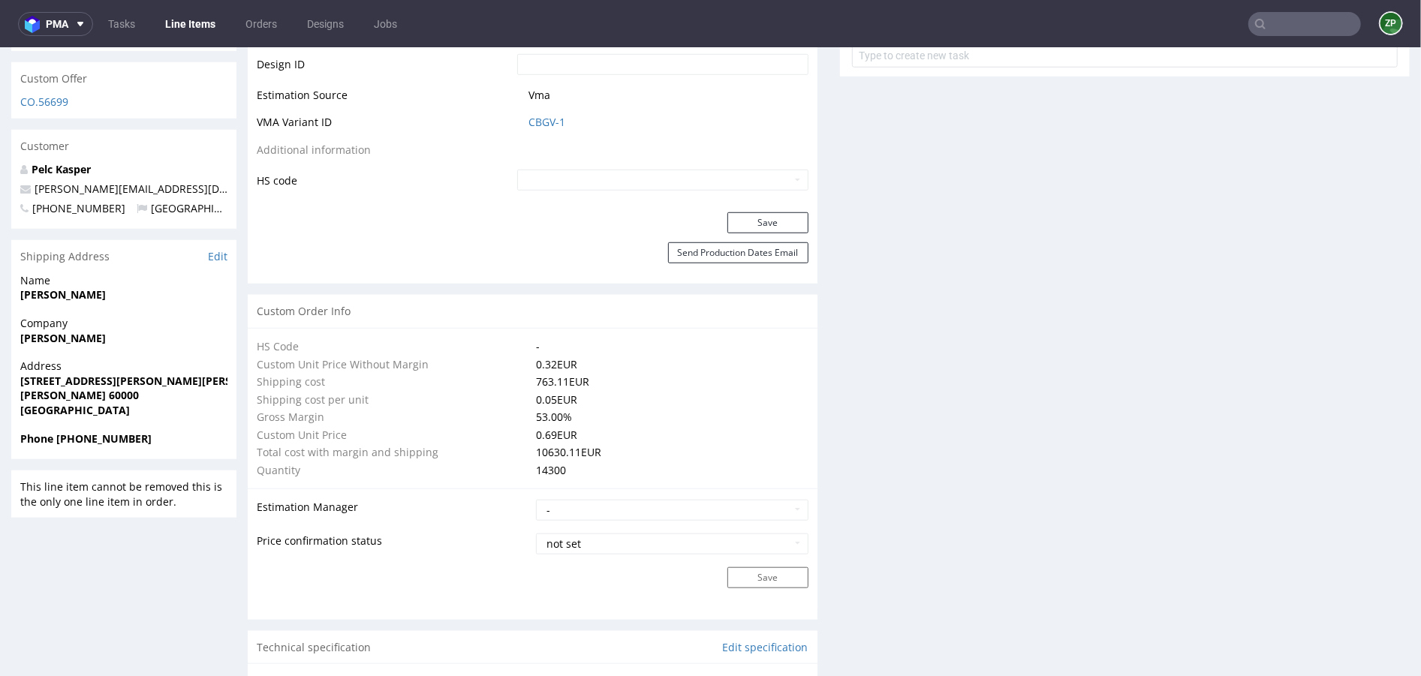
drag, startPoint x: 22, startPoint y: 292, endPoint x: 179, endPoint y: 441, distance: 216.6
click at [179, 441] on section "Shipping Address Edit Name [PERSON_NAME] Company [PERSON_NAME] Address [STREET_…" at bounding box center [123, 348] width 225 height 219
copy section "[PERSON_NAME] Company [PERSON_NAME] Address [STREET_ADDRESS][PERSON_NAME][PERSO…"
